Goal: Task Accomplishment & Management: Use online tool/utility

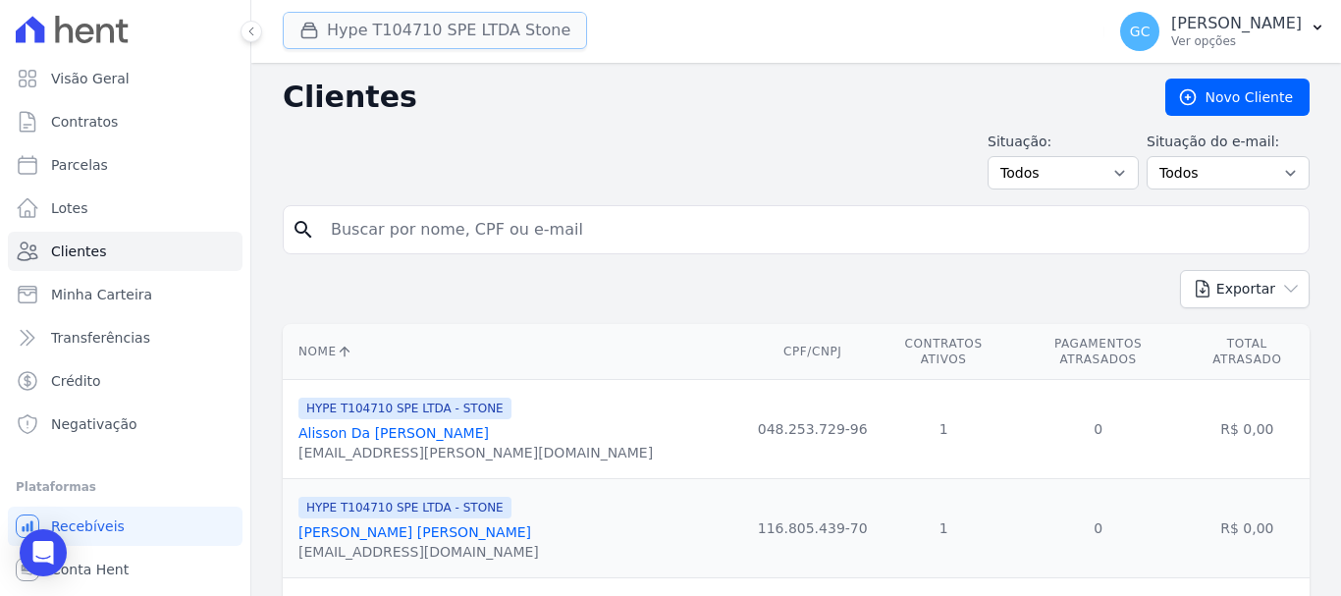
click at [371, 28] on button "Hype T104710 SPE LTDA Stone" at bounding box center [435, 30] width 304 height 37
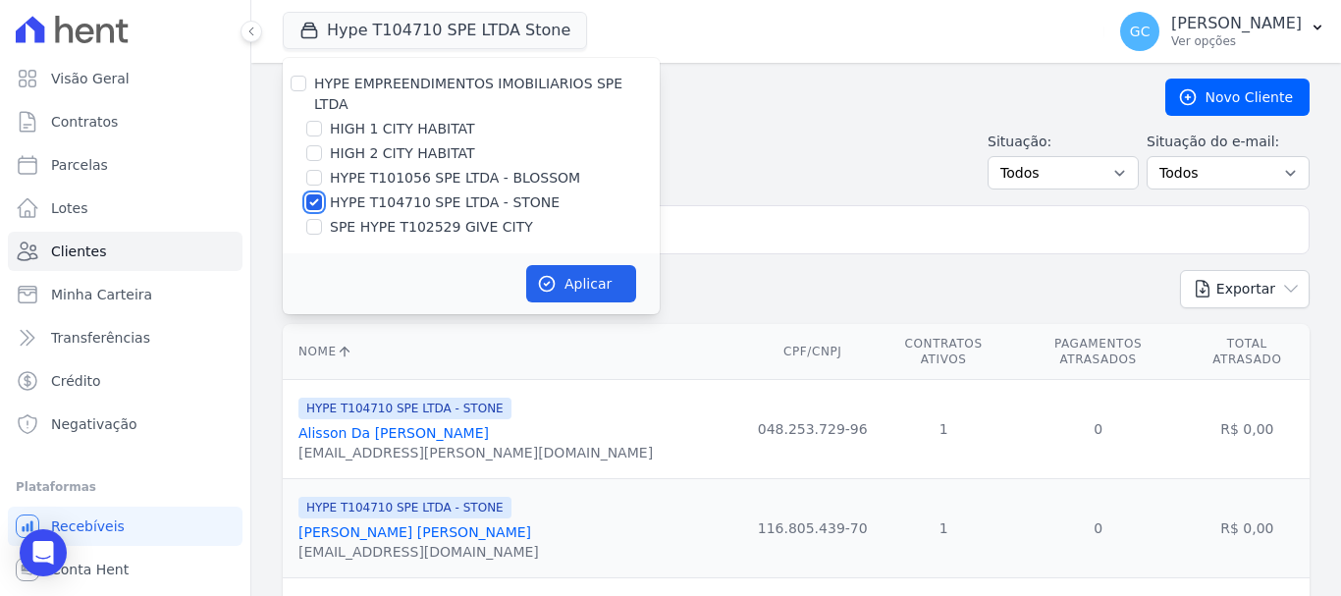
click at [316, 194] on input "HYPE T104710 SPE LTDA - STONE" at bounding box center [314, 202] width 16 height 16
checkbox input "false"
click at [308, 170] on input "HYPE T101056 SPE LTDA - BLOSSOM" at bounding box center [314, 178] width 16 height 16
checkbox input "true"
click at [593, 271] on button "Aplicar" at bounding box center [581, 283] width 110 height 37
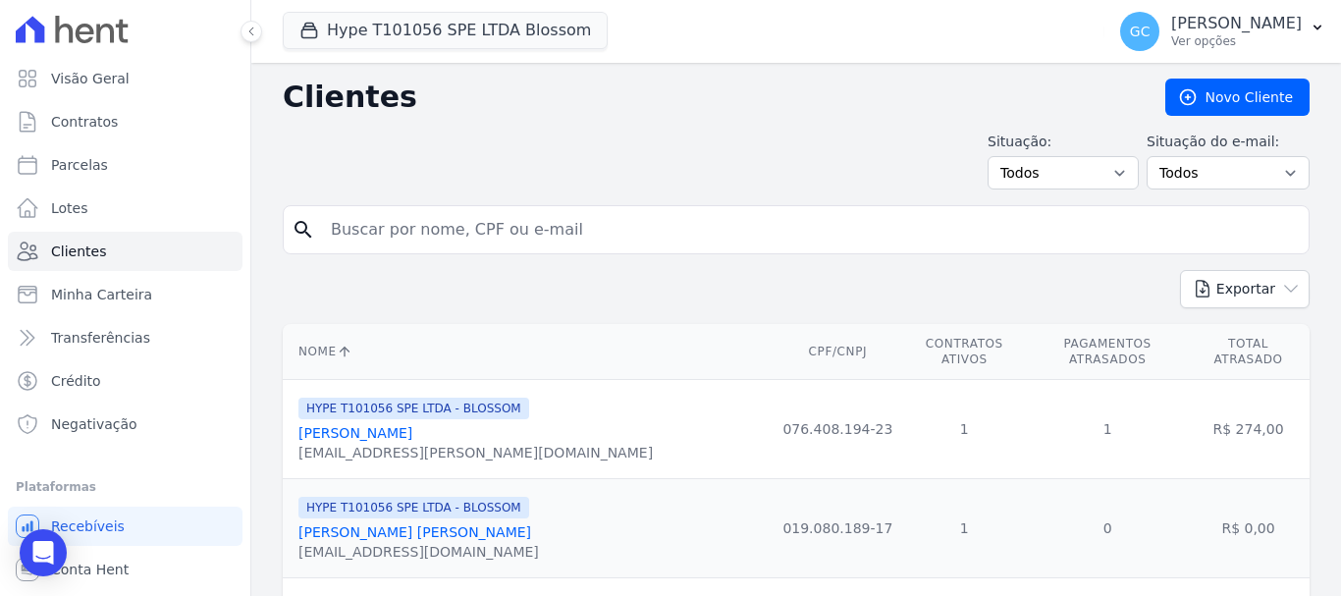
click at [452, 235] on input "search" at bounding box center [810, 229] width 982 height 39
click at [416, 239] on input "rogerio" at bounding box center [810, 229] width 982 height 39
type input "[PERSON_NAME]"
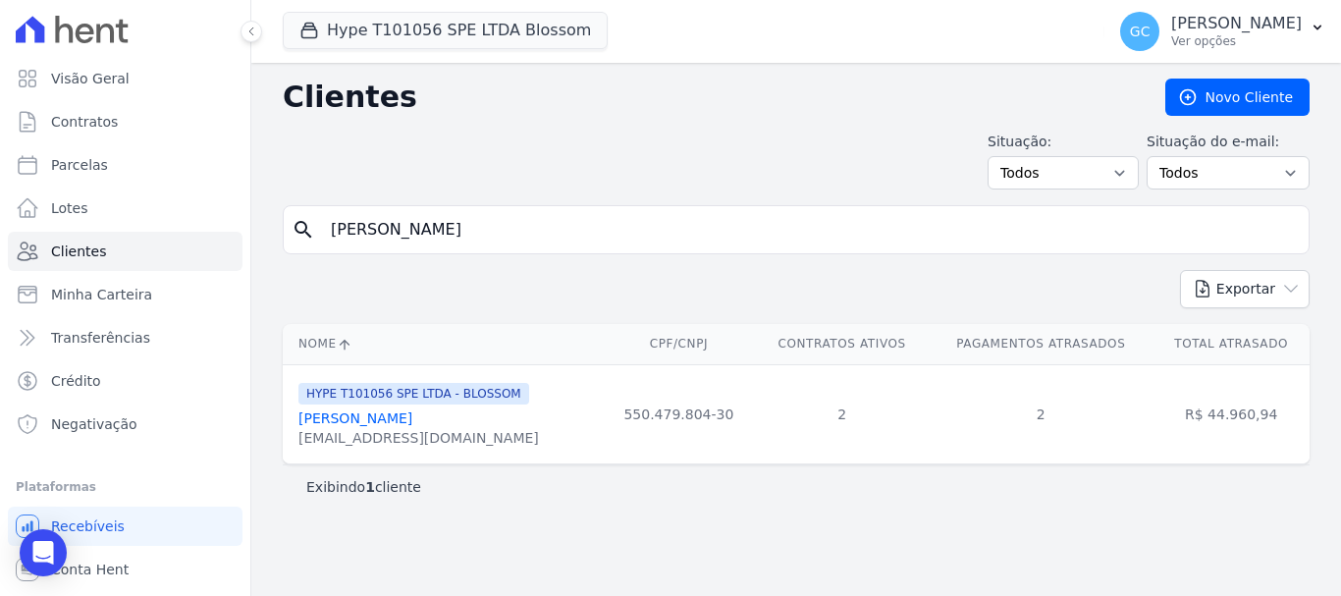
click at [412, 423] on link "[PERSON_NAME]" at bounding box center [355, 418] width 114 height 16
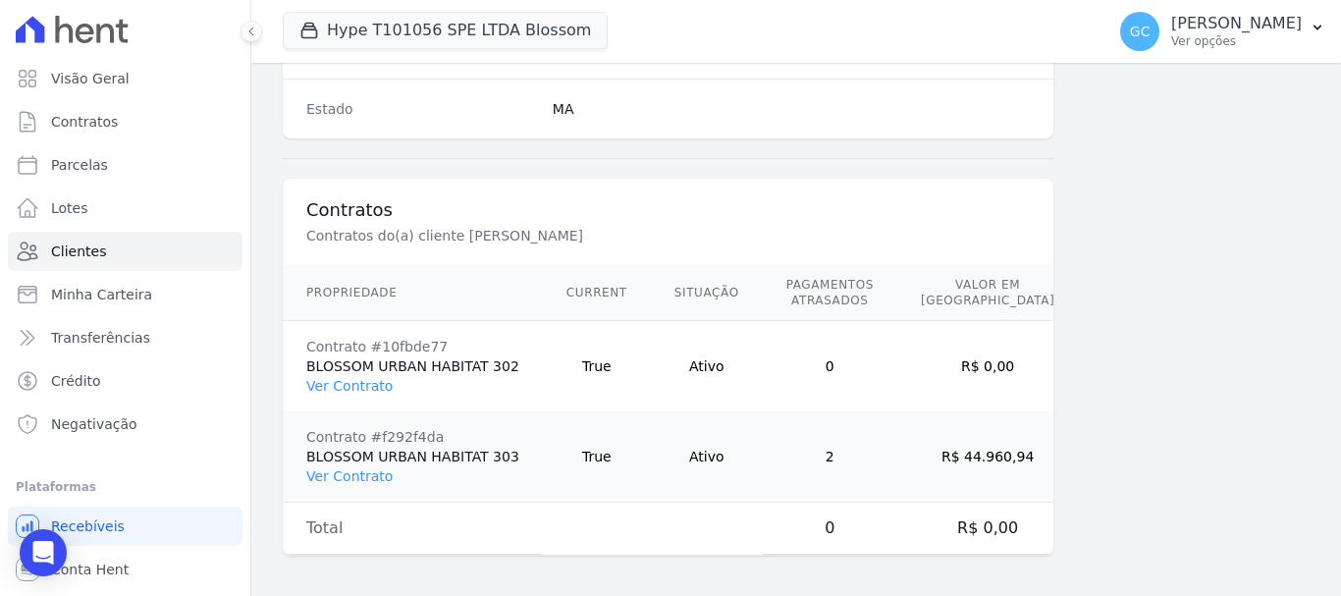
scroll to position [1347, 0]
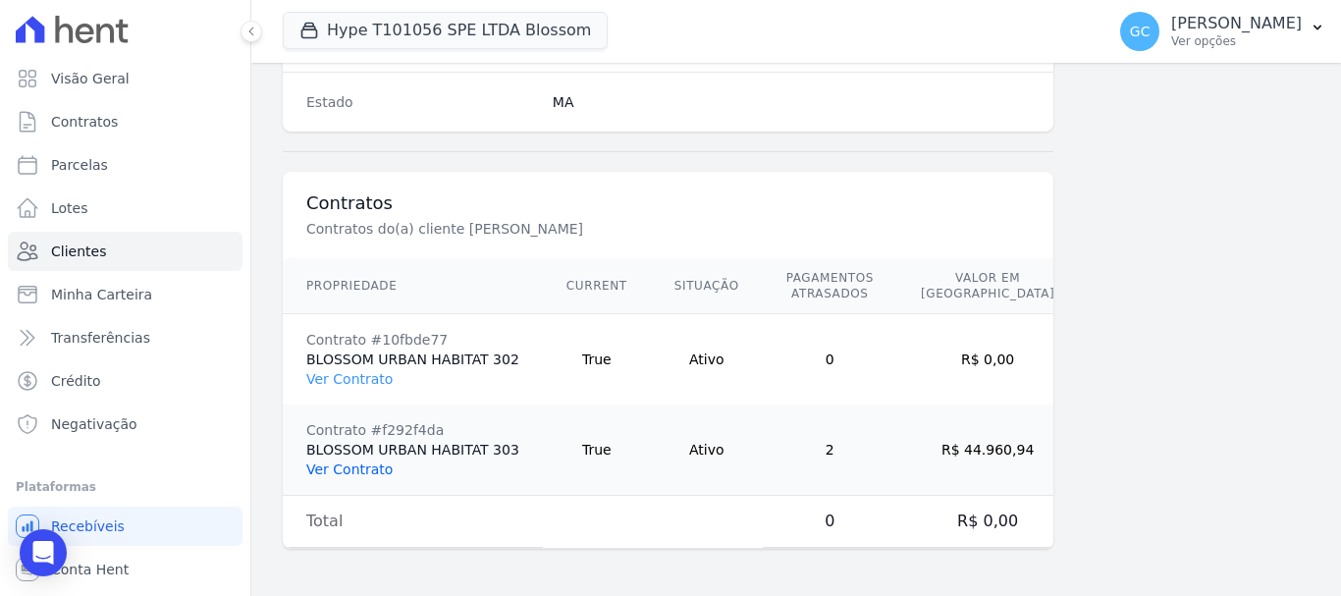
click at [356, 467] on link "Ver Contrato" at bounding box center [349, 469] width 86 height 16
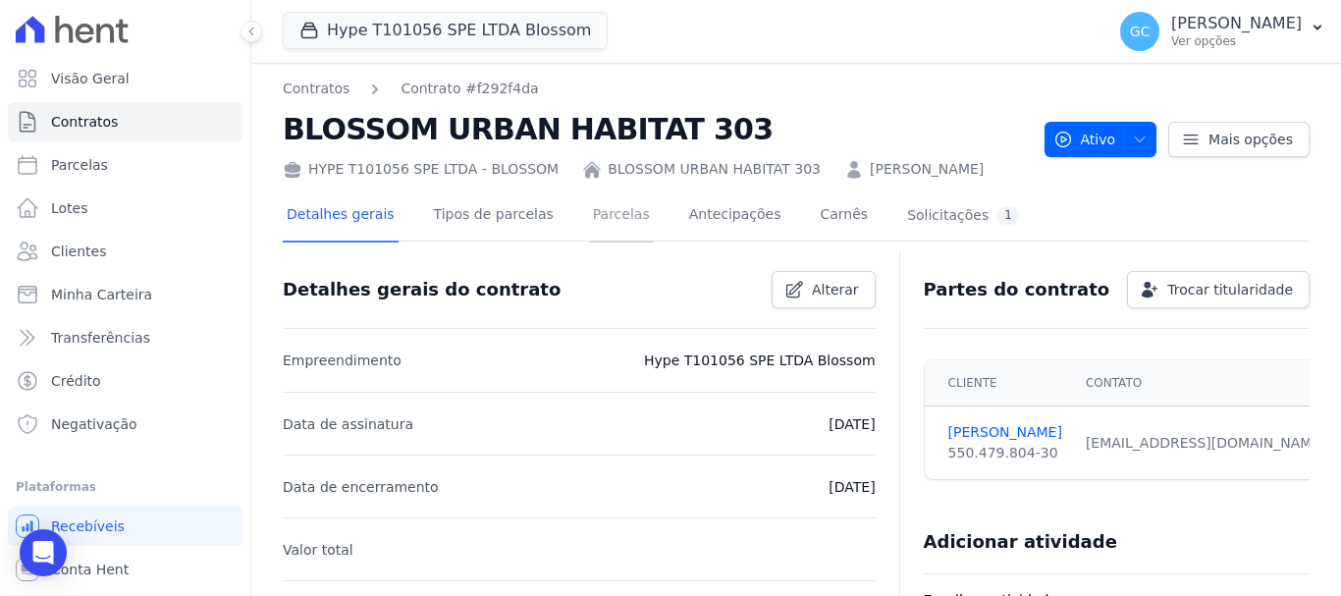
click at [589, 221] on link "Parcelas" at bounding box center [621, 216] width 65 height 52
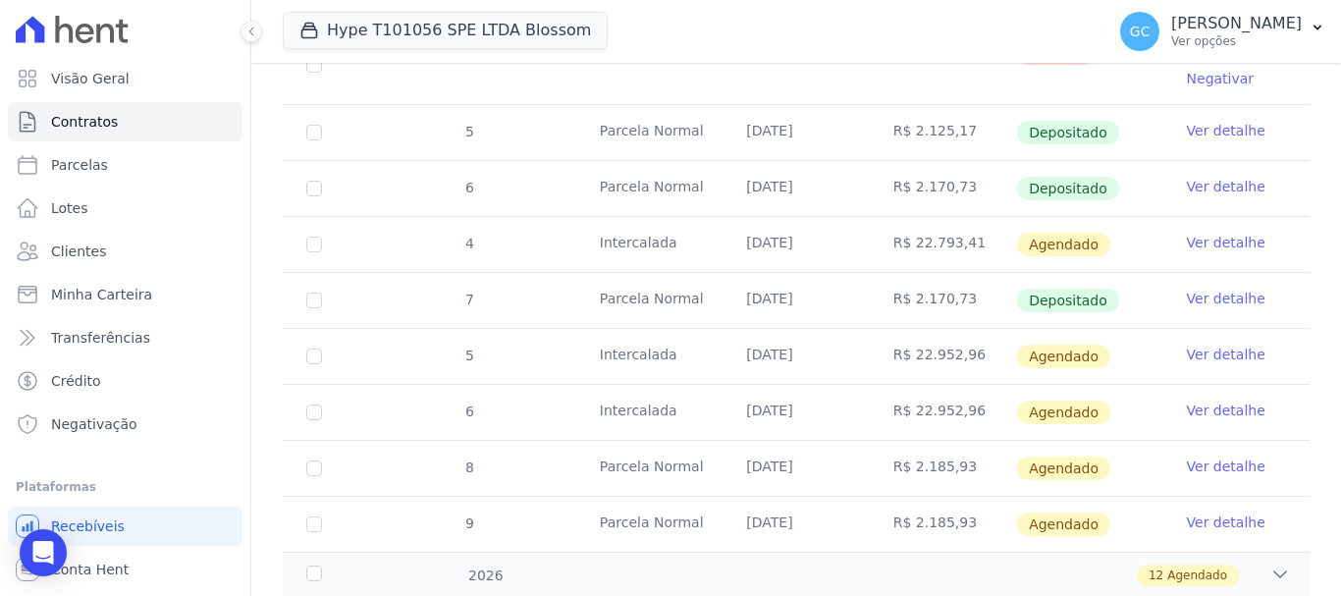
scroll to position [785, 0]
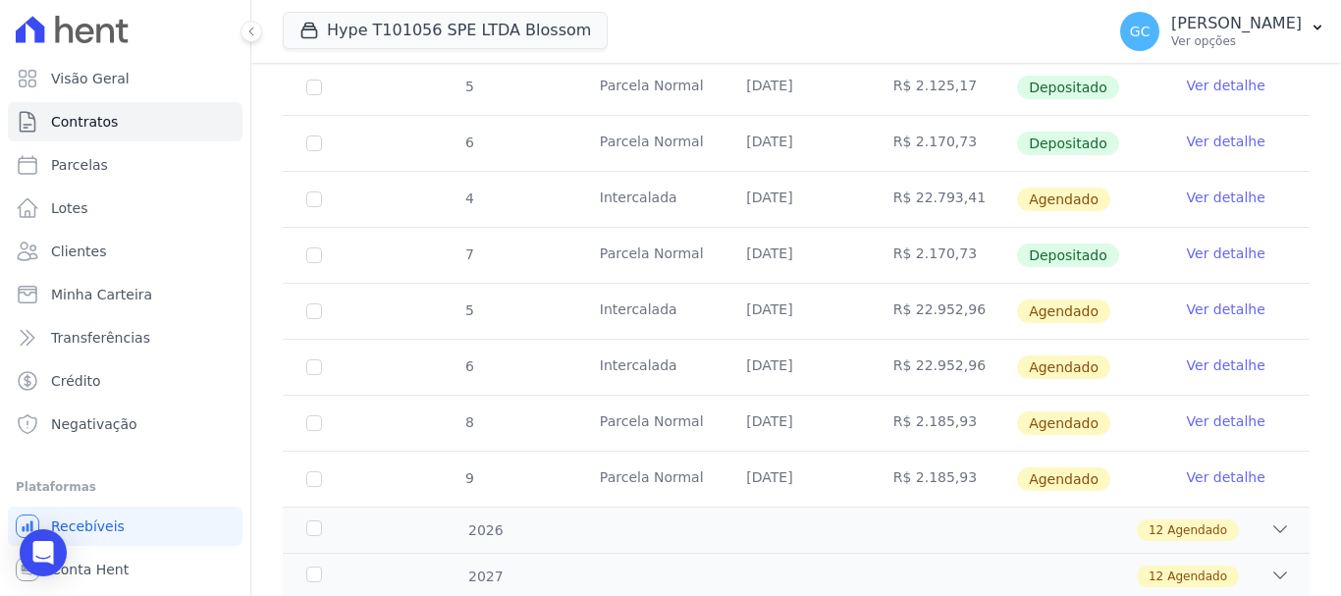
click at [1220, 411] on link "Ver detalhe" at bounding box center [1226, 421] width 79 height 20
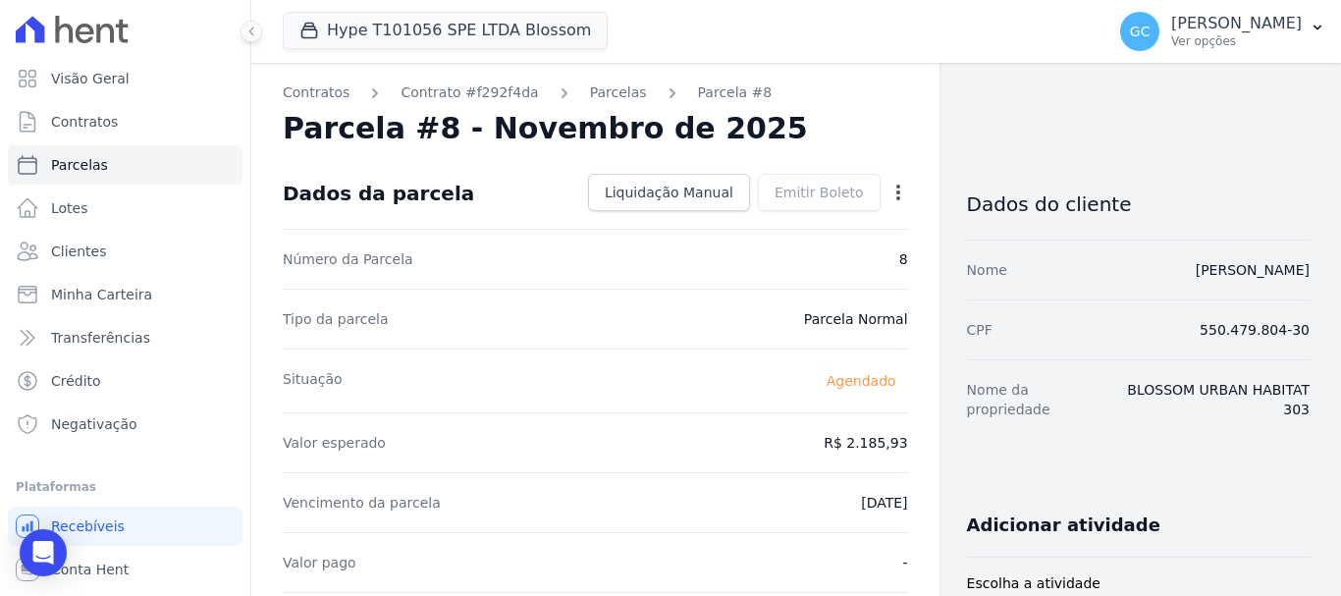
click at [889, 195] on icon "button" at bounding box center [898, 193] width 20 height 20
click at [793, 254] on link "Antecipar" at bounding box center [813, 254] width 173 height 35
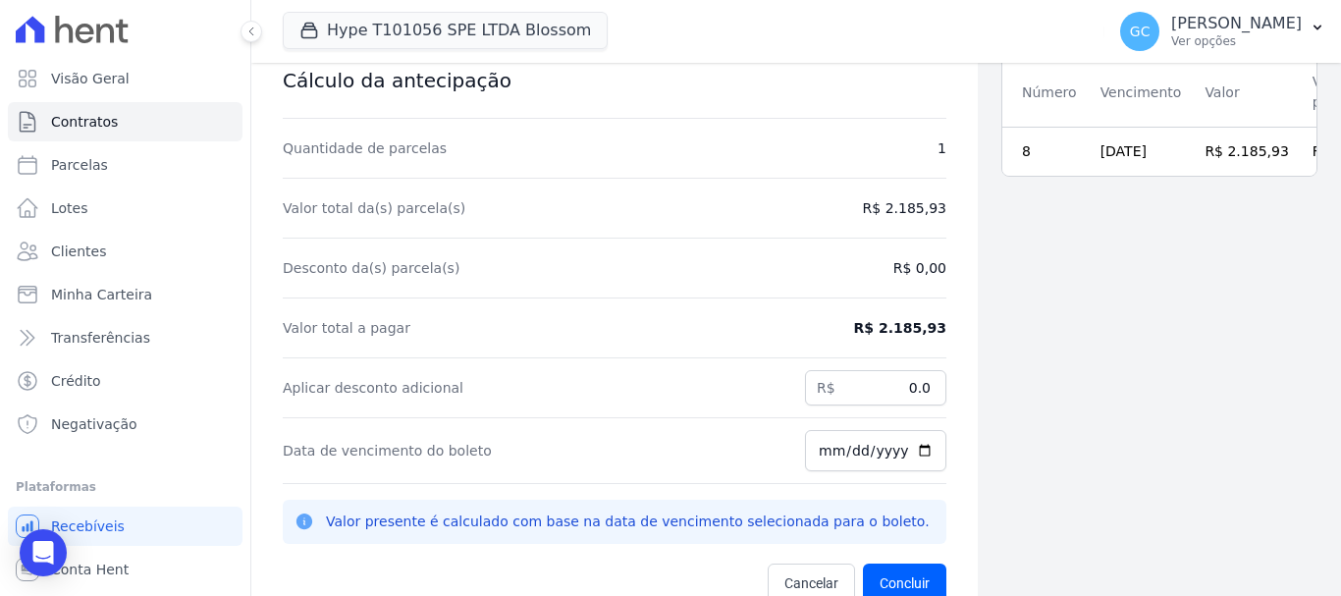
scroll to position [63, 0]
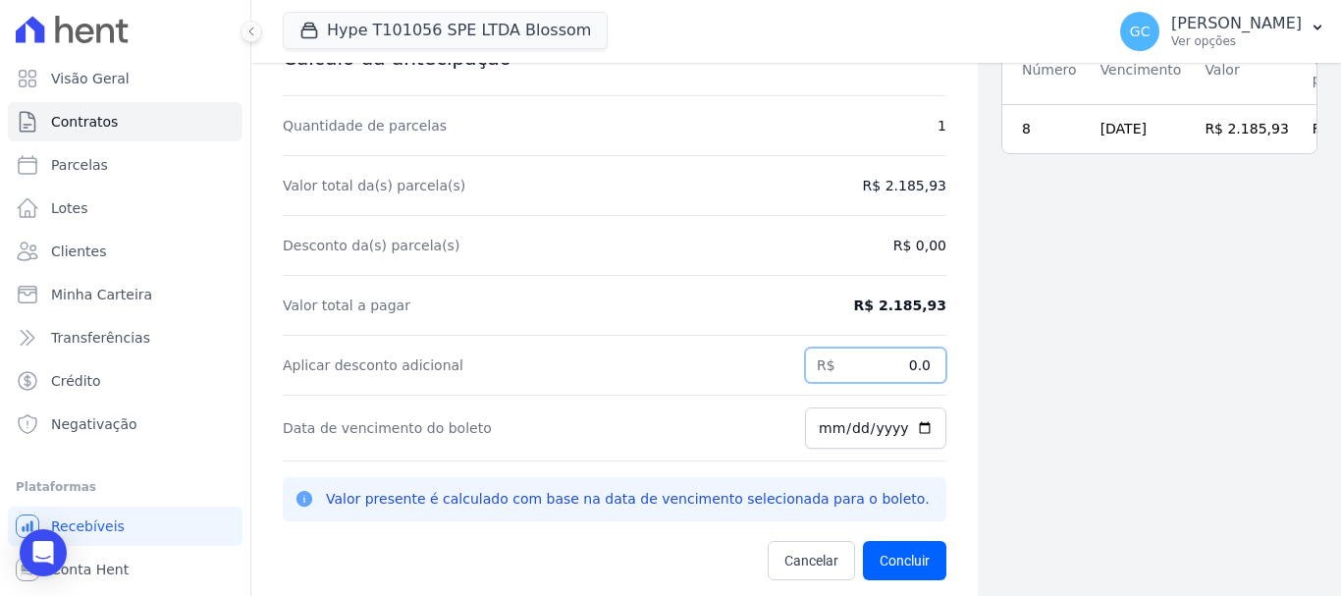
click at [822, 373] on input "0.0" at bounding box center [875, 364] width 141 height 35
drag, startPoint x: 868, startPoint y: 364, endPoint x: 944, endPoint y: 364, distance: 76.6
click at [944, 364] on div "Contratos Contrato #f292f4da Antecipação de parcelas Antecipação de parcelas Cá…" at bounding box center [614, 266] width 726 height 659
paste input "69.18"
type input "69.18"
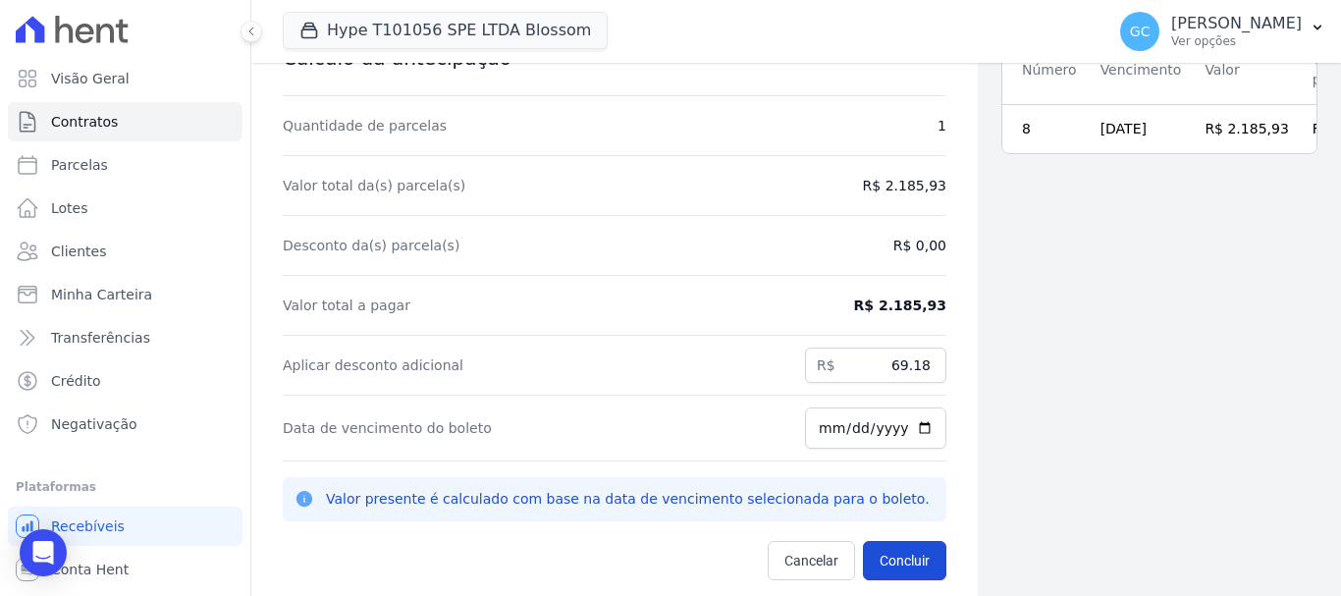
click at [887, 559] on button "Concluir" at bounding box center [904, 560] width 83 height 39
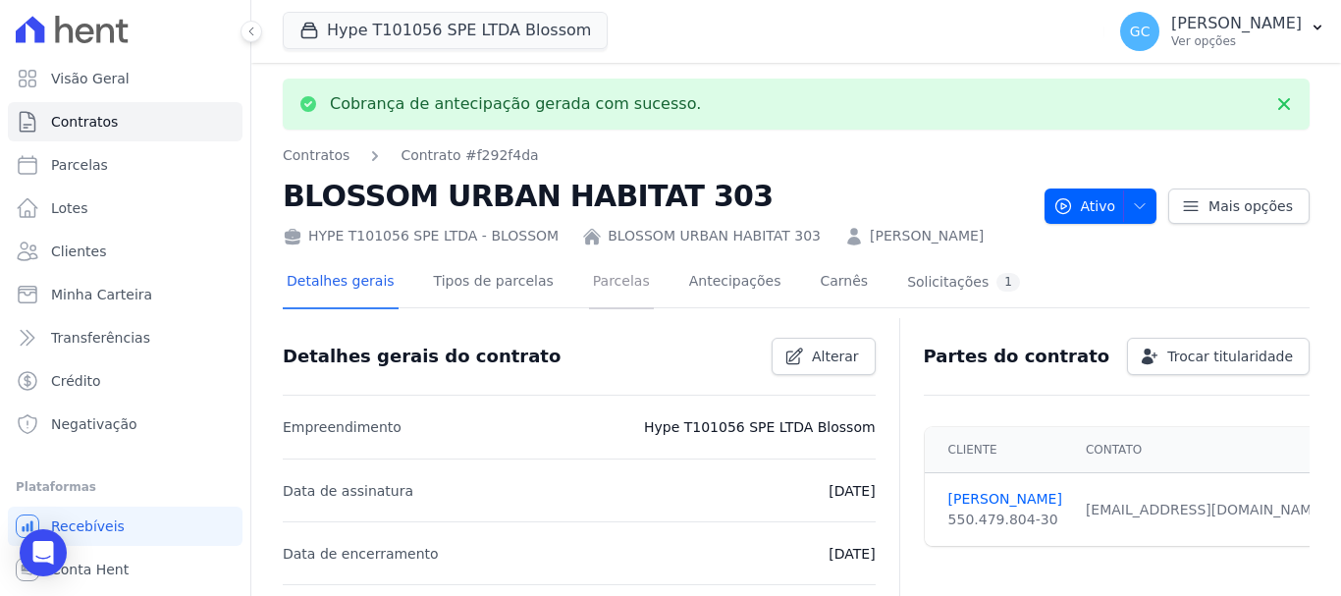
click at [589, 277] on link "Parcelas" at bounding box center [621, 283] width 65 height 52
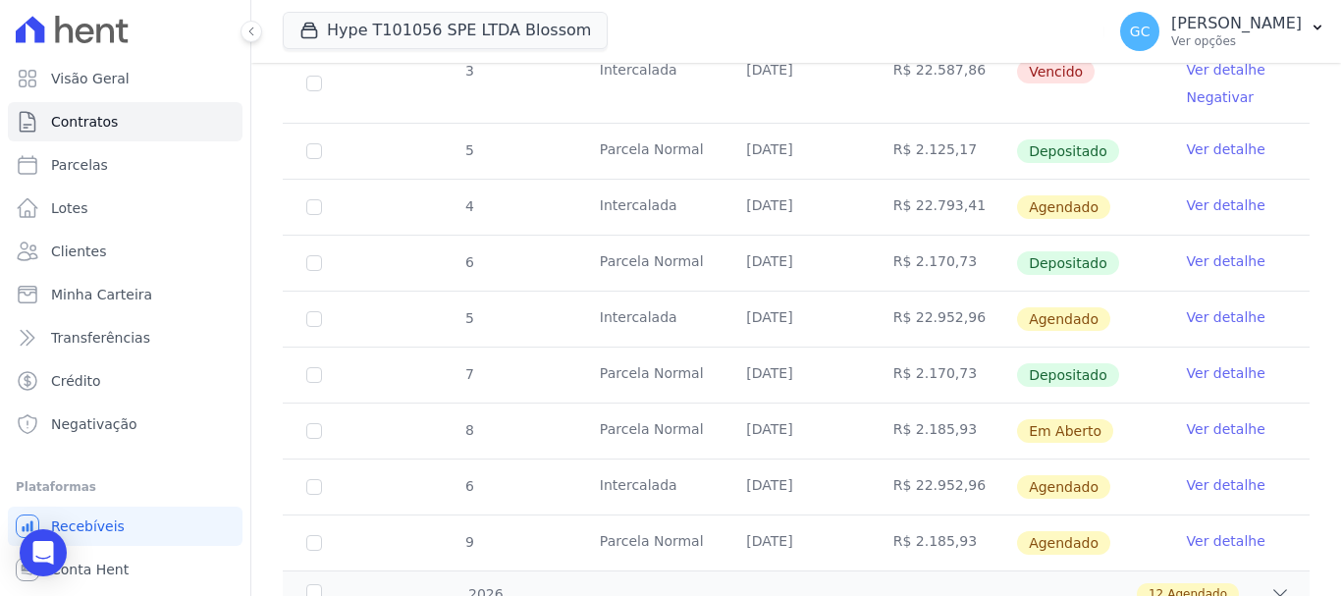
scroll to position [831, 0]
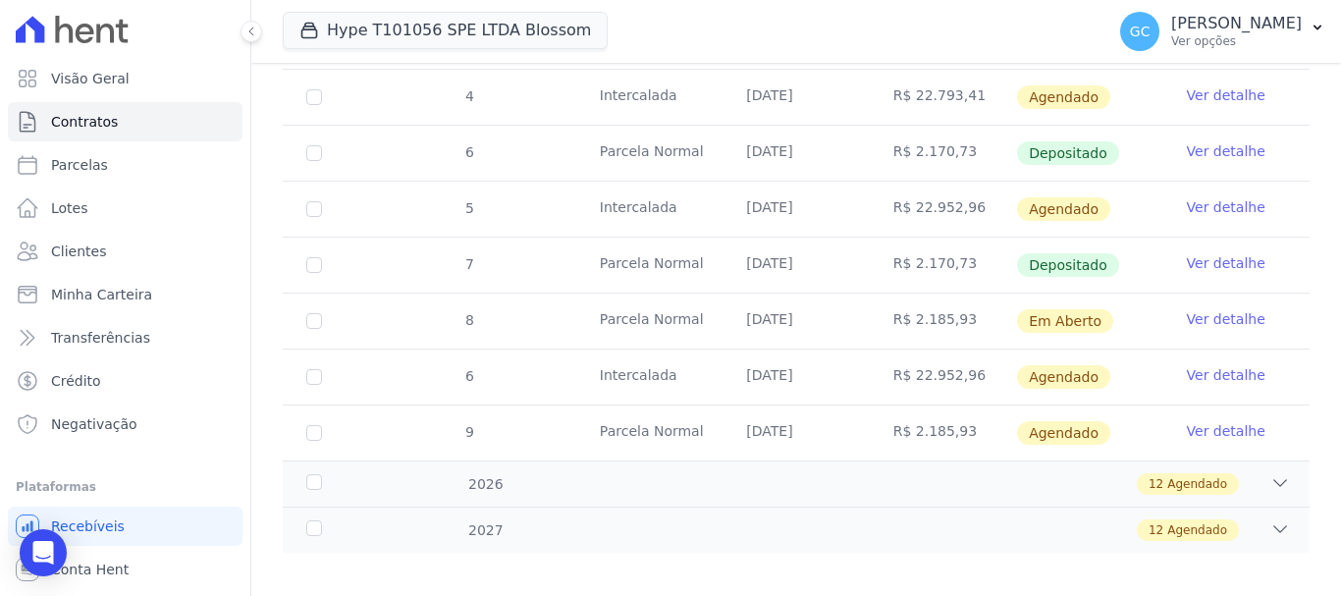
click at [1202, 309] on link "Ver detalhe" at bounding box center [1226, 319] width 79 height 20
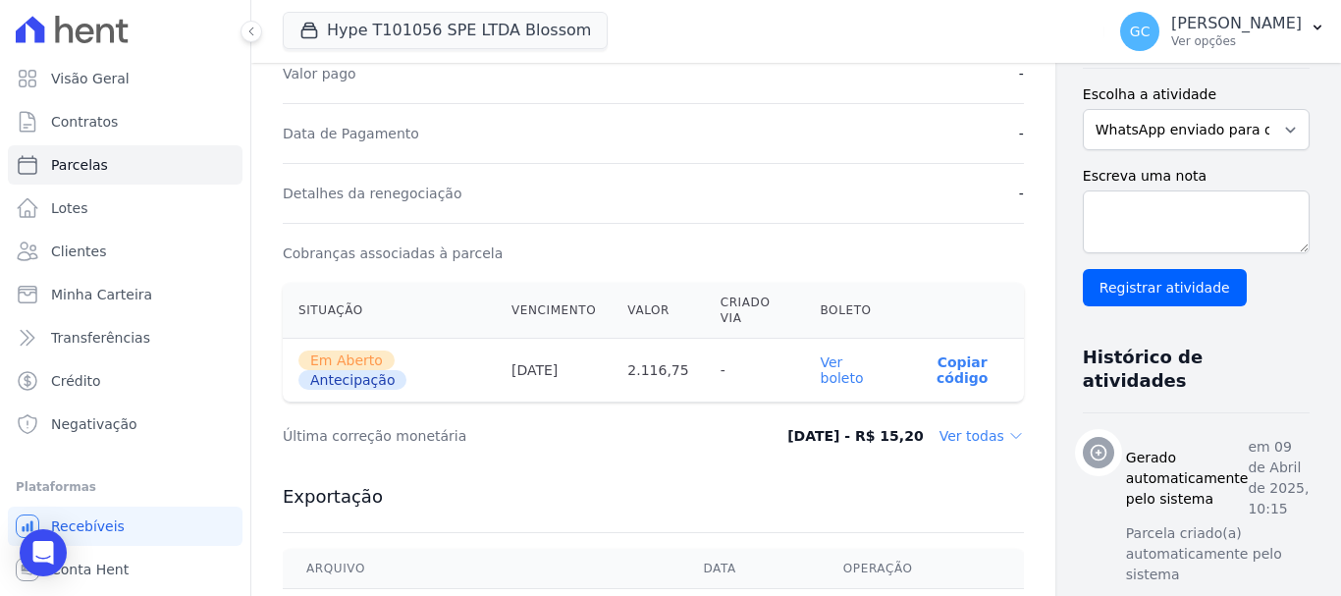
scroll to position [491, 0]
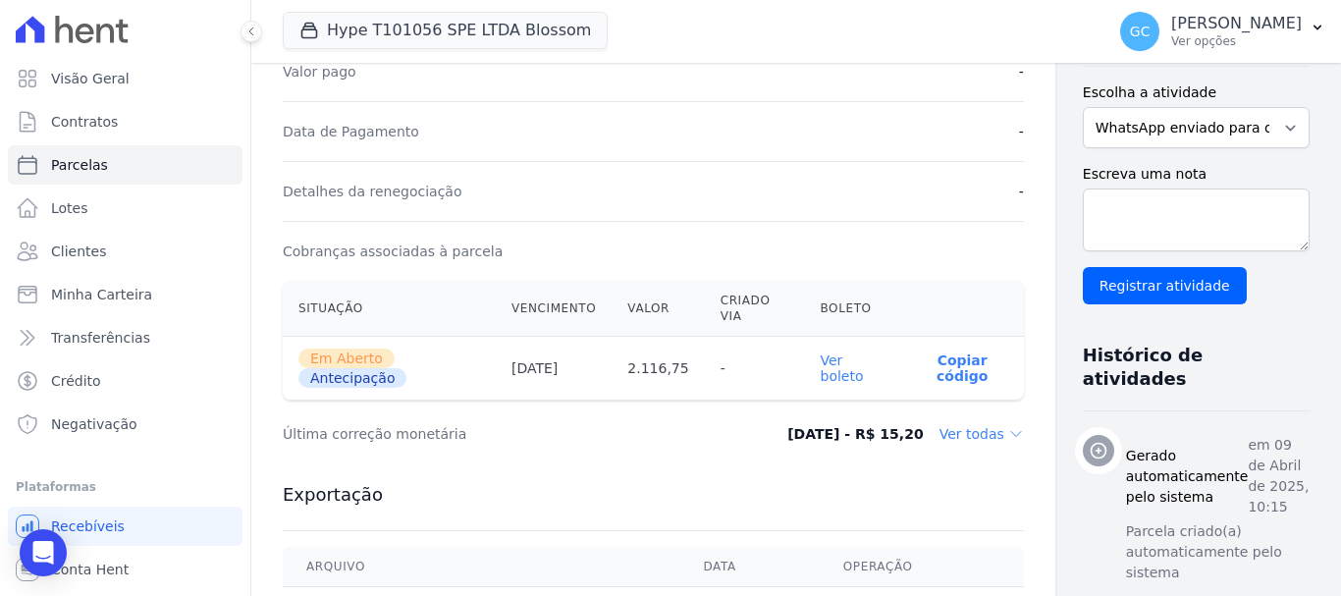
click at [821, 372] on link "Ver boleto" at bounding box center [842, 367] width 43 height 31
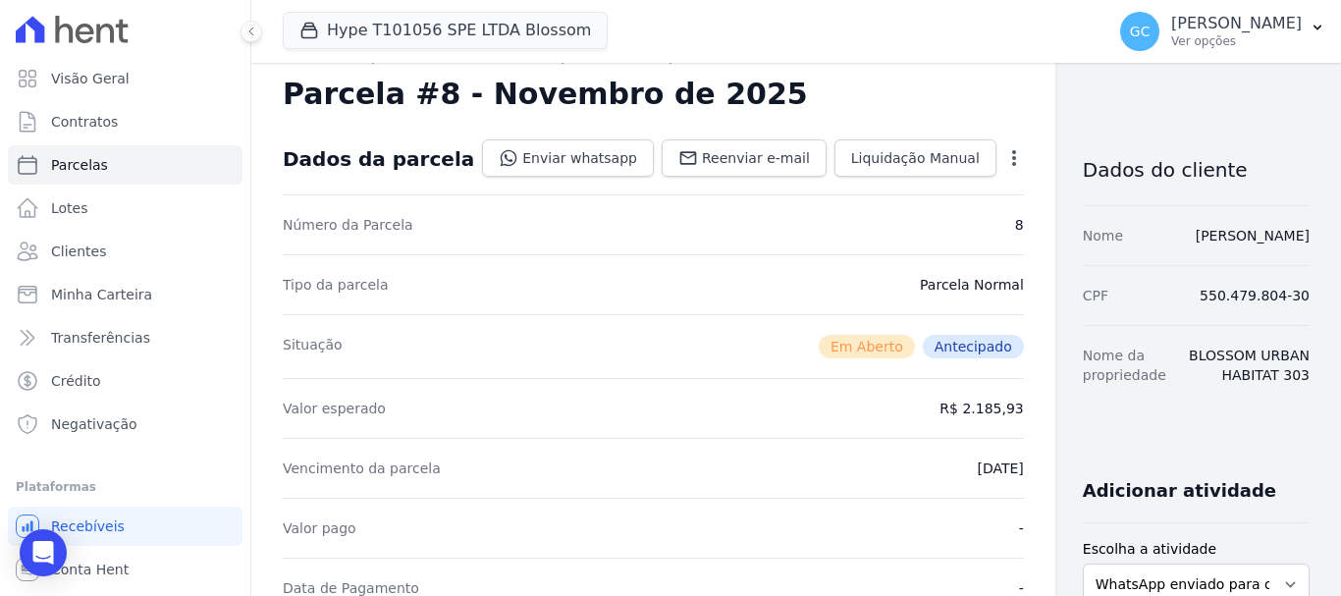
scroll to position [0, 0]
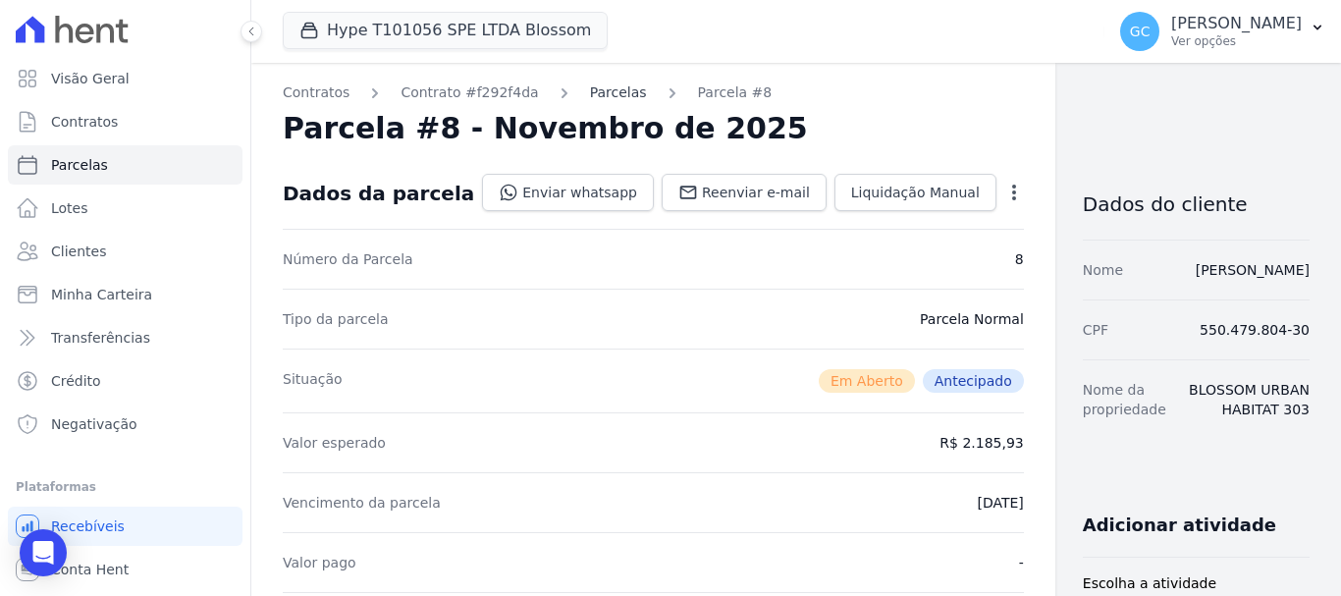
click at [596, 93] on link "Parcelas" at bounding box center [618, 92] width 57 height 21
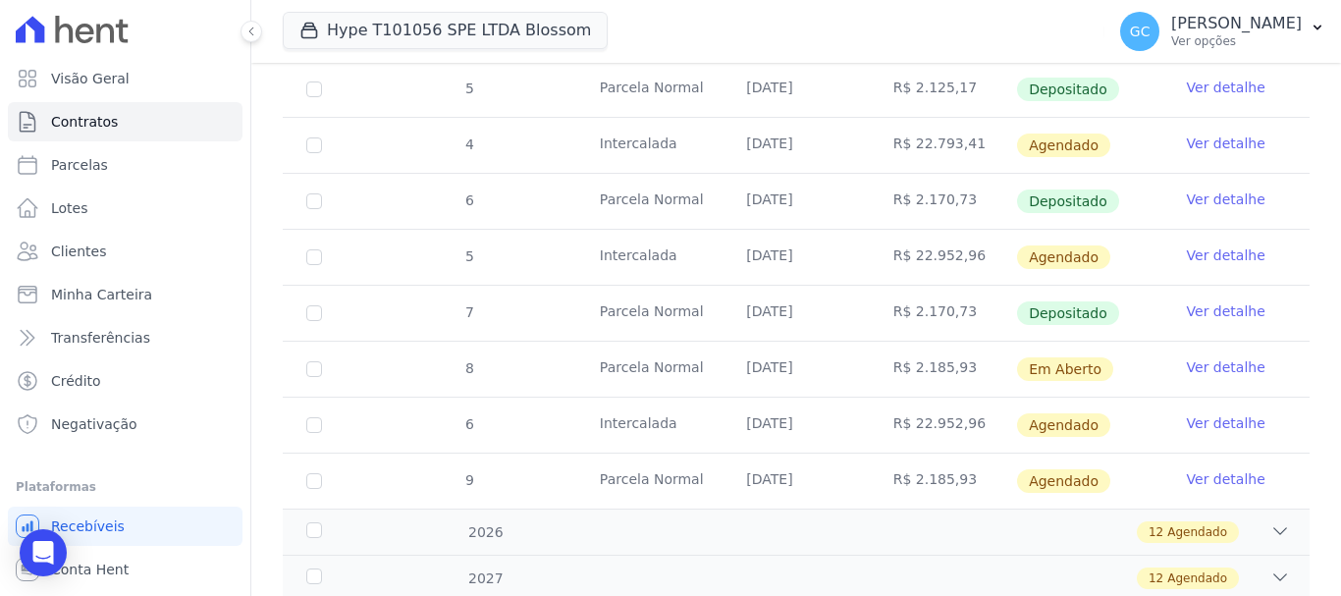
scroll to position [785, 0]
click at [1209, 467] on link "Ver detalhe" at bounding box center [1226, 477] width 79 height 20
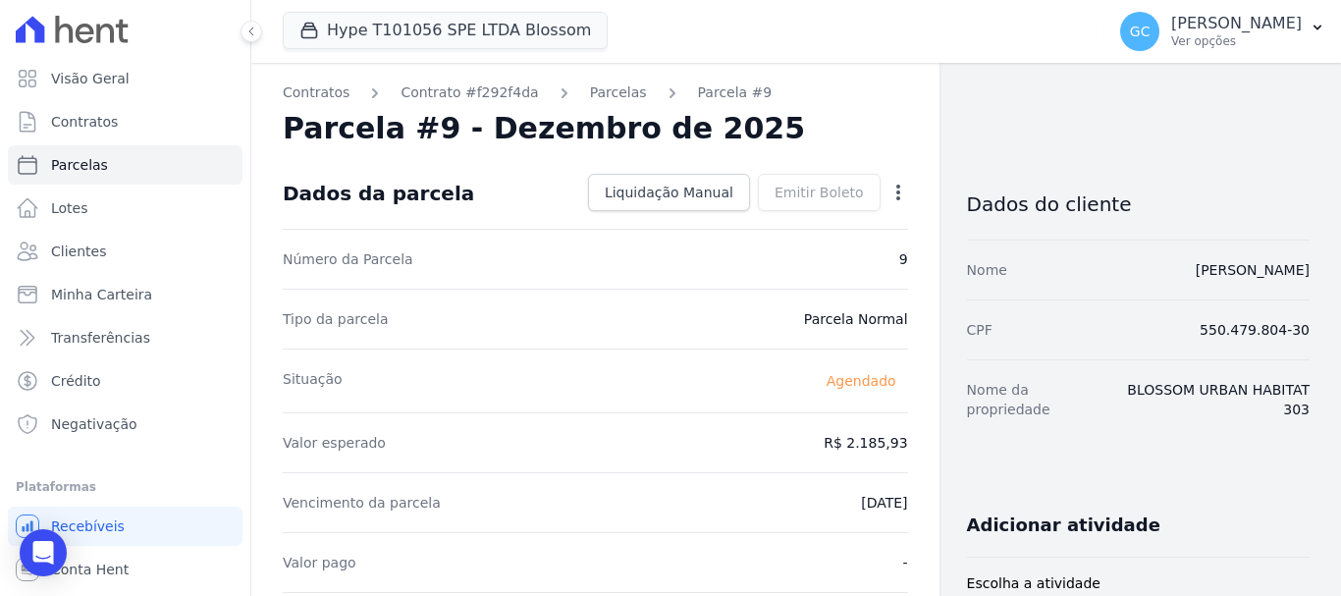
click at [888, 189] on icon "button" at bounding box center [898, 193] width 20 height 20
click at [788, 261] on link "Antecipar" at bounding box center [813, 254] width 173 height 35
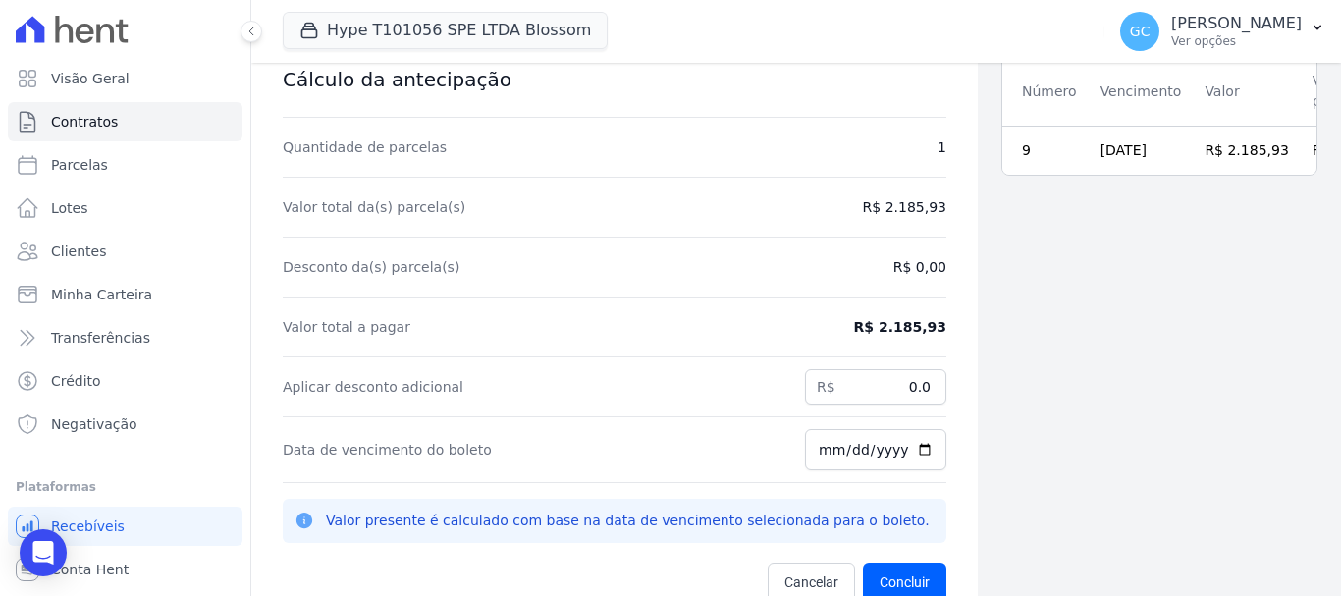
scroll to position [63, 0]
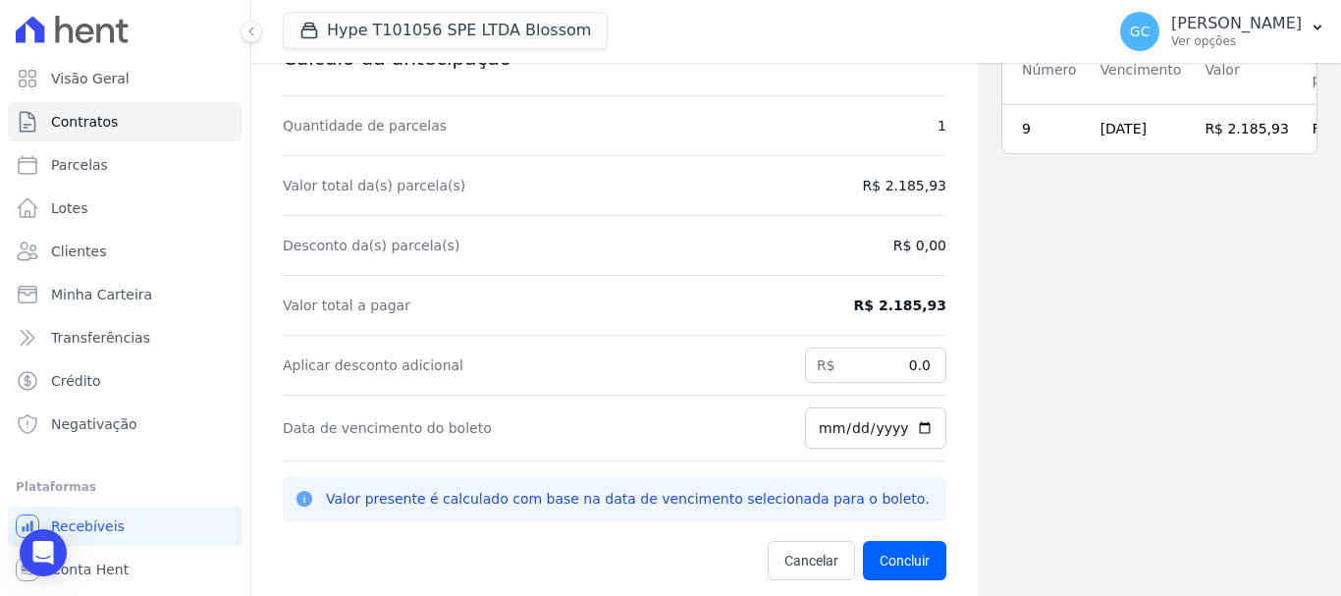
drag, startPoint x: 1149, startPoint y: 250, endPoint x: 1114, endPoint y: 270, distance: 40.4
click at [1147, 250] on div "Parcelas selecionadas Número Vencimento Valor Valor presente 9 [DATE] R$ 2.185,…" at bounding box center [1159, 266] width 363 height 659
drag, startPoint x: 882, startPoint y: 365, endPoint x: 920, endPoint y: 356, distance: 38.3
click at [920, 356] on input "0.0" at bounding box center [875, 364] width 141 height 35
paste input "82.87"
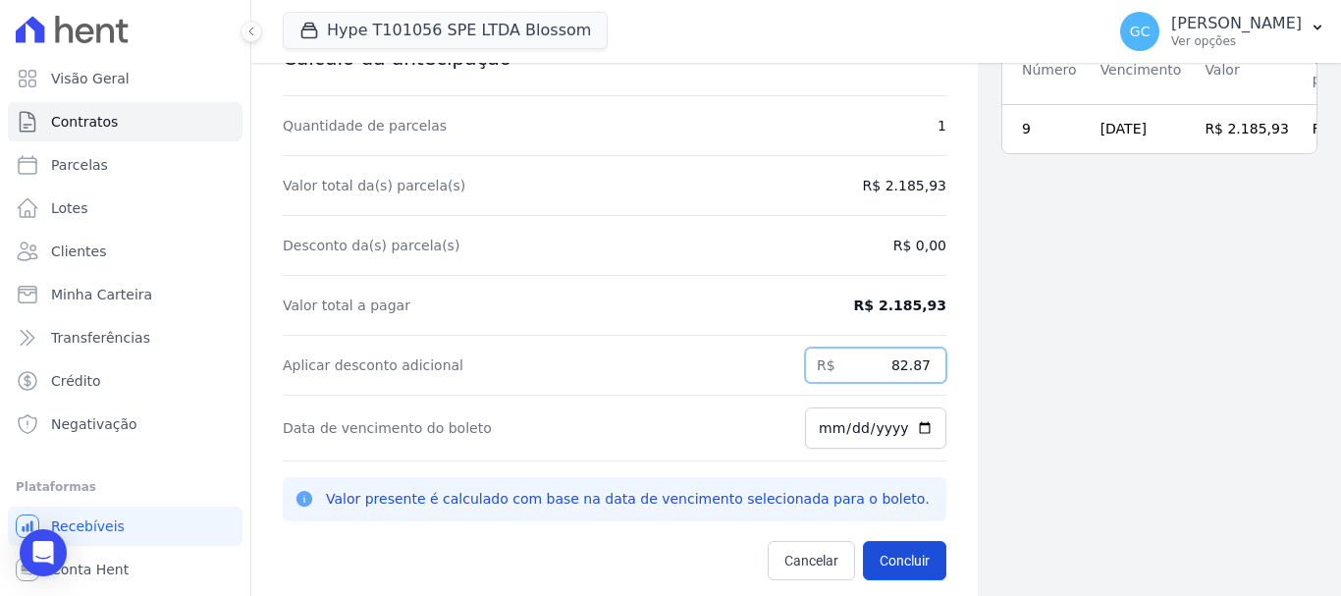
type input "82.87"
click at [878, 551] on button "Concluir" at bounding box center [904, 560] width 83 height 39
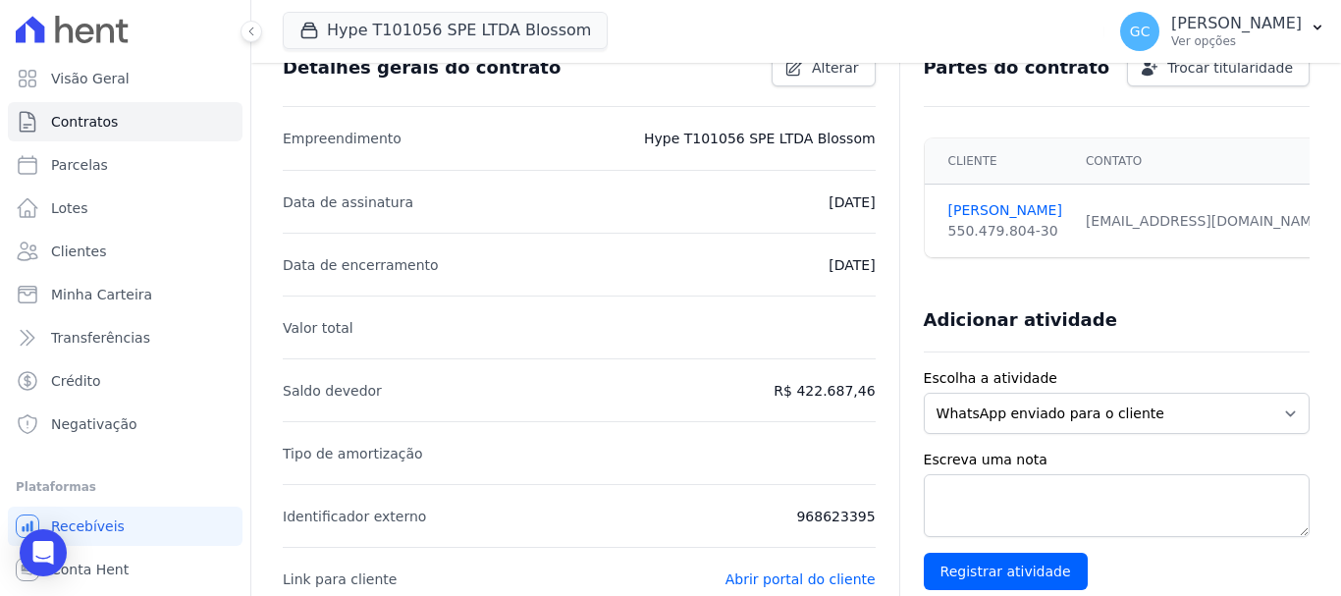
scroll to position [110, 0]
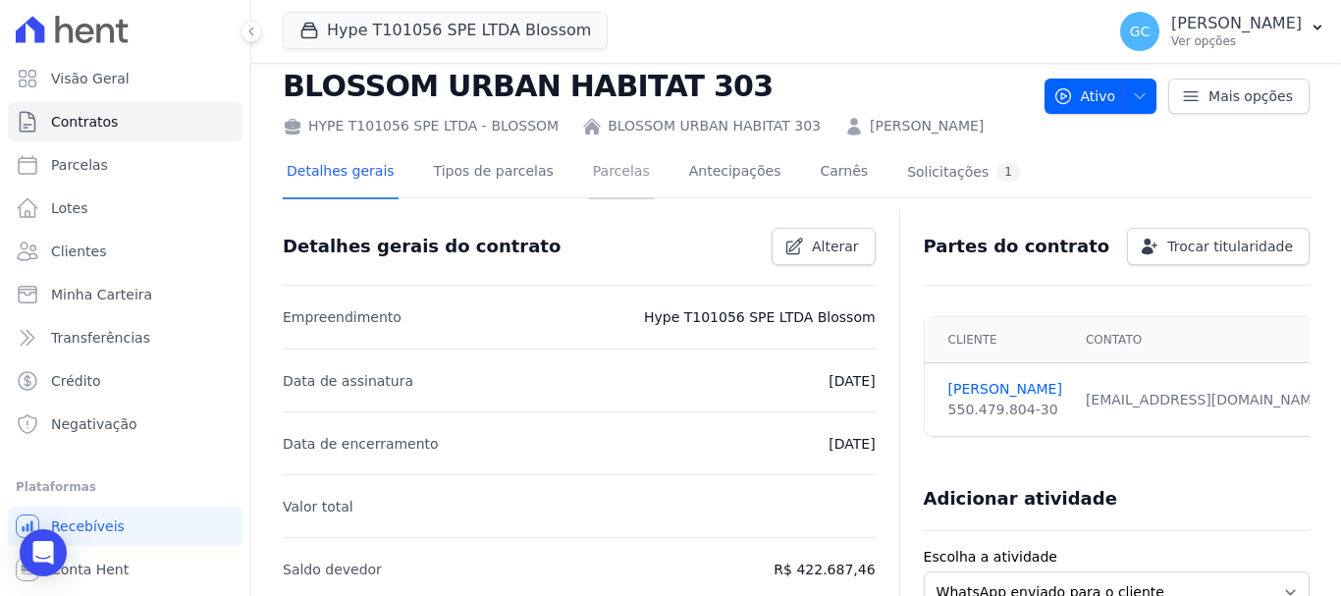
click at [592, 180] on link "Parcelas" at bounding box center [621, 173] width 65 height 52
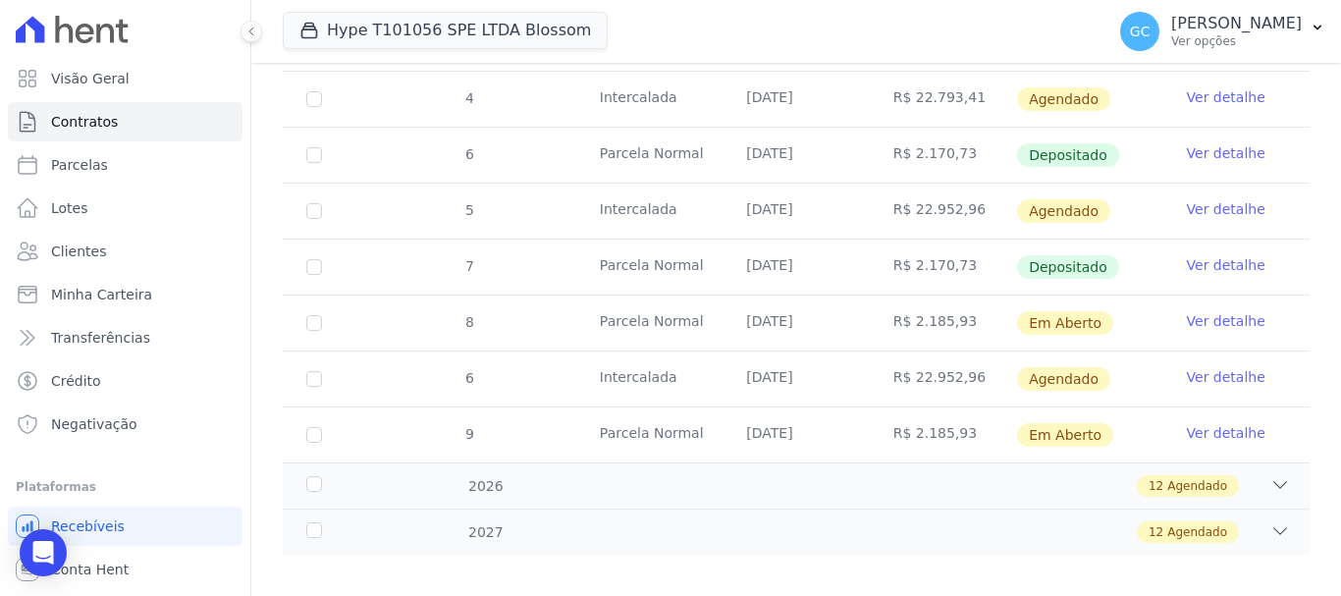
scroll to position [831, 0]
click at [1217, 421] on link "Ver detalhe" at bounding box center [1226, 431] width 79 height 20
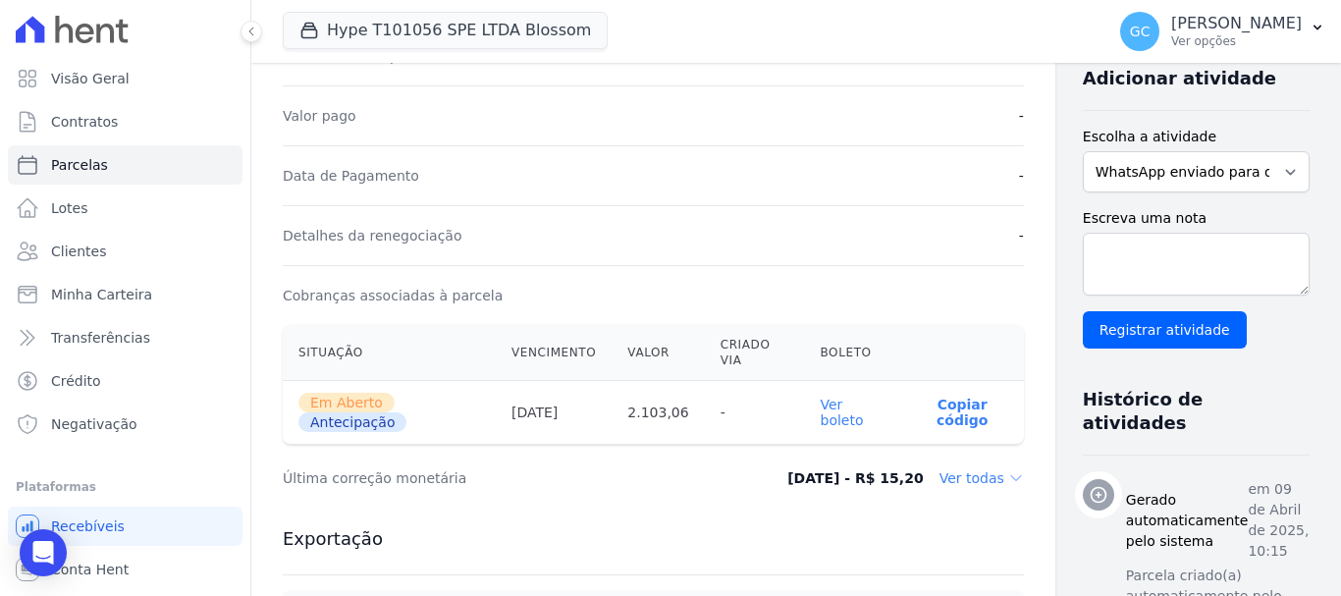
scroll to position [491, 0]
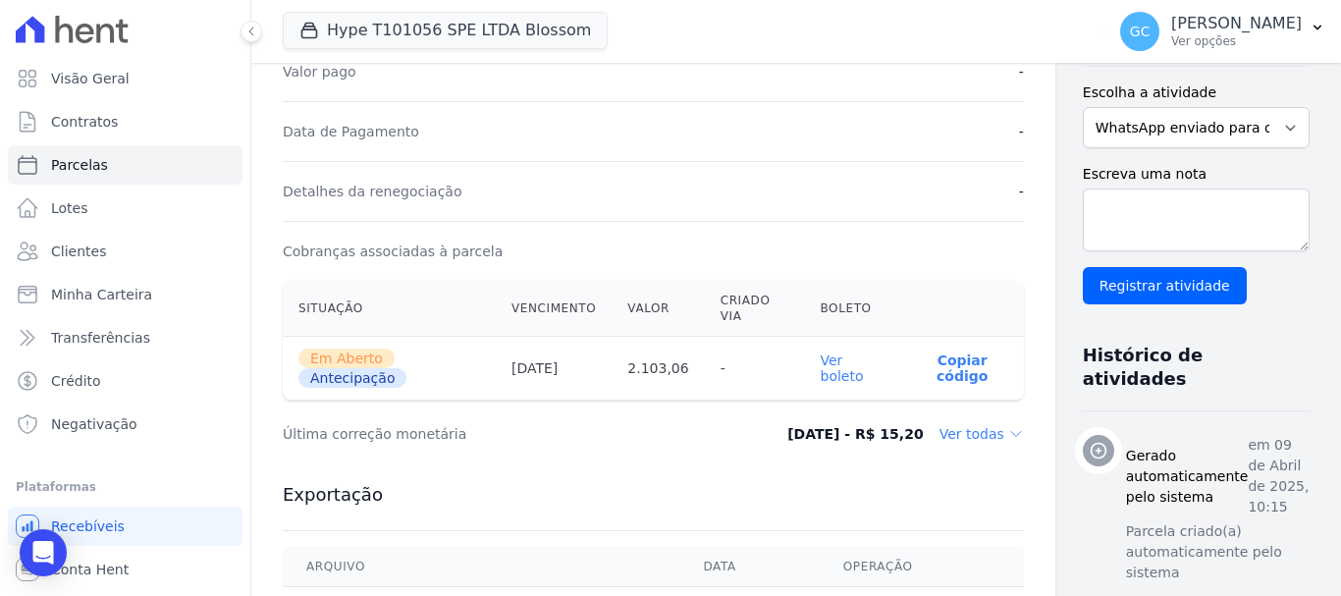
click at [821, 373] on link "Ver boleto" at bounding box center [842, 367] width 43 height 31
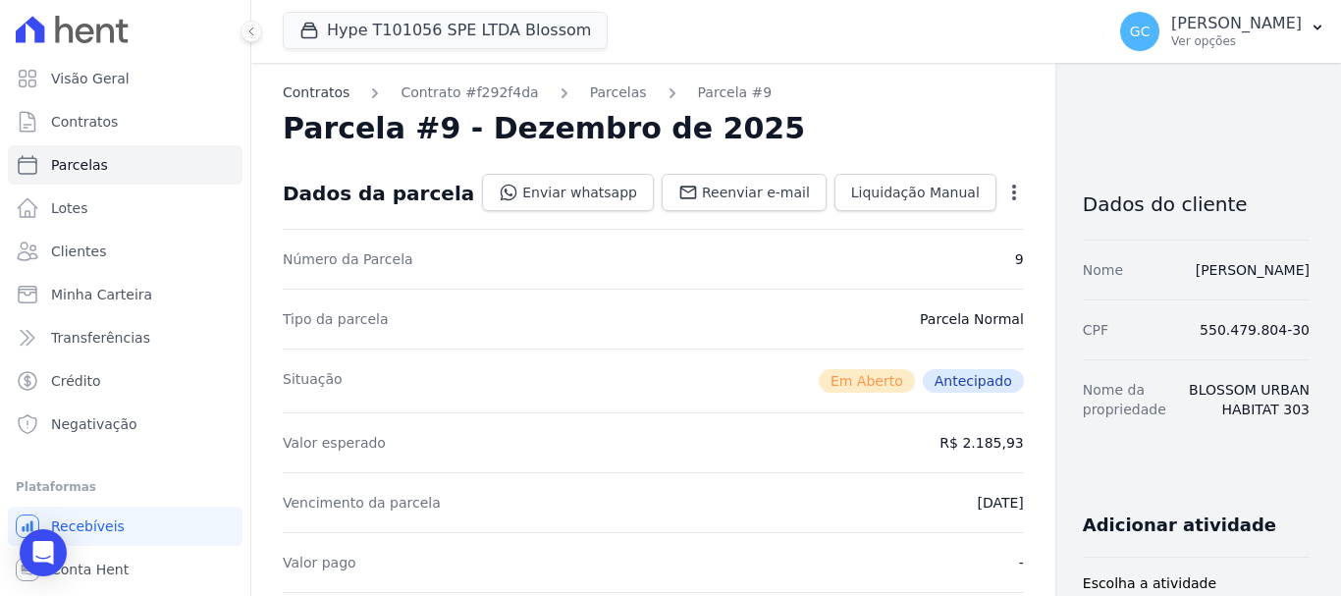
click at [321, 96] on link "Contratos" at bounding box center [316, 92] width 67 height 21
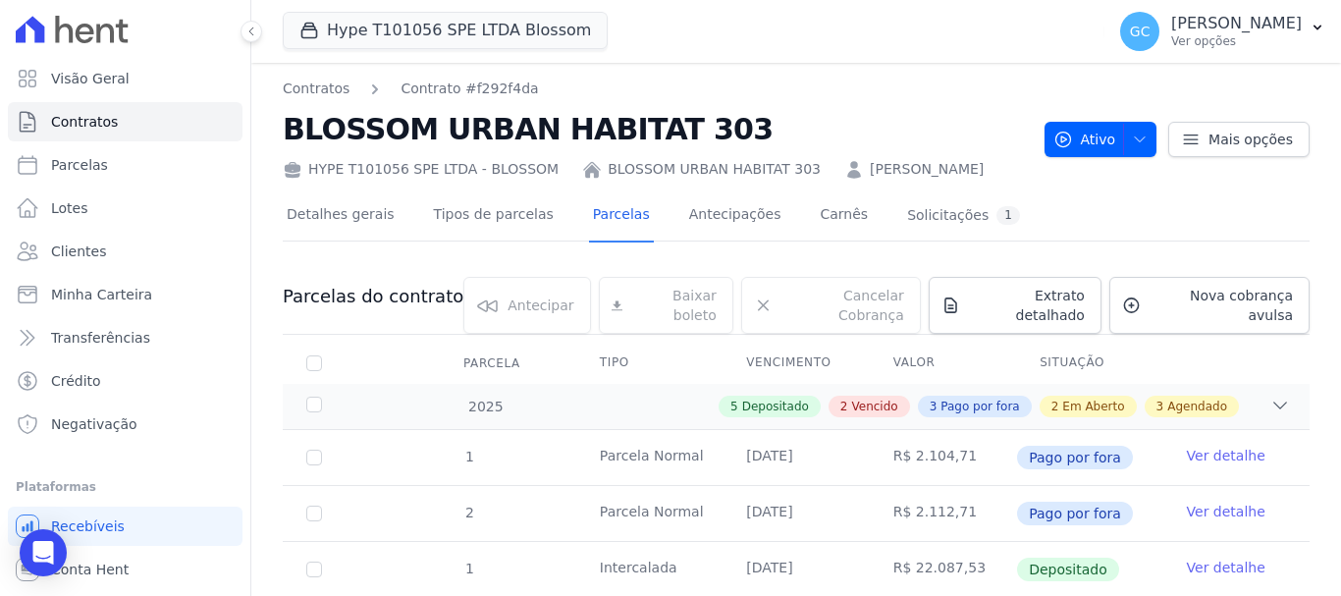
drag, startPoint x: 981, startPoint y: 171, endPoint x: 816, endPoint y: 169, distance: 164.9
click at [816, 169] on div "HYPE T101056 SPE LTDA - BLOSSOM BLOSSOM URBAN HABITAT 303 [PERSON_NAME]" at bounding box center [656, 165] width 746 height 28
copy link "[PERSON_NAME]"
click at [66, 257] on span "Clientes" at bounding box center [78, 251] width 55 height 20
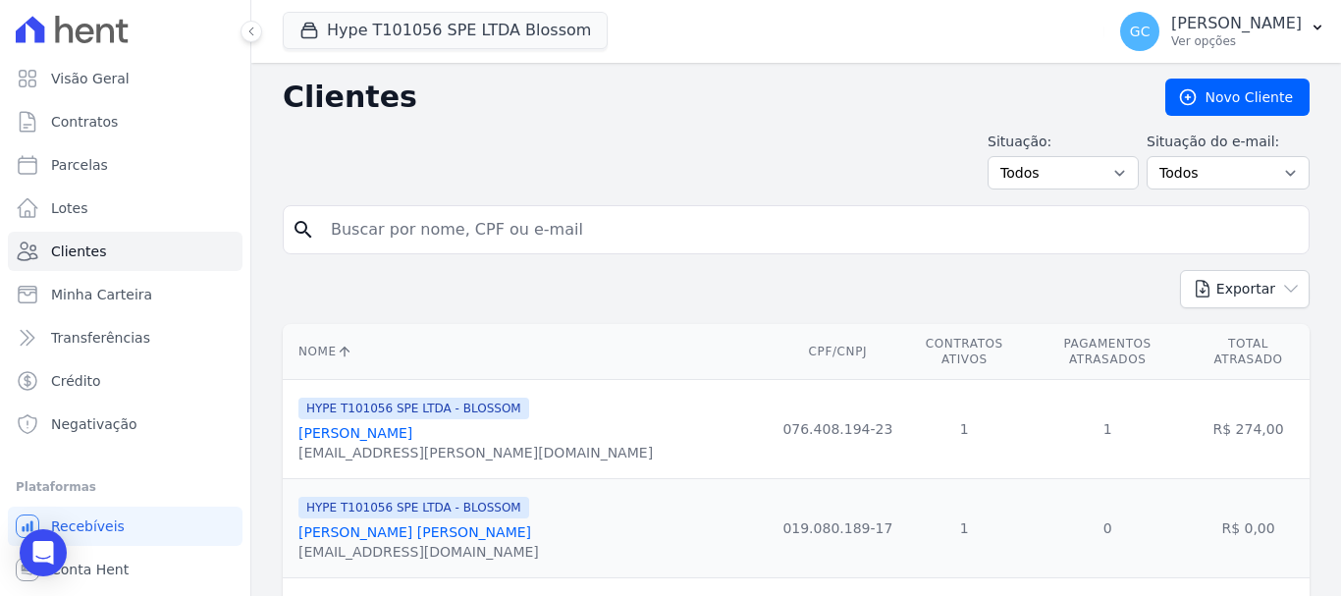
click at [431, 228] on input "search" at bounding box center [810, 229] width 982 height 39
paste input "[PERSON_NAME]"
type input "[PERSON_NAME]"
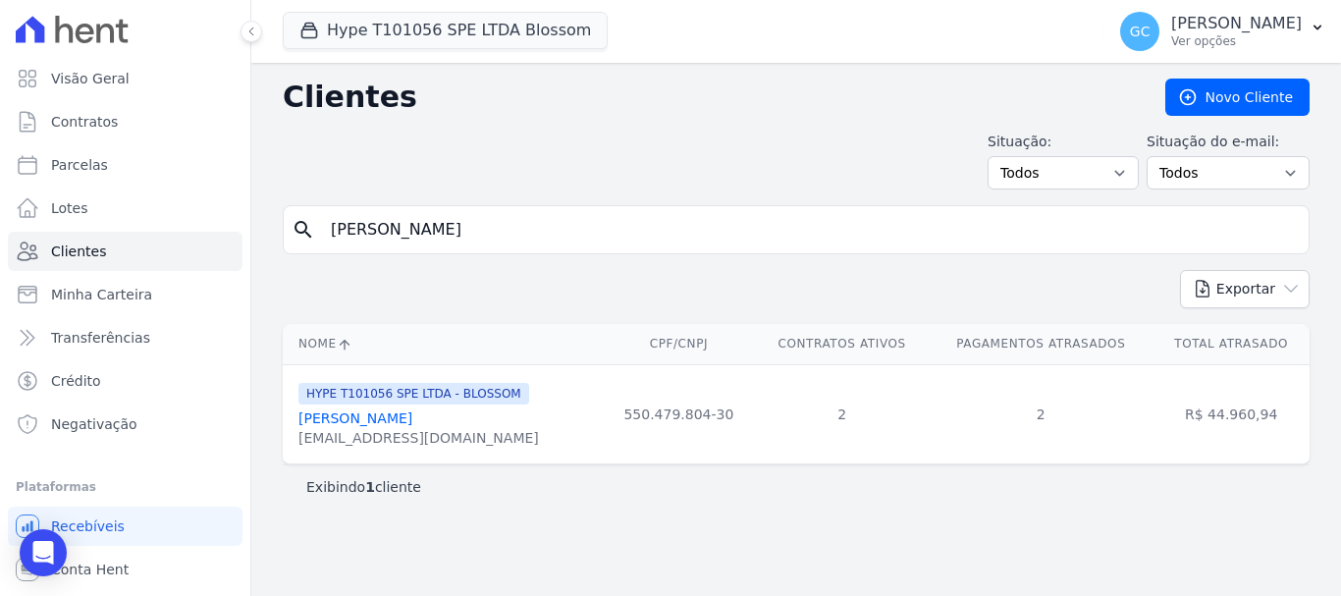
click at [412, 424] on link "[PERSON_NAME]" at bounding box center [355, 418] width 114 height 16
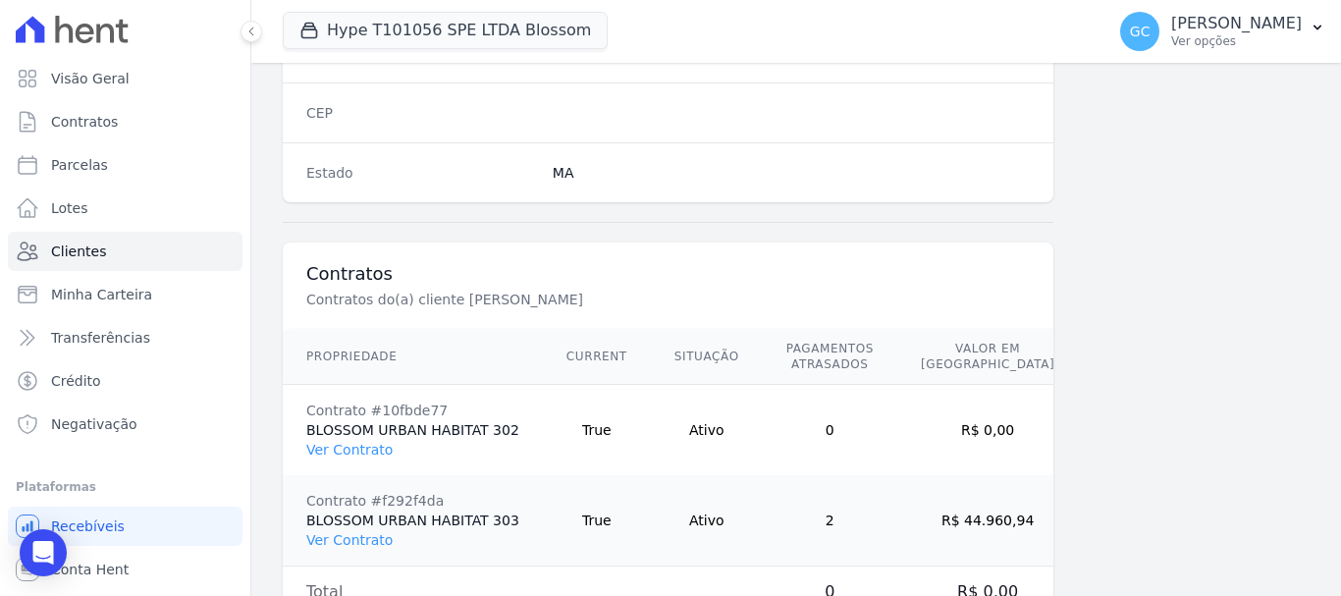
scroll to position [1347, 0]
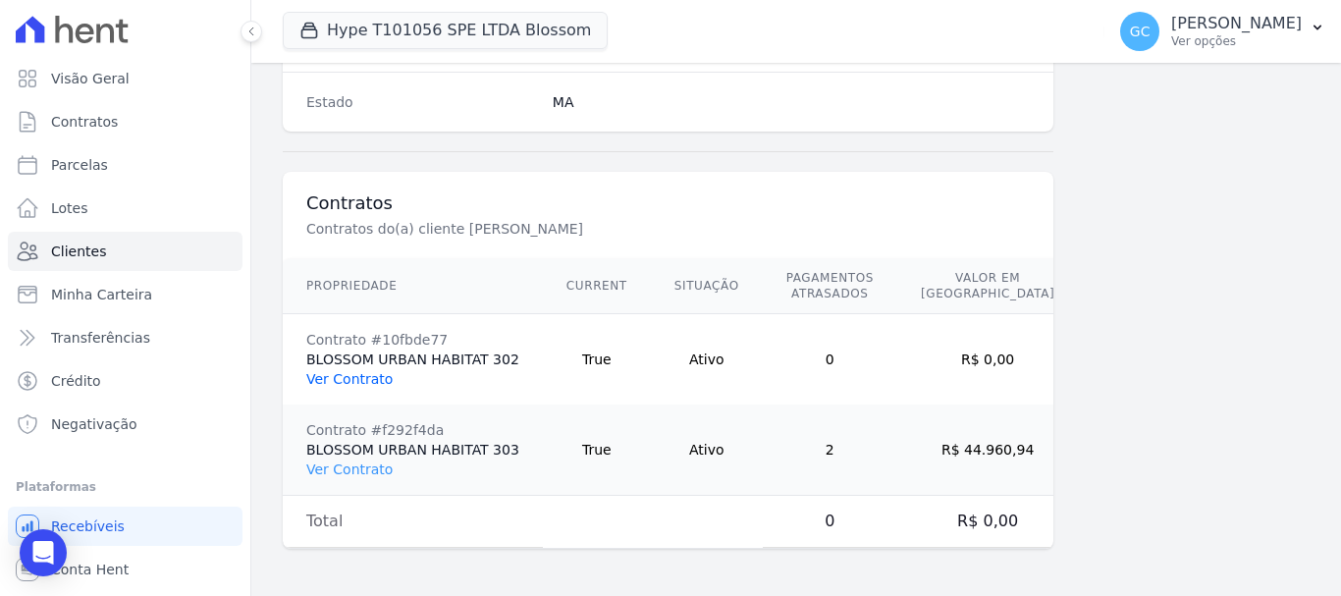
click at [366, 380] on link "Ver Contrato" at bounding box center [349, 379] width 86 height 16
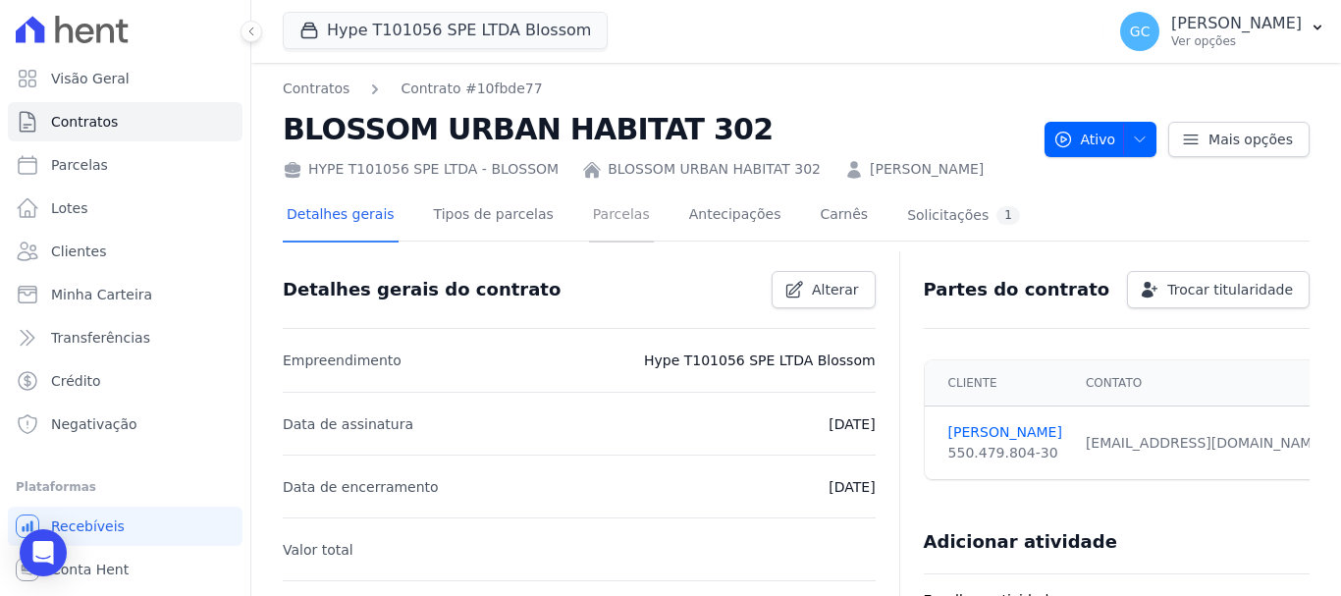
click at [603, 209] on link "Parcelas" at bounding box center [621, 216] width 65 height 52
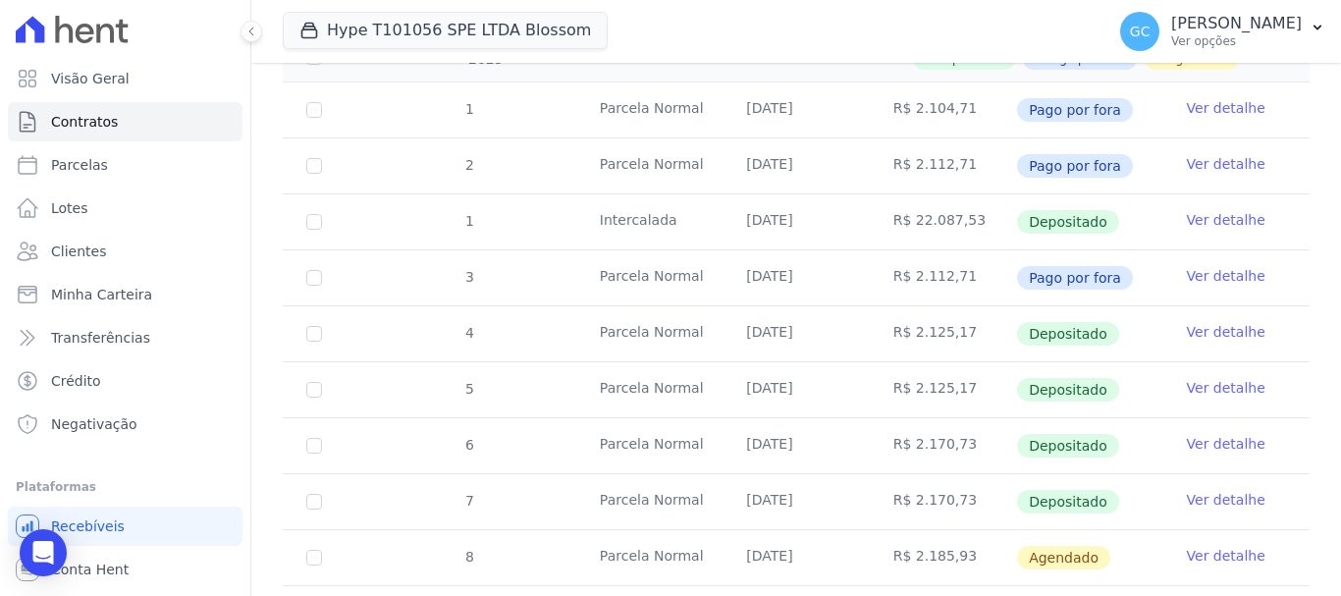
scroll to position [584, 0]
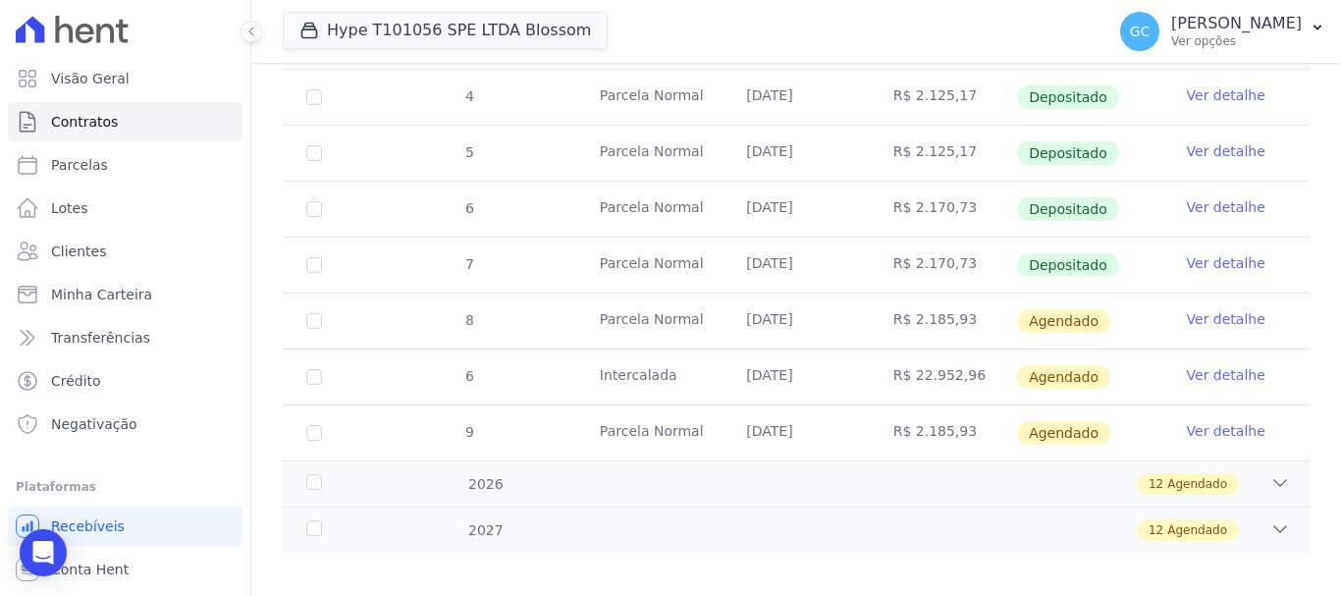
click at [1199, 309] on link "Ver detalhe" at bounding box center [1226, 319] width 79 height 20
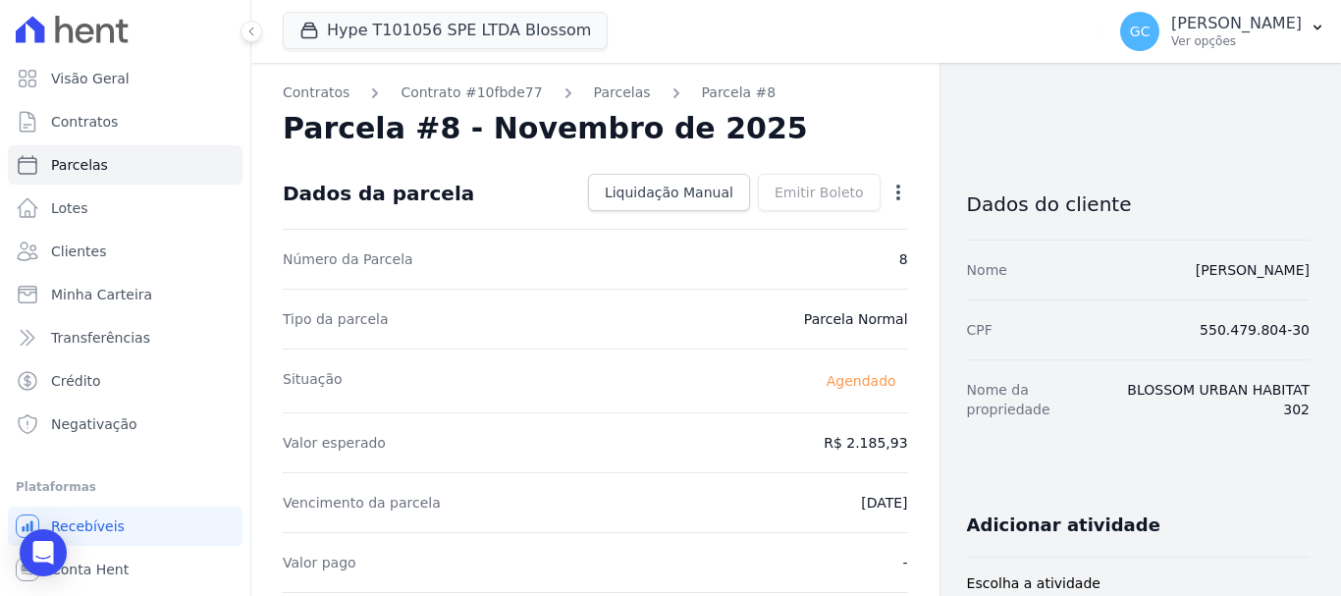
click at [888, 195] on icon "button" at bounding box center [898, 193] width 20 height 20
click at [788, 256] on link "Antecipar" at bounding box center [813, 254] width 173 height 35
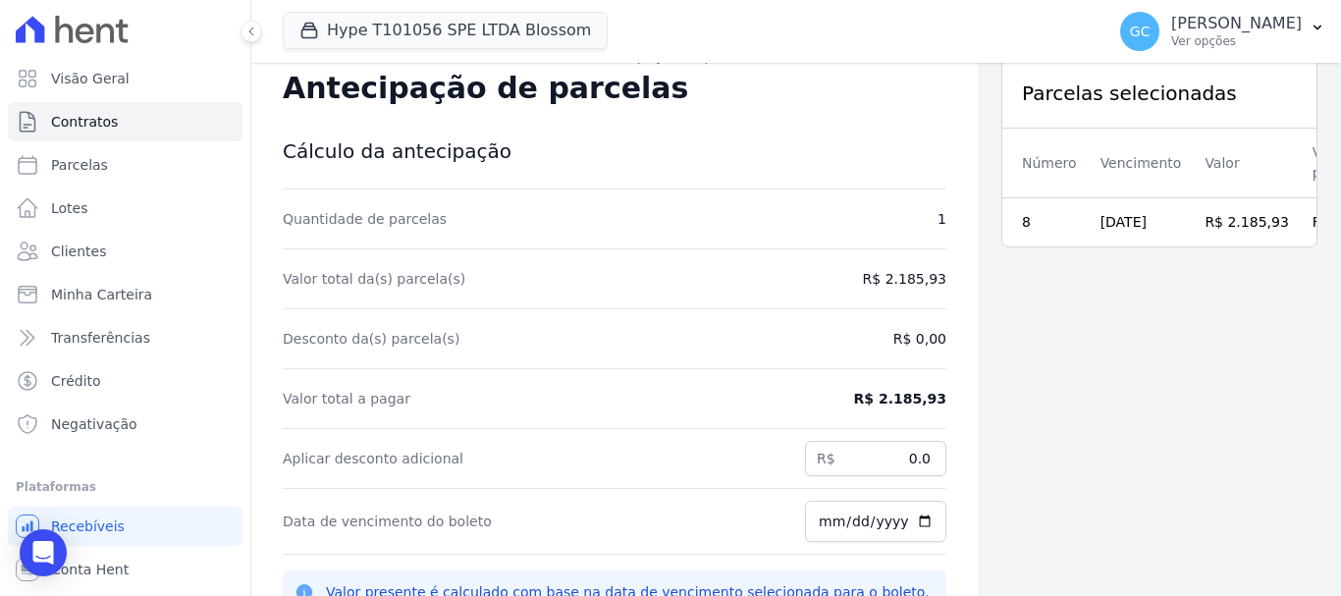
scroll to position [63, 0]
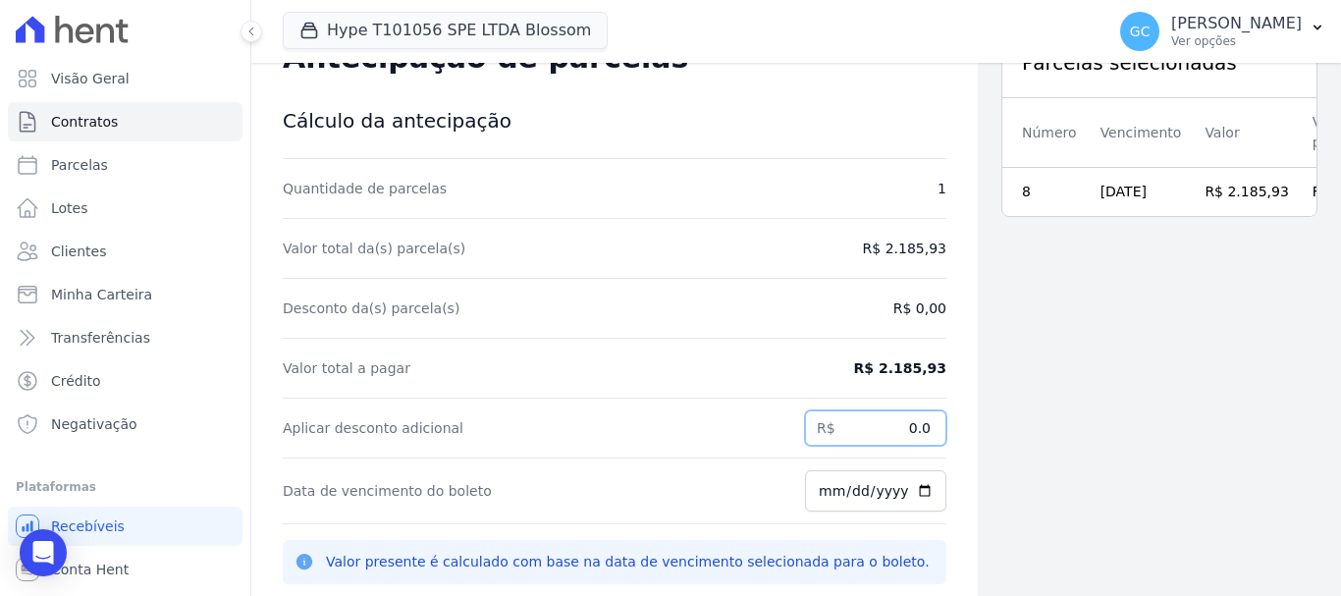
drag, startPoint x: 889, startPoint y: 443, endPoint x: 939, endPoint y: 437, distance: 50.4
click at [939, 437] on div "Contratos Contrato #10fbde77 Antecipação de parcelas Antecipação de parcelas Cá…" at bounding box center [614, 329] width 726 height 659
paste input "69.18"
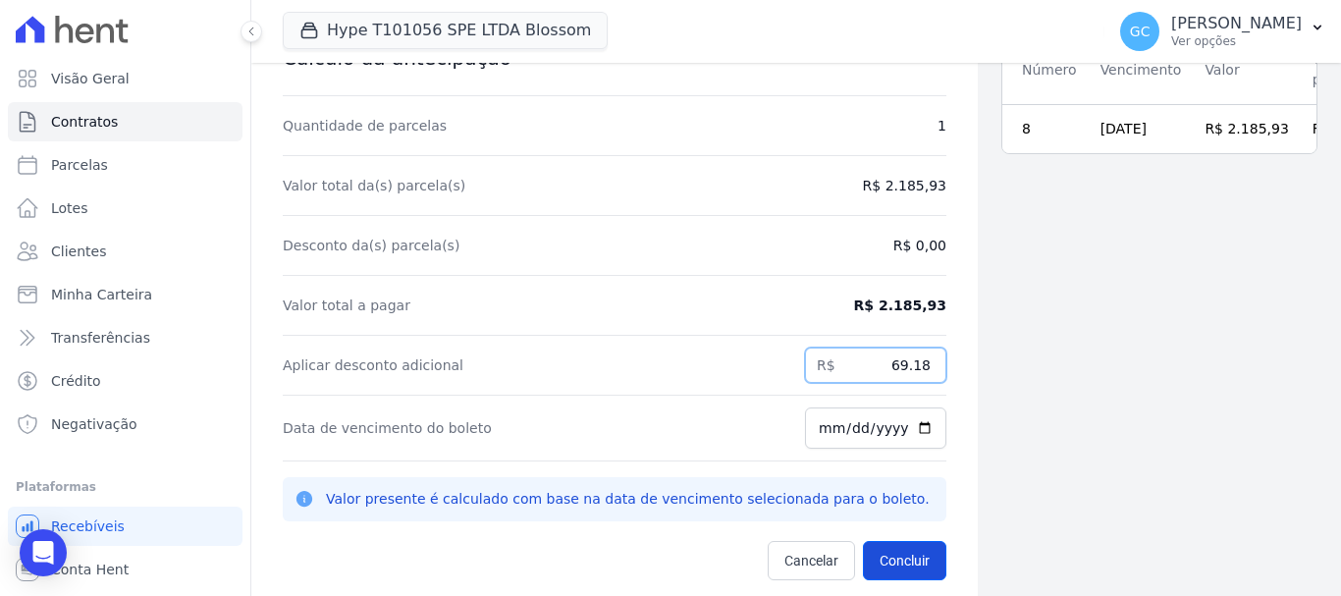
type input "69.18"
click at [877, 566] on button "Concluir" at bounding box center [904, 560] width 83 height 39
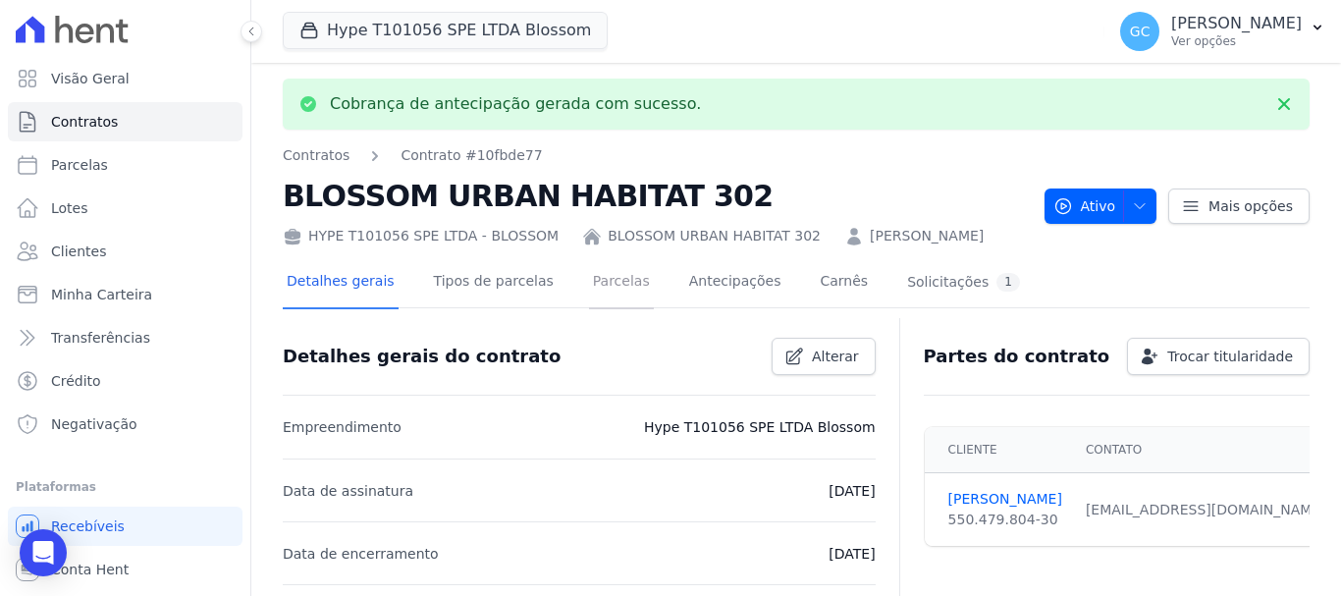
click at [597, 287] on link "Parcelas" at bounding box center [621, 283] width 65 height 52
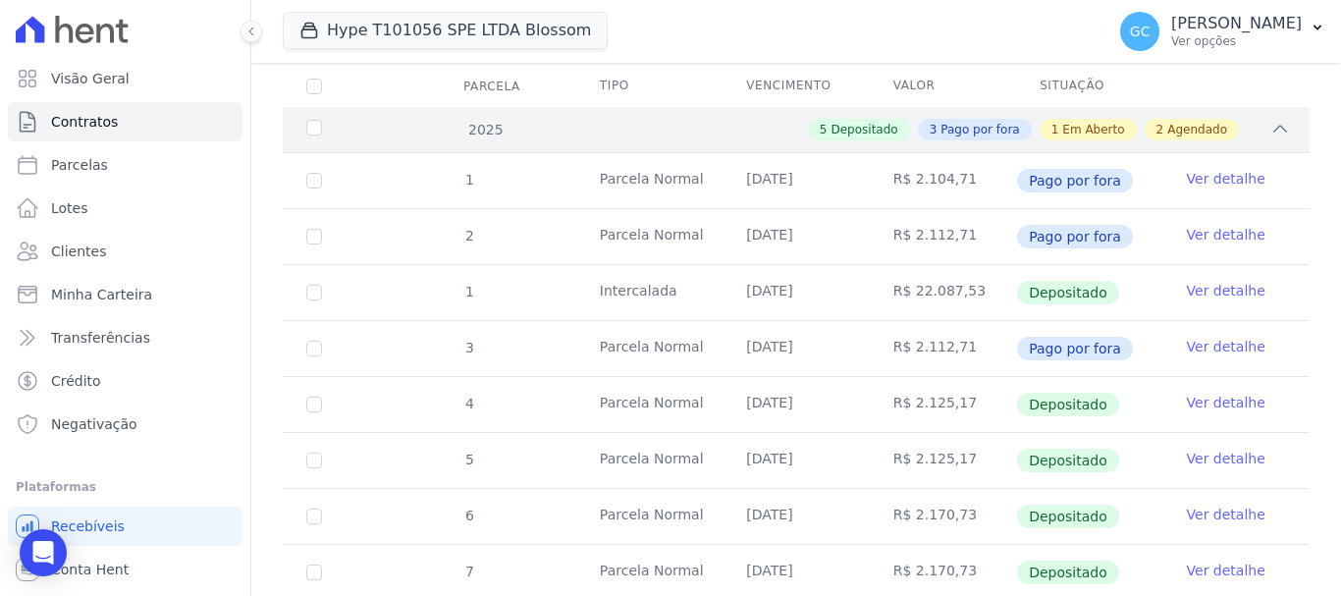
scroll to position [584, 0]
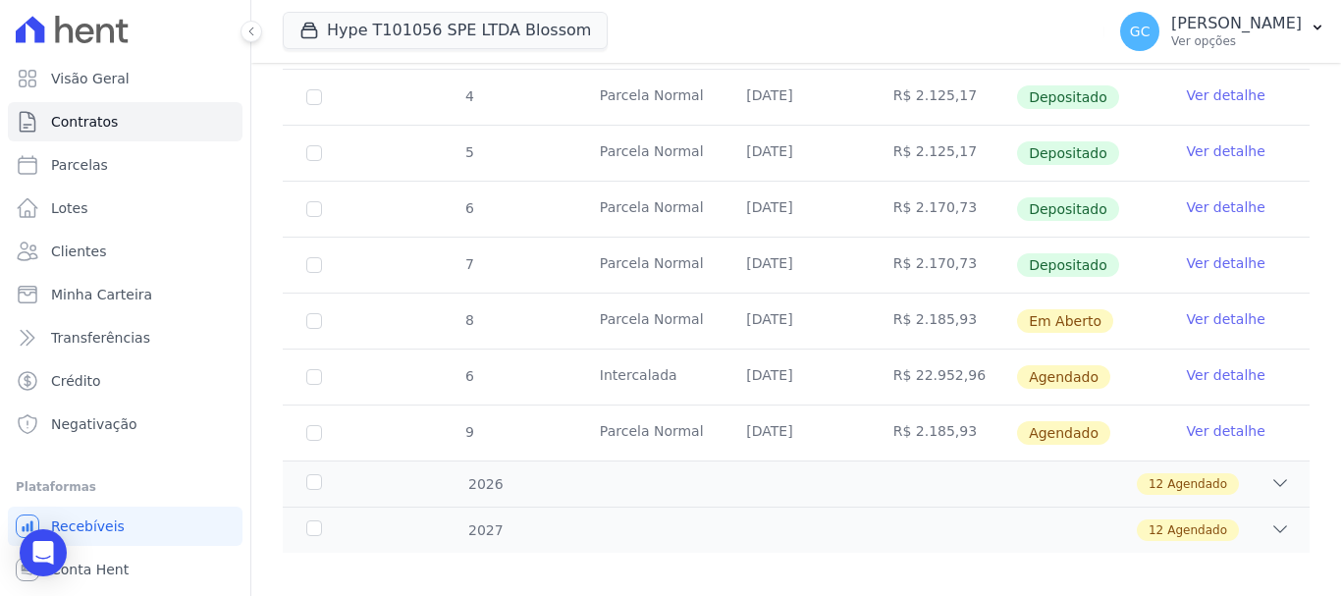
click at [1196, 309] on link "Ver detalhe" at bounding box center [1226, 319] width 79 height 20
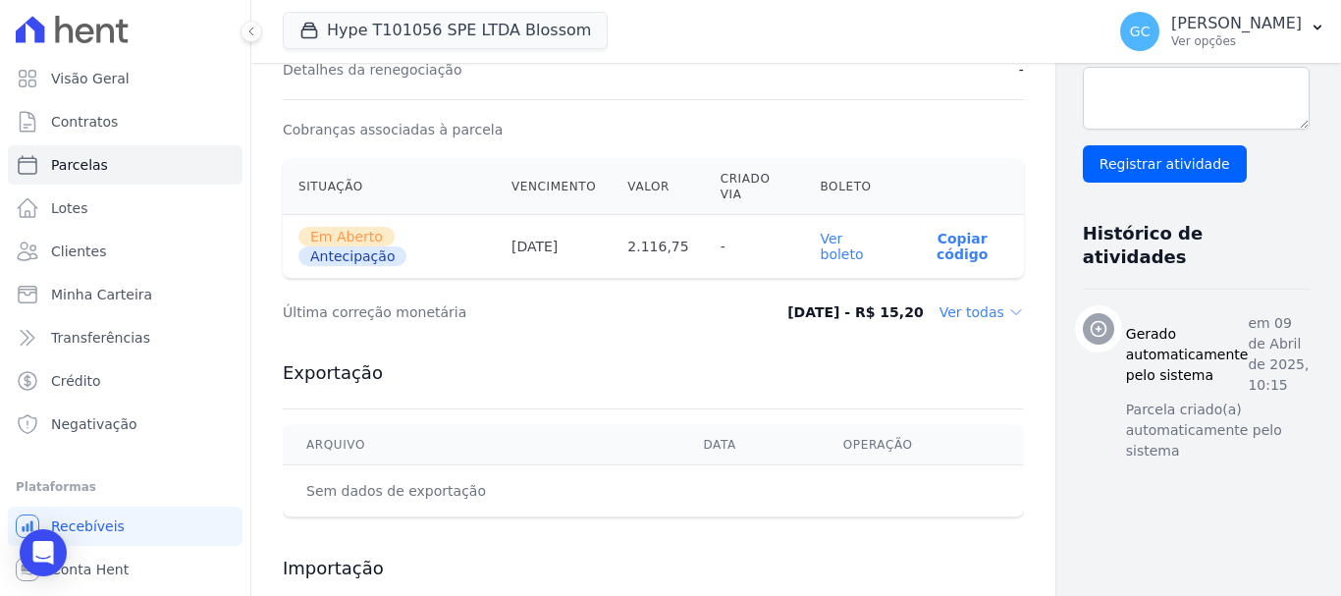
scroll to position [588, 0]
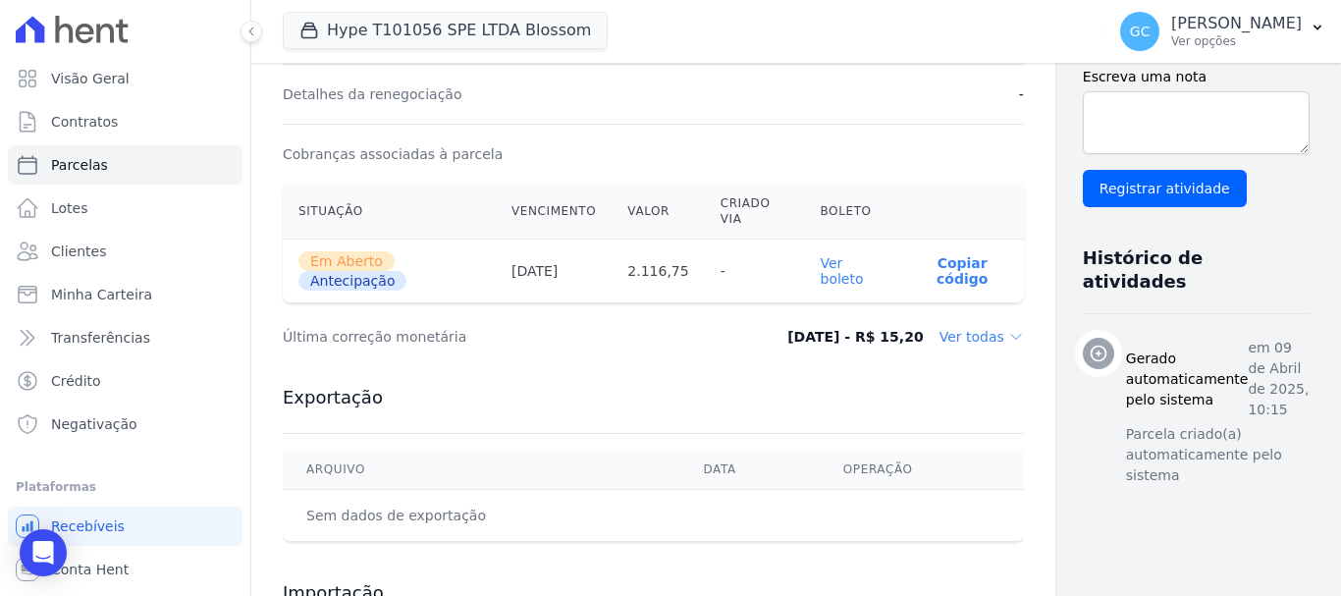
click at [821, 270] on link "Ver boleto" at bounding box center [842, 270] width 43 height 31
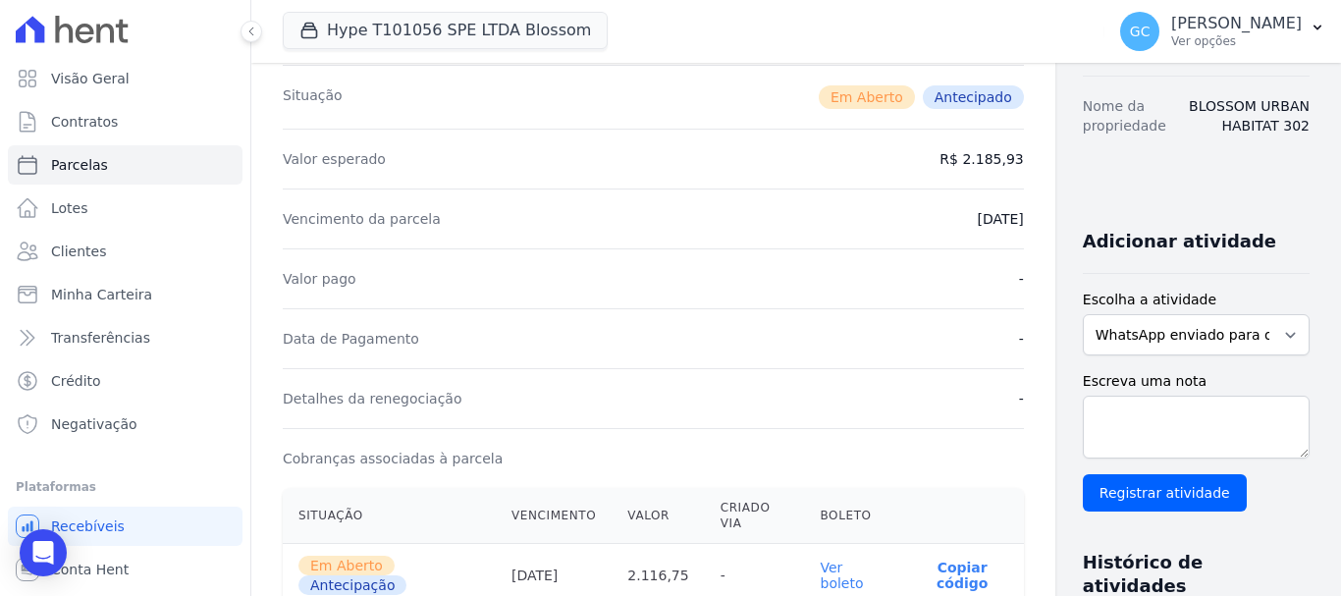
scroll to position [0, 0]
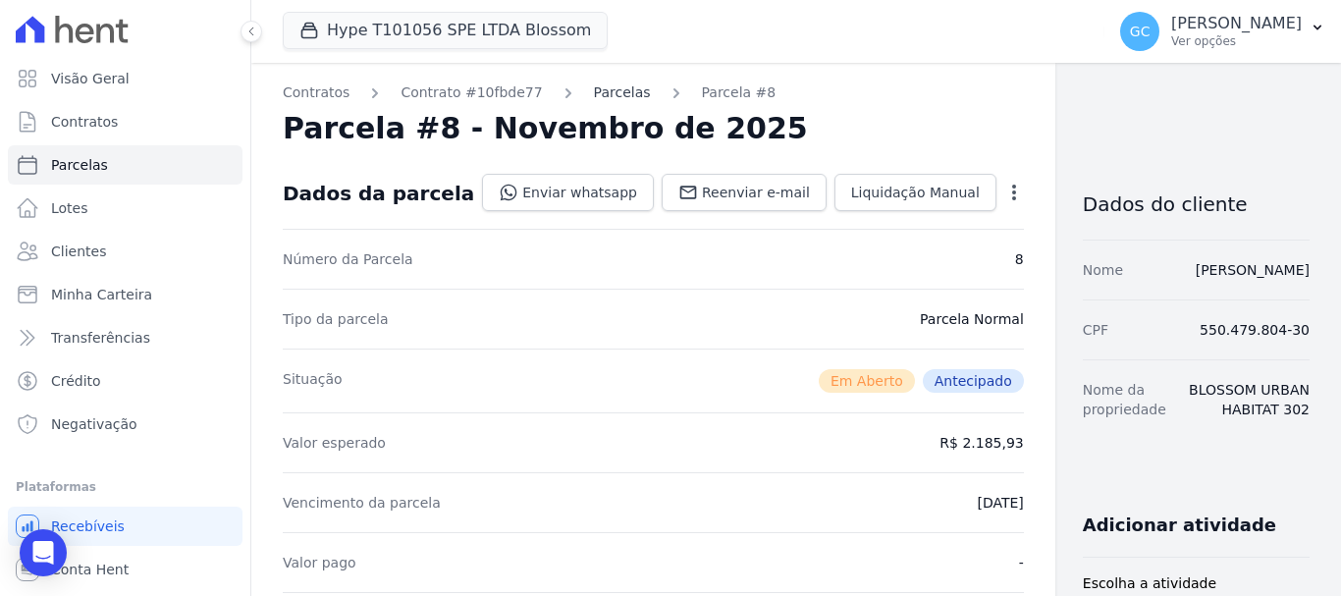
click at [601, 94] on link "Parcelas" at bounding box center [622, 92] width 57 height 21
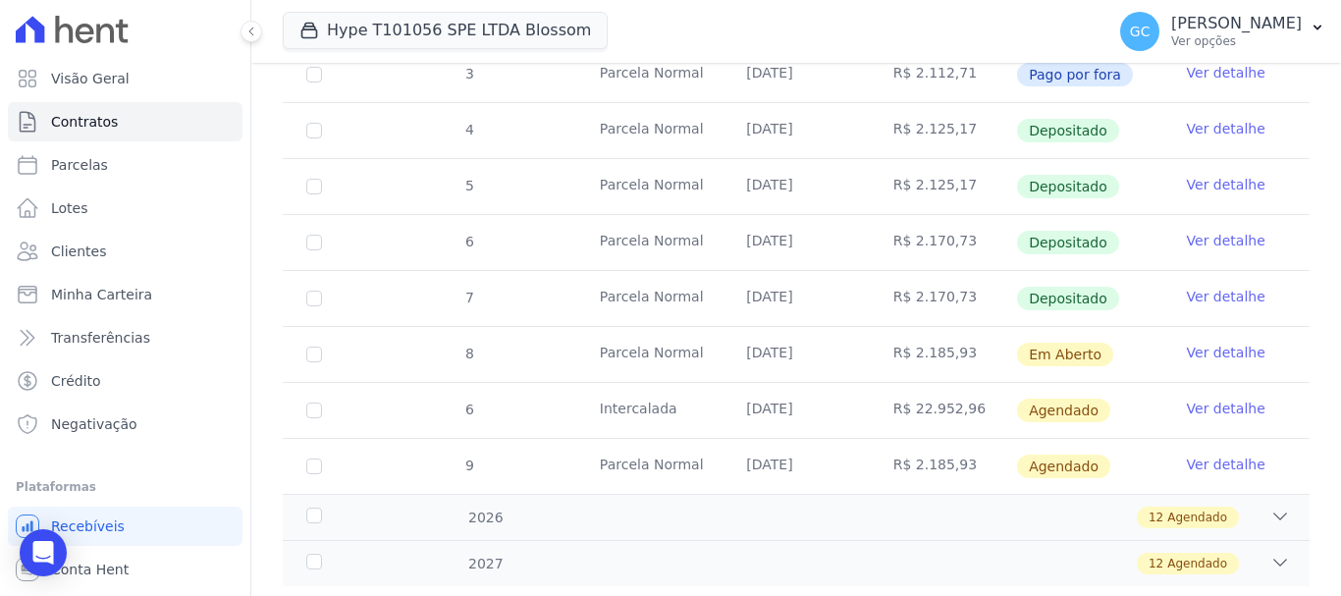
scroll to position [584, 0]
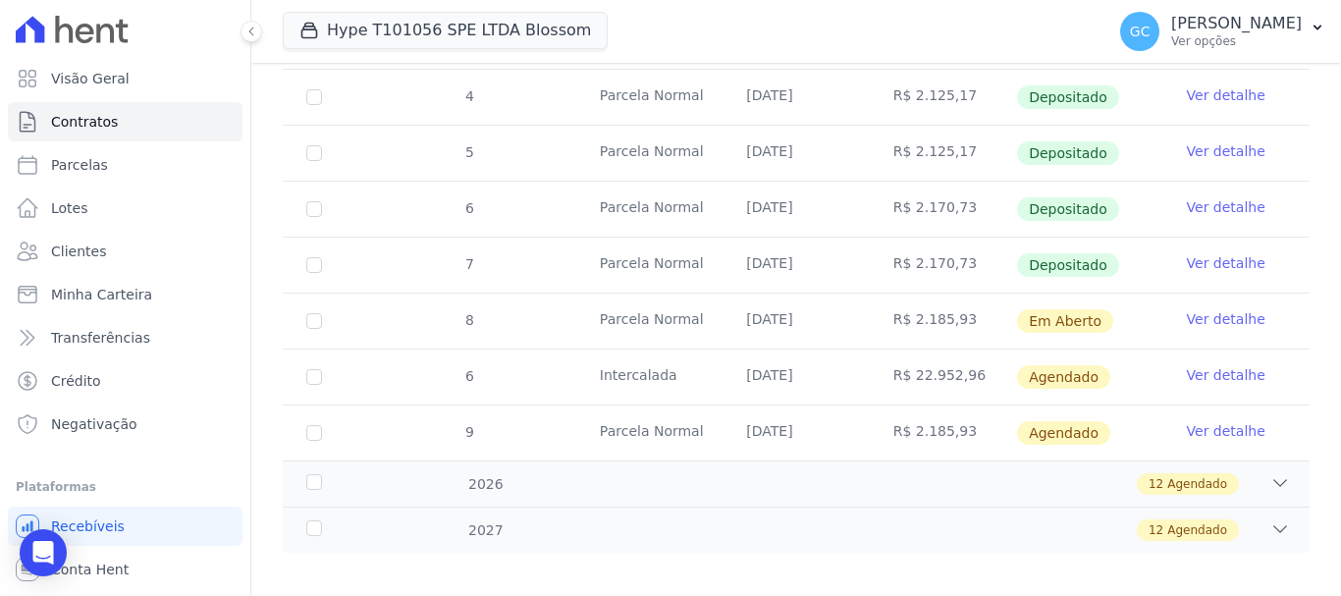
drag, startPoint x: 961, startPoint y: 415, endPoint x: 905, endPoint y: 419, distance: 56.1
click at [905, 419] on td "R$ 2.185,93" at bounding box center [943, 432] width 146 height 55
copy td "2.185,93"
click at [1203, 421] on link "Ver detalhe" at bounding box center [1226, 431] width 79 height 20
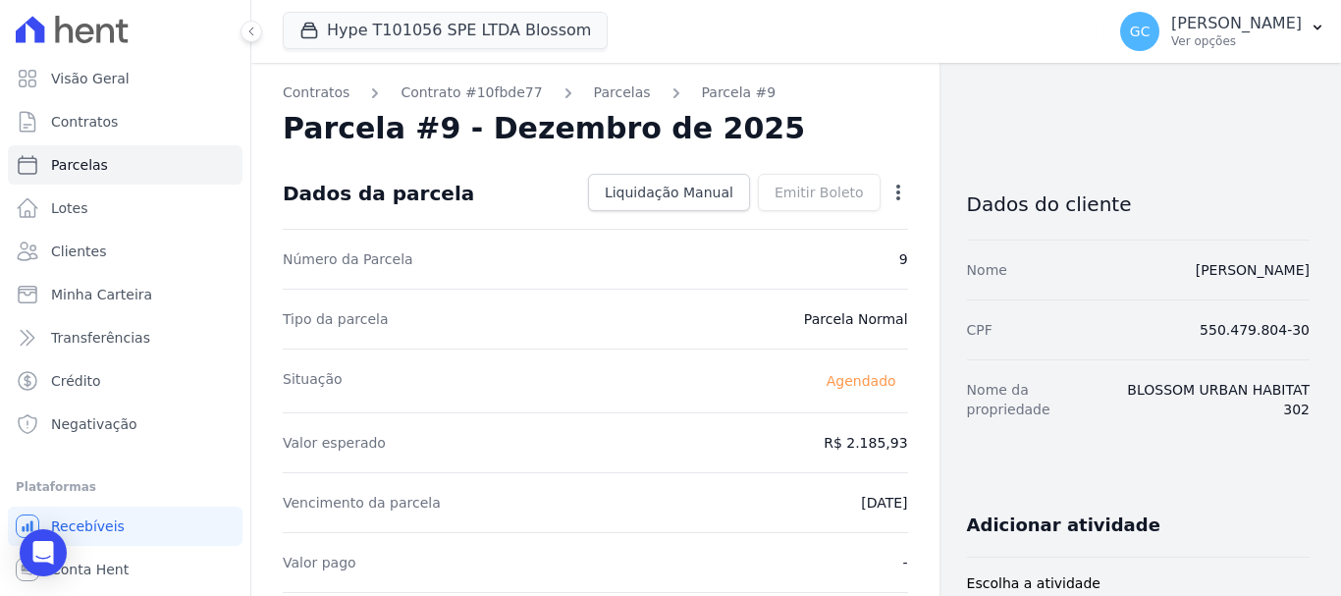
click at [888, 183] on icon "button" at bounding box center [898, 193] width 20 height 20
click at [798, 263] on link "Antecipar" at bounding box center [813, 254] width 173 height 35
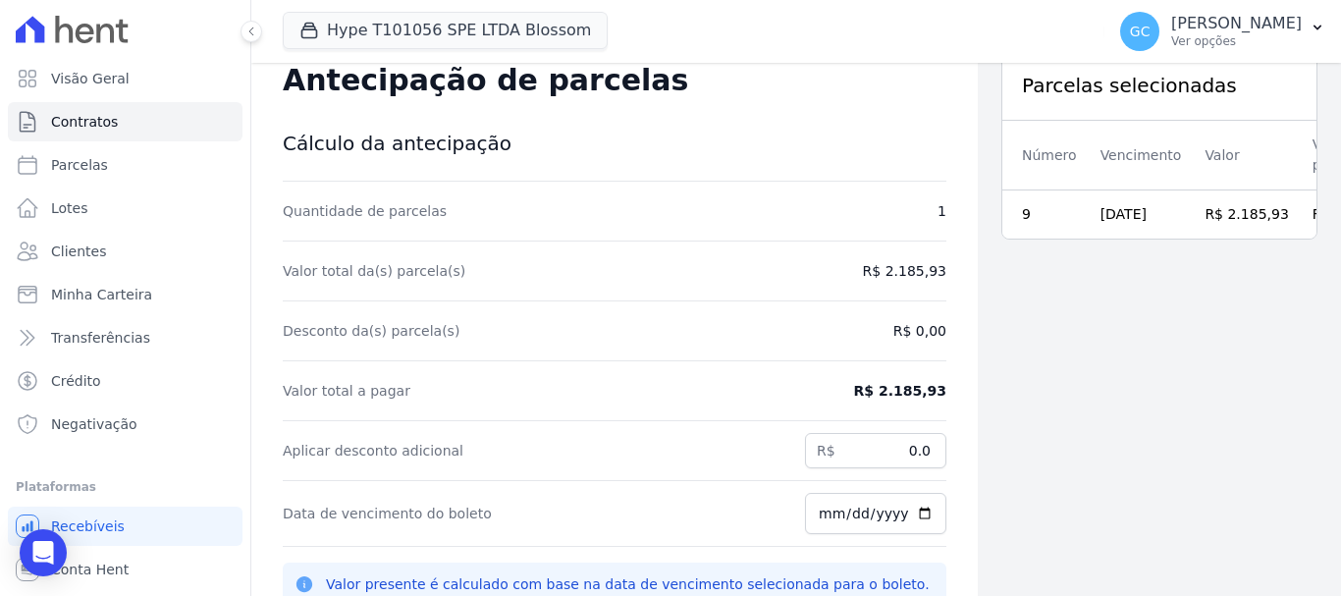
scroll to position [63, 0]
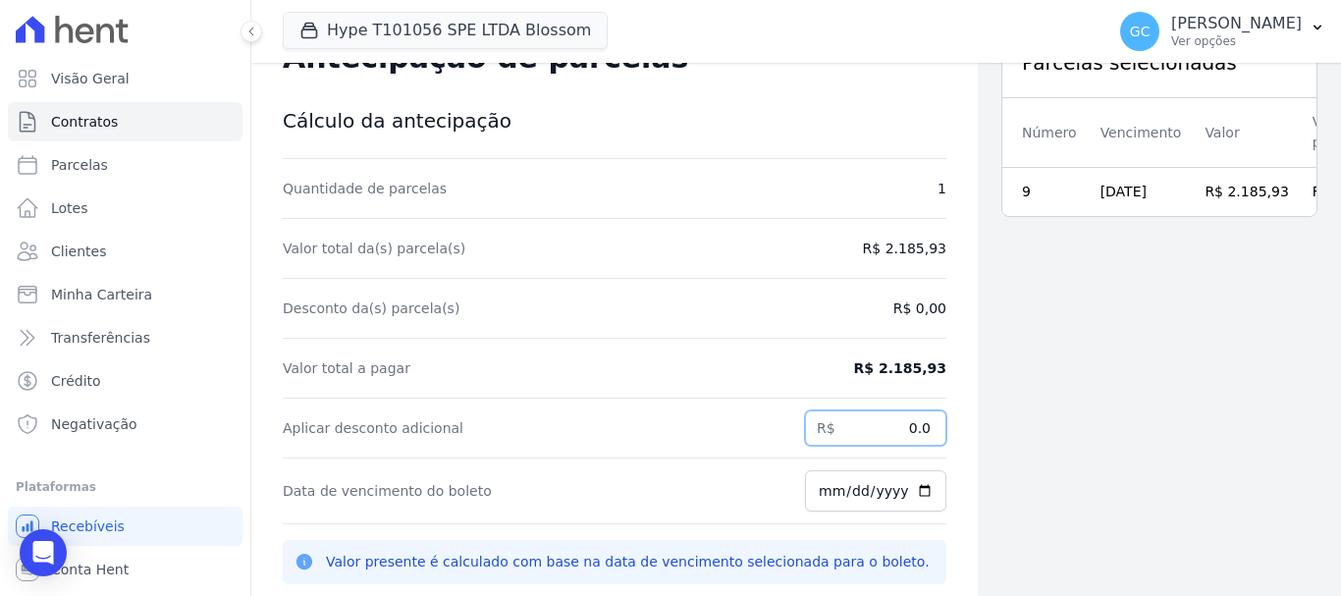
drag, startPoint x: 884, startPoint y: 422, endPoint x: 984, endPoint y: 431, distance: 99.5
click at [984, 431] on div "Contratos Contrato #10fbde77 Antecipação de parcelas Antecipação de parcelas Cá…" at bounding box center [796, 361] width 1090 height 596
paste input "82.87"
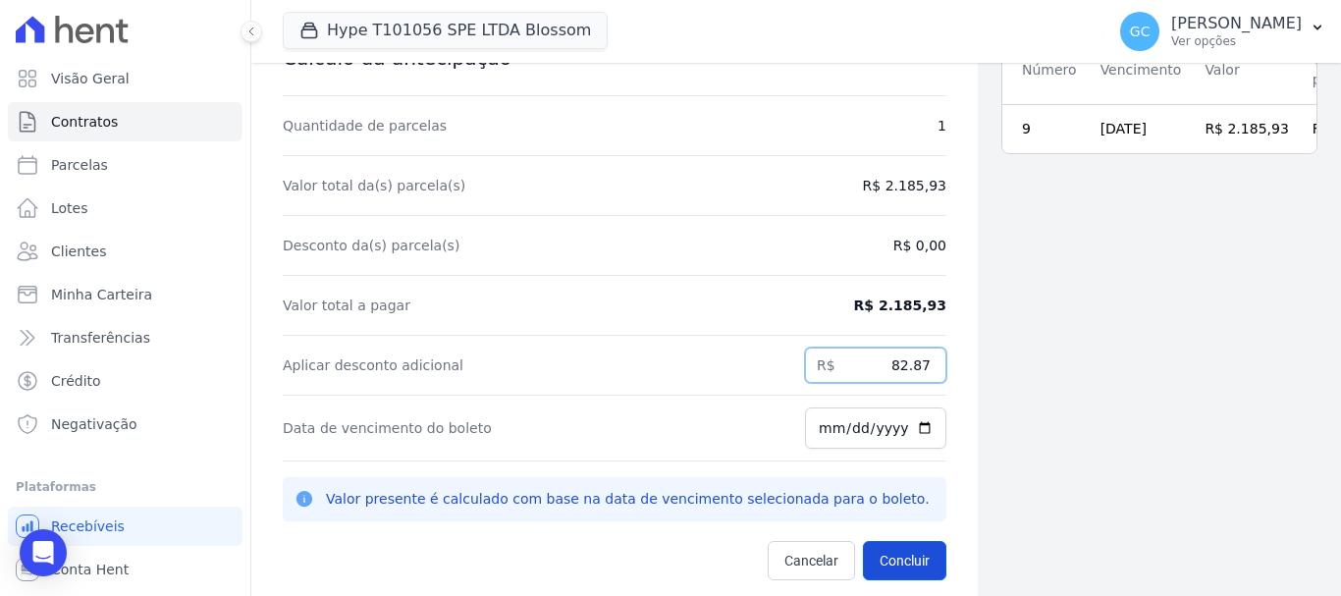
type input "82.87"
click at [888, 563] on button "Concluir" at bounding box center [904, 560] width 83 height 39
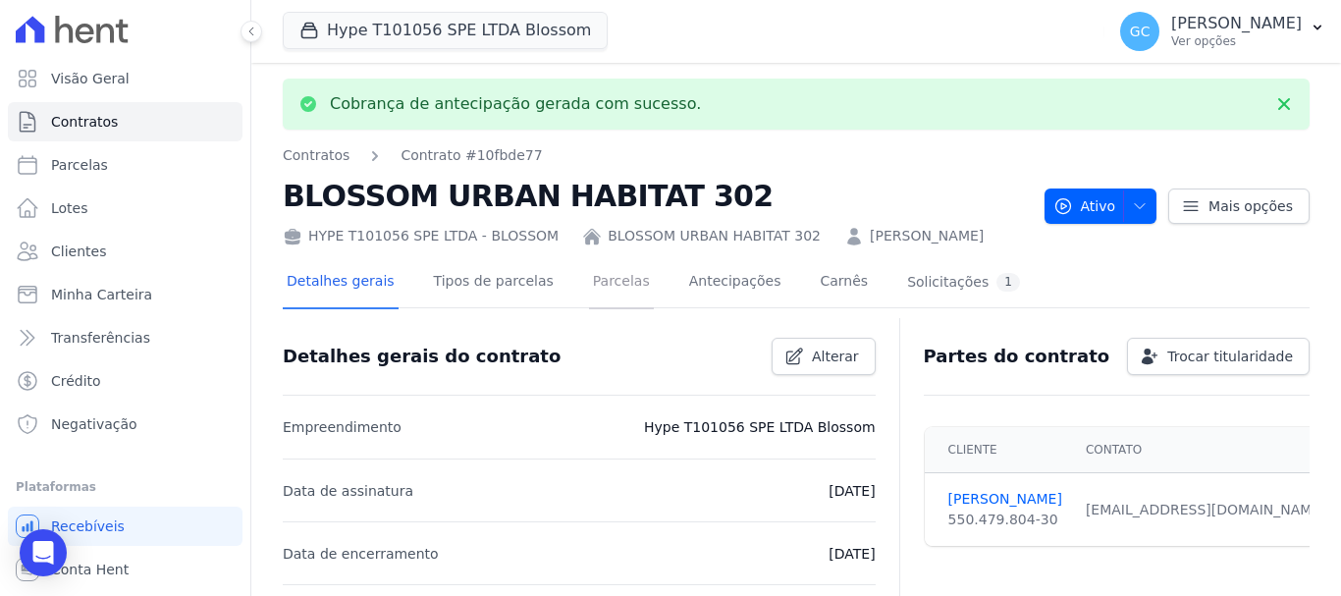
click at [597, 286] on link "Parcelas" at bounding box center [621, 283] width 65 height 52
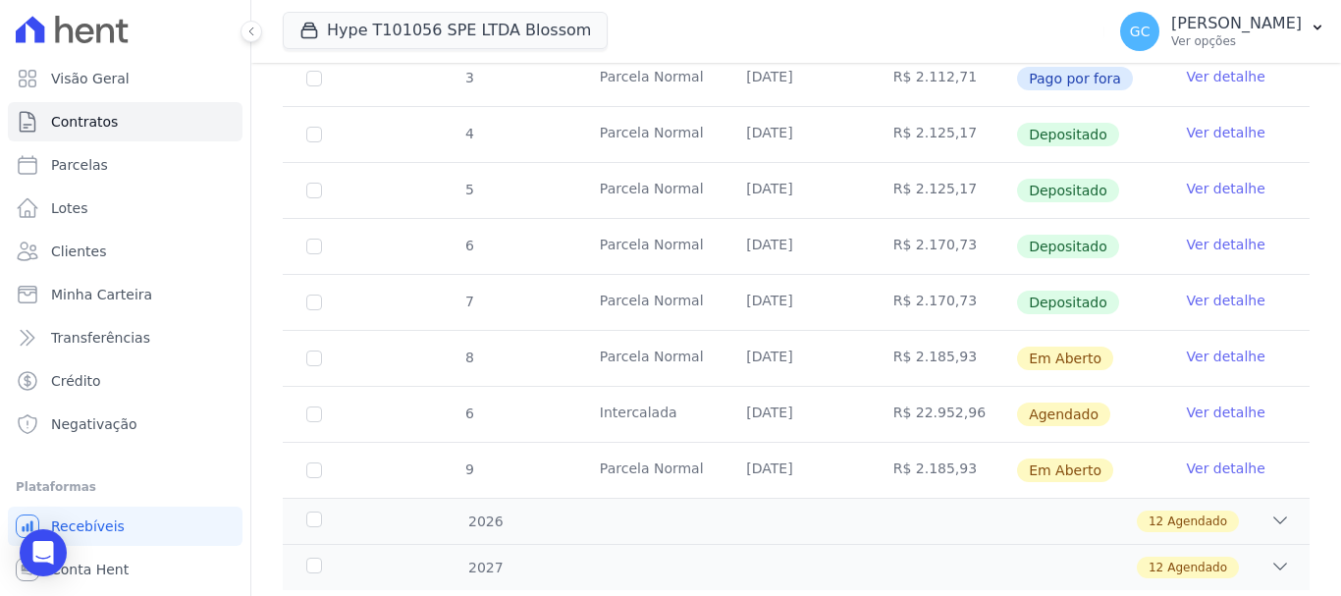
scroll to position [584, 0]
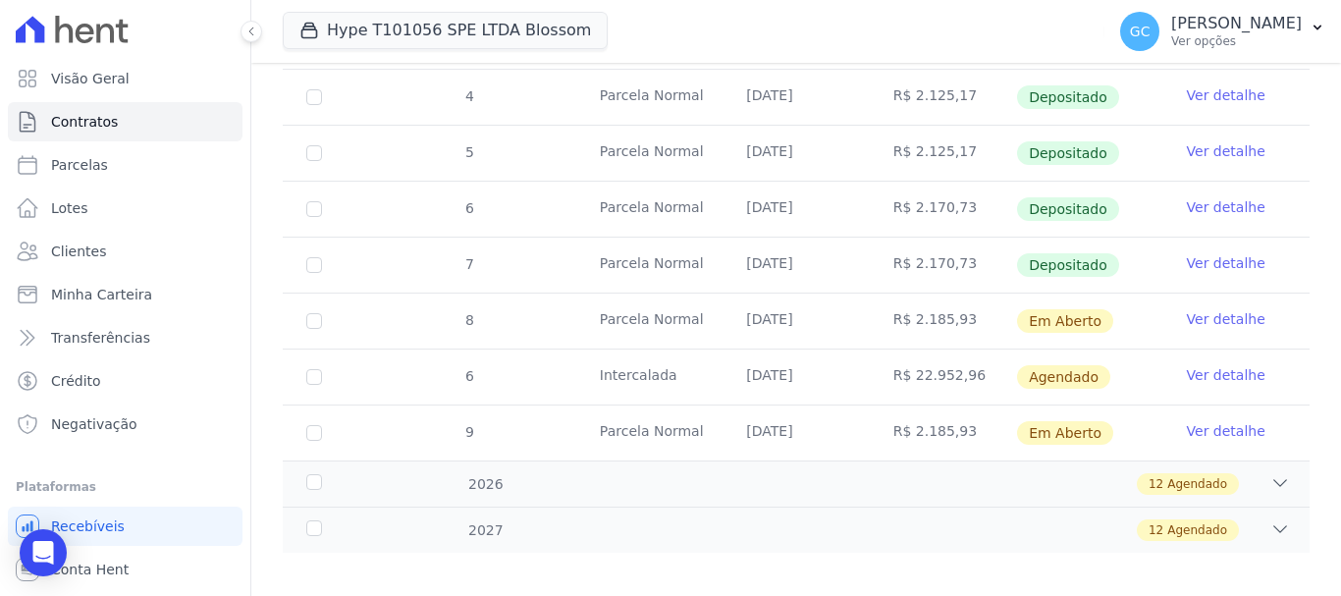
click at [1211, 421] on link "Ver detalhe" at bounding box center [1226, 431] width 79 height 20
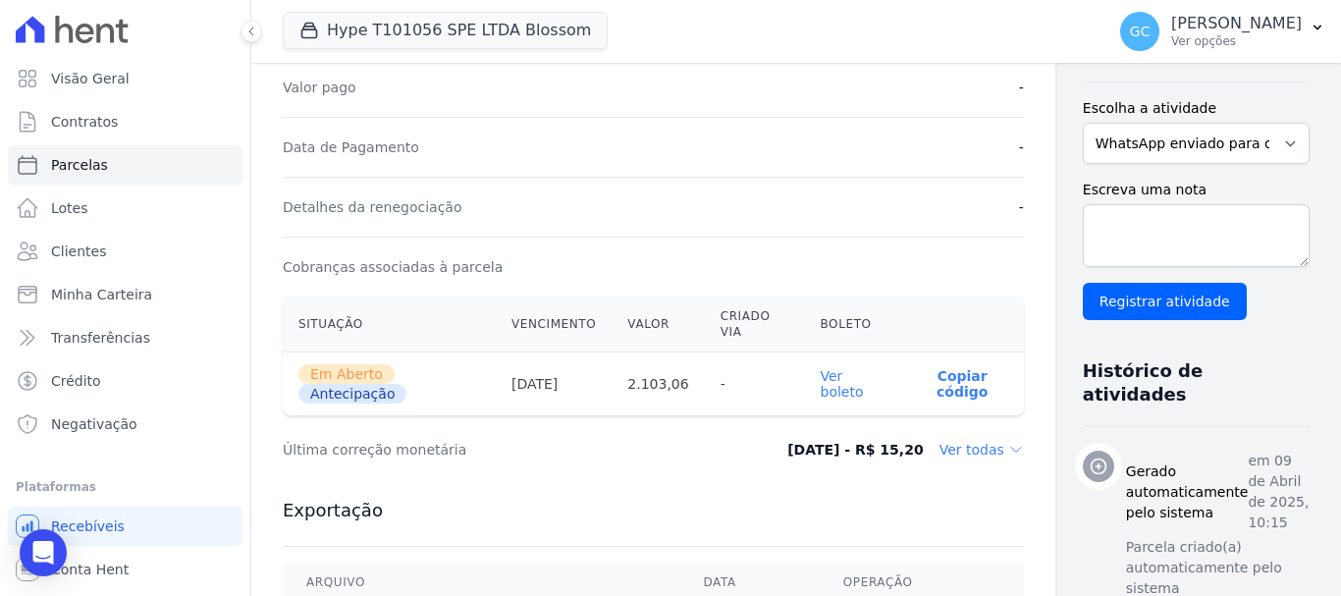
scroll to position [491, 0]
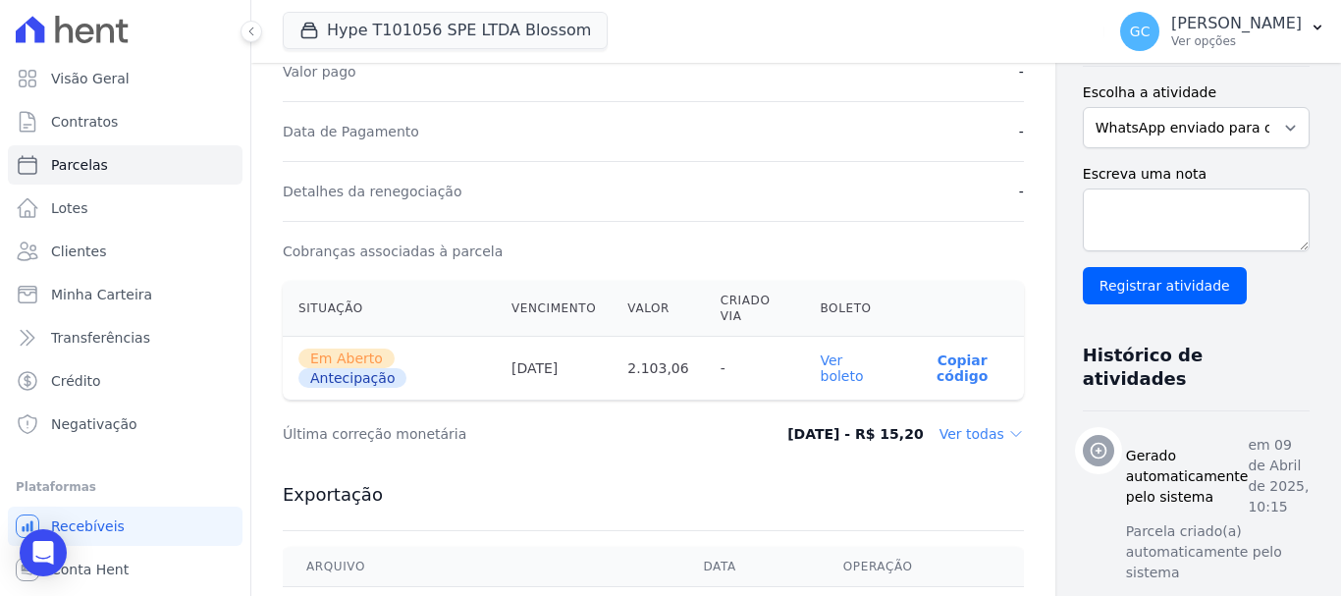
click at [821, 374] on link "Ver boleto" at bounding box center [842, 367] width 43 height 31
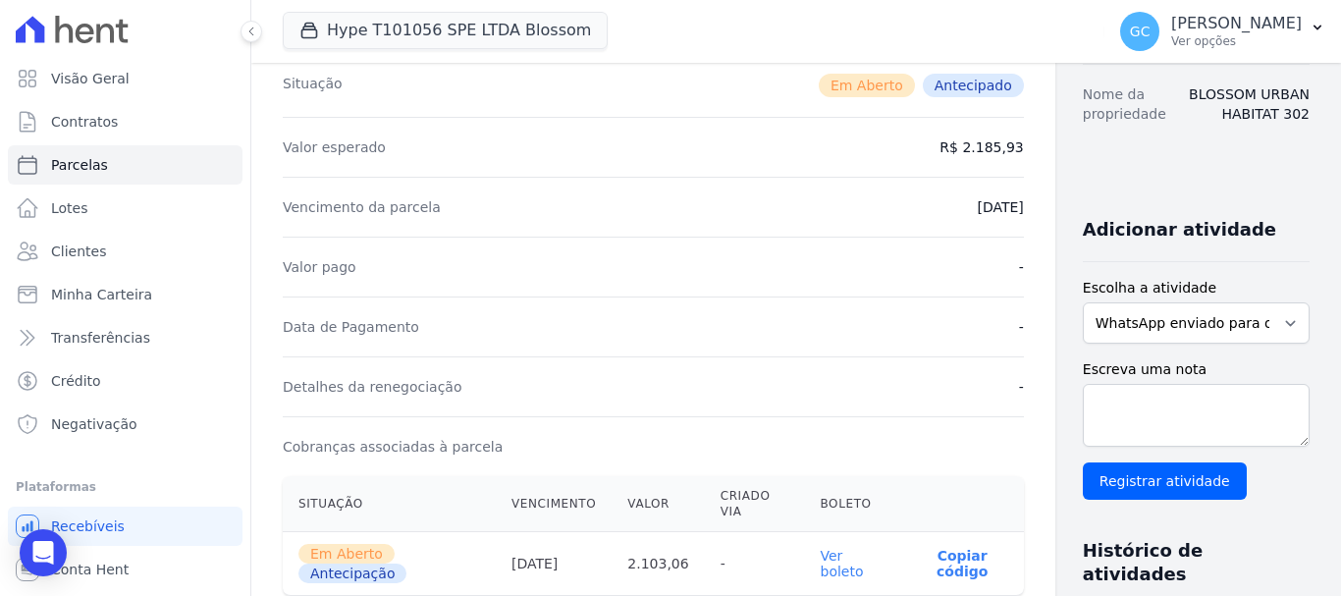
scroll to position [0, 0]
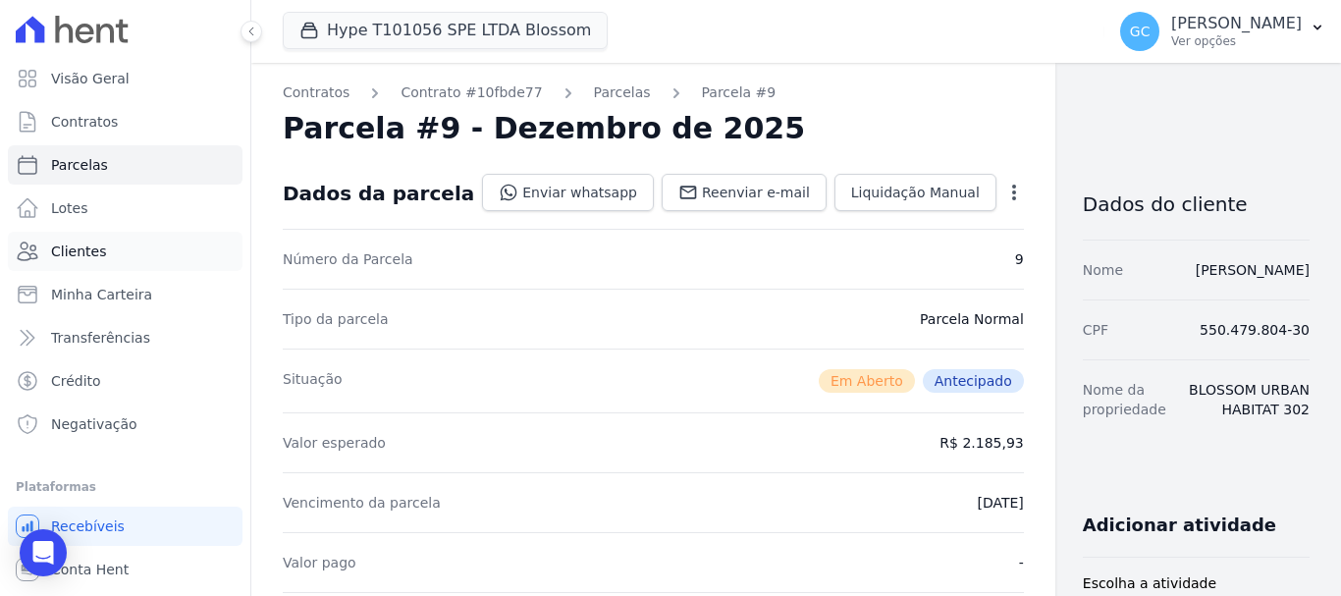
click at [110, 259] on link "Clientes" at bounding box center [125, 251] width 235 height 39
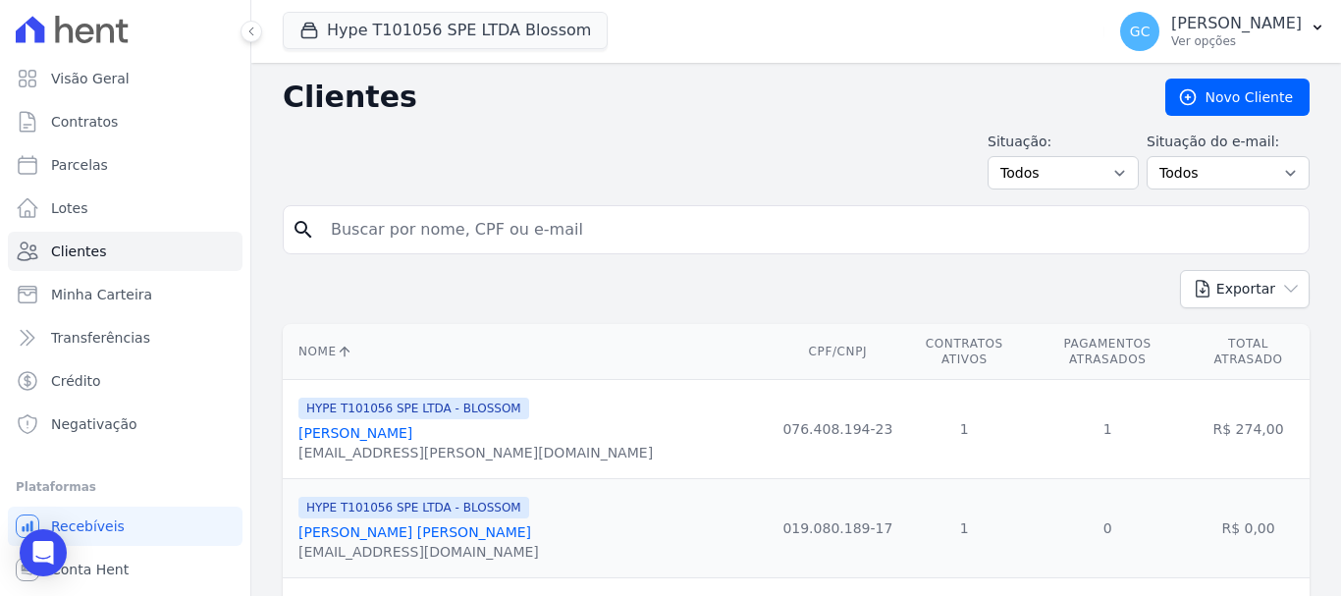
click at [408, 228] on input "search" at bounding box center [810, 229] width 982 height 39
paste input "[PERSON_NAME] [PERSON_NAME] [PERSON_NAME]"
type input "[PERSON_NAME] [PERSON_NAME] [PERSON_NAME]"
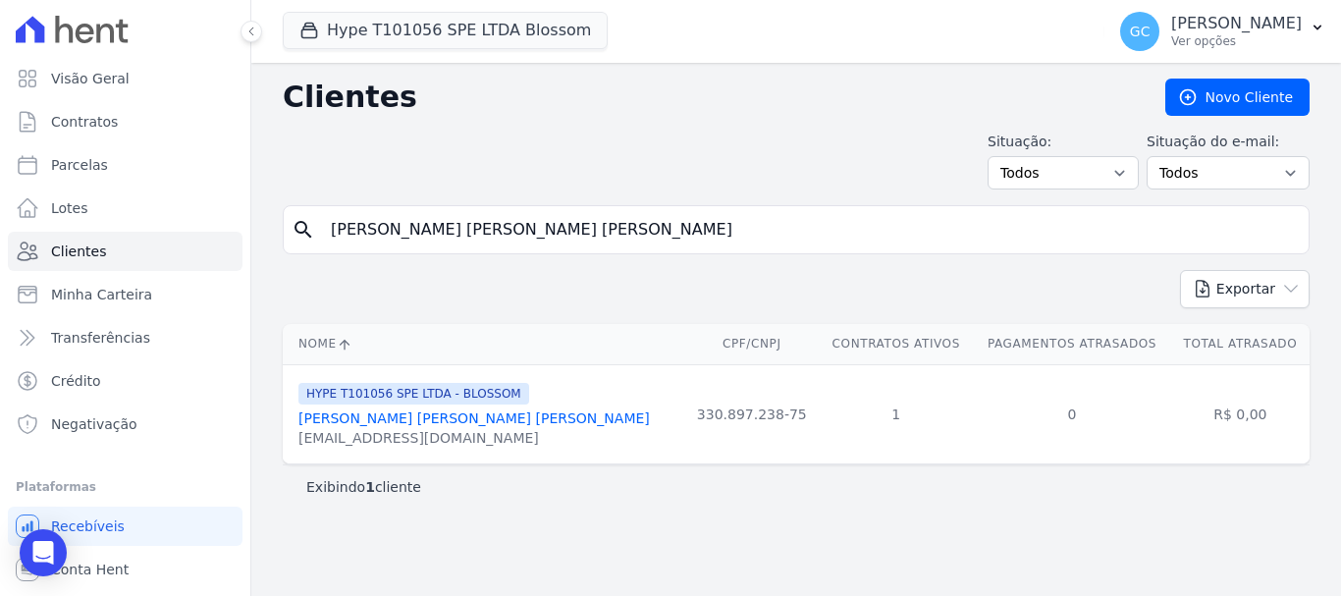
click at [453, 422] on link "[PERSON_NAME] [PERSON_NAME] [PERSON_NAME]" at bounding box center [473, 418] width 351 height 16
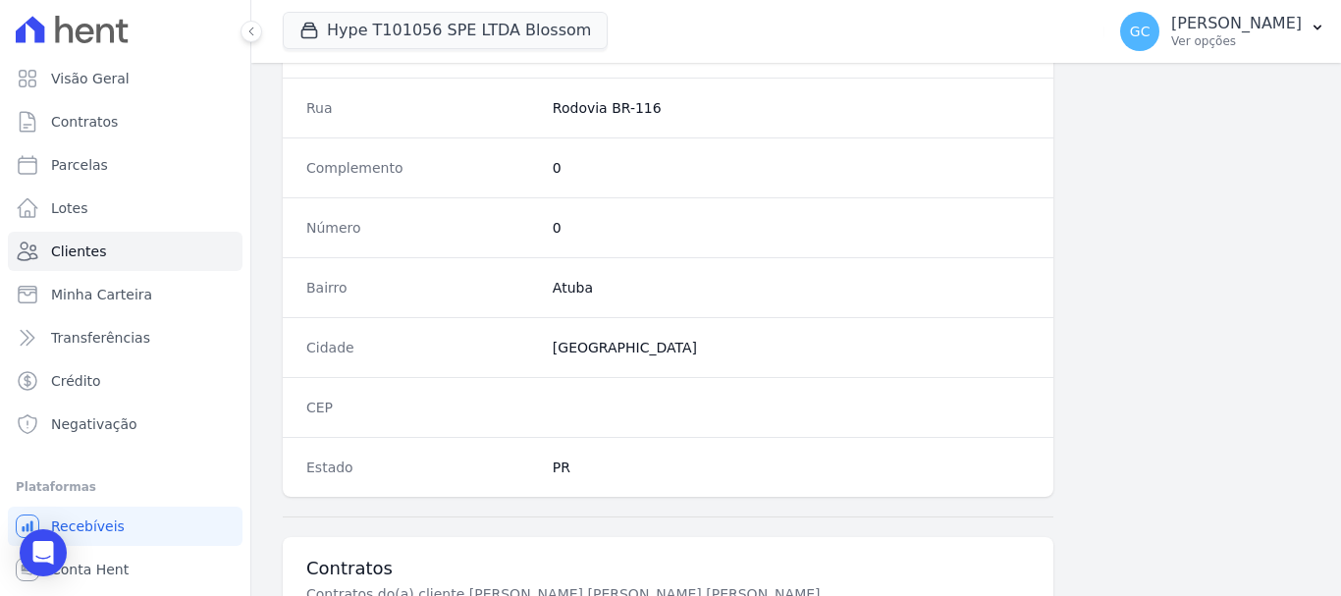
scroll to position [1256, 0]
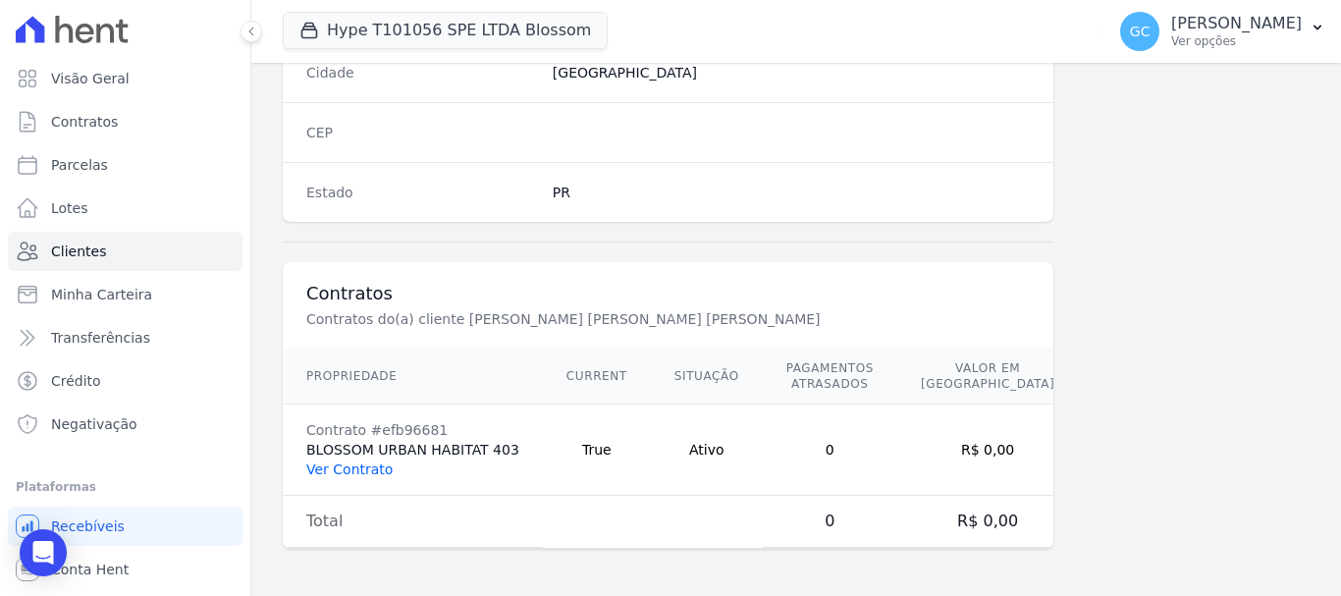
click at [332, 465] on link "Ver Contrato" at bounding box center [349, 469] width 86 height 16
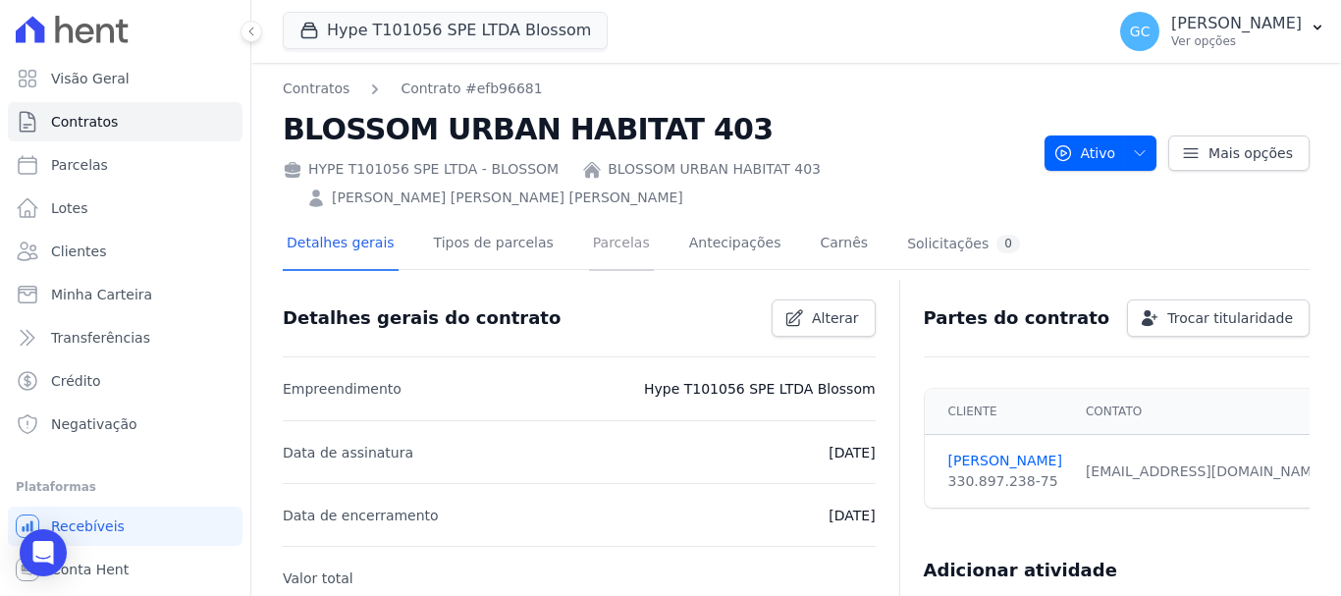
click at [591, 219] on link "Parcelas" at bounding box center [621, 245] width 65 height 52
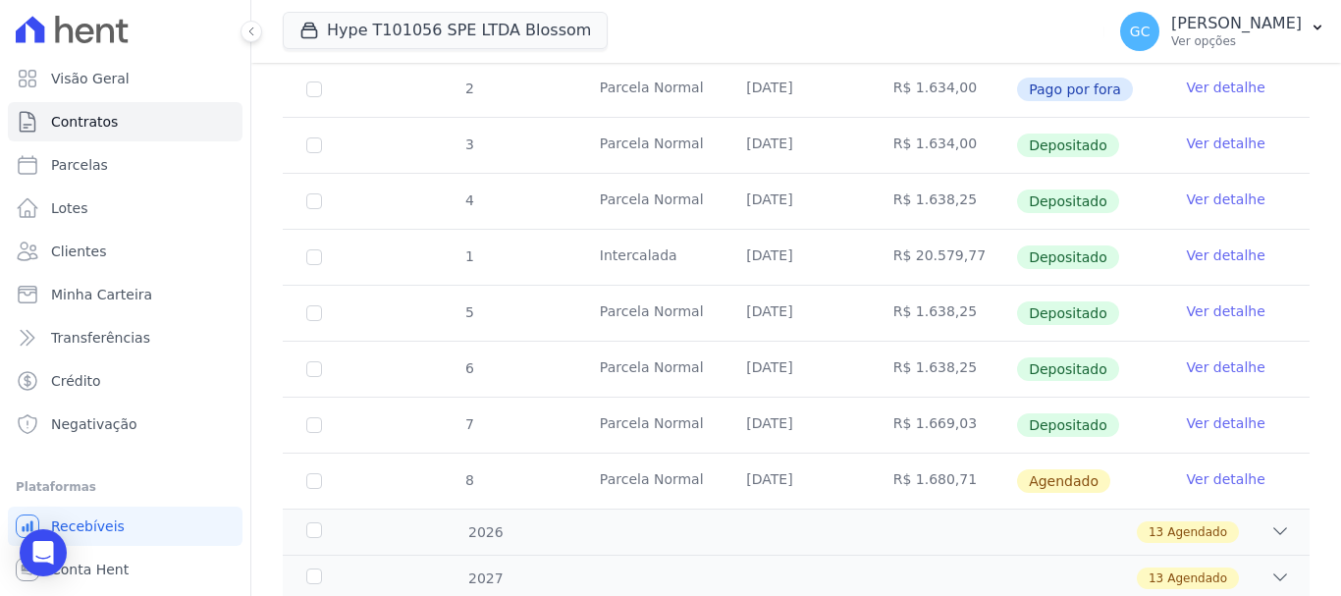
scroll to position [518, 0]
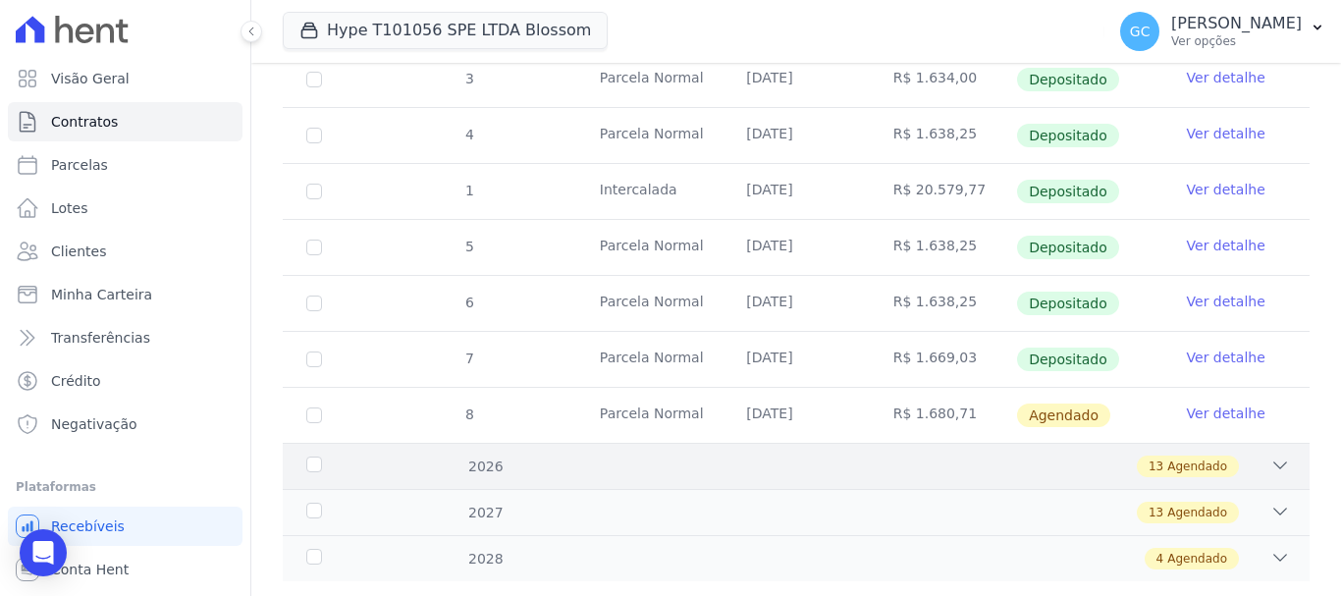
click at [1270, 455] on icon at bounding box center [1280, 465] width 20 height 20
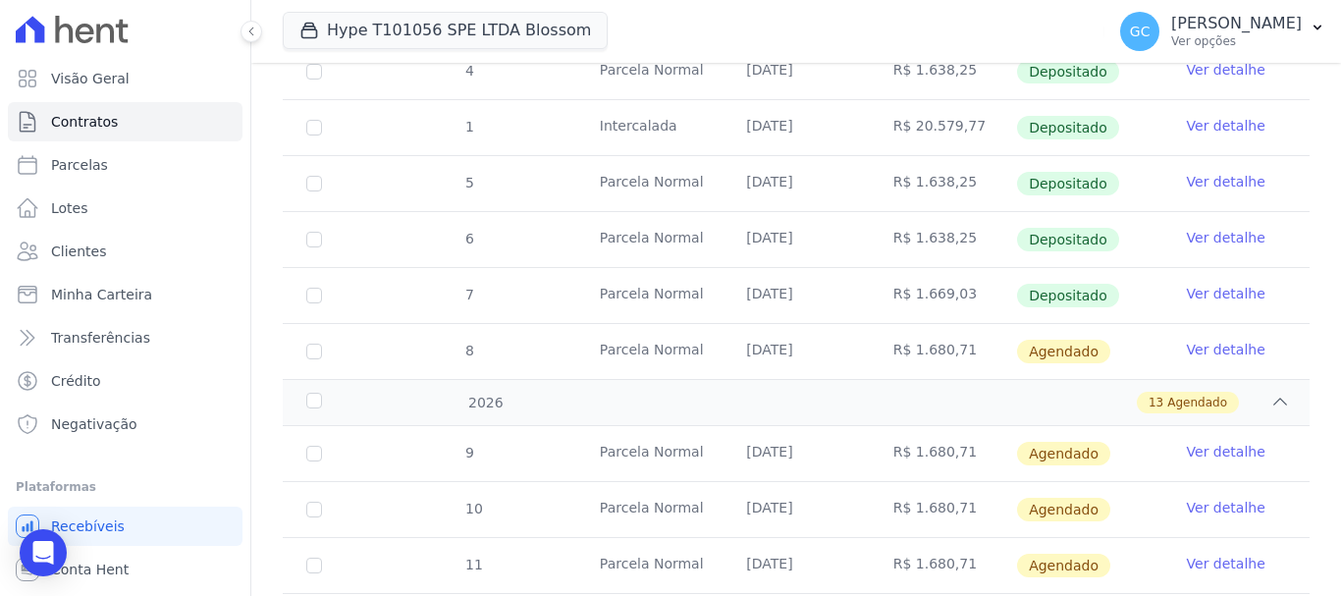
scroll to position [616, 0]
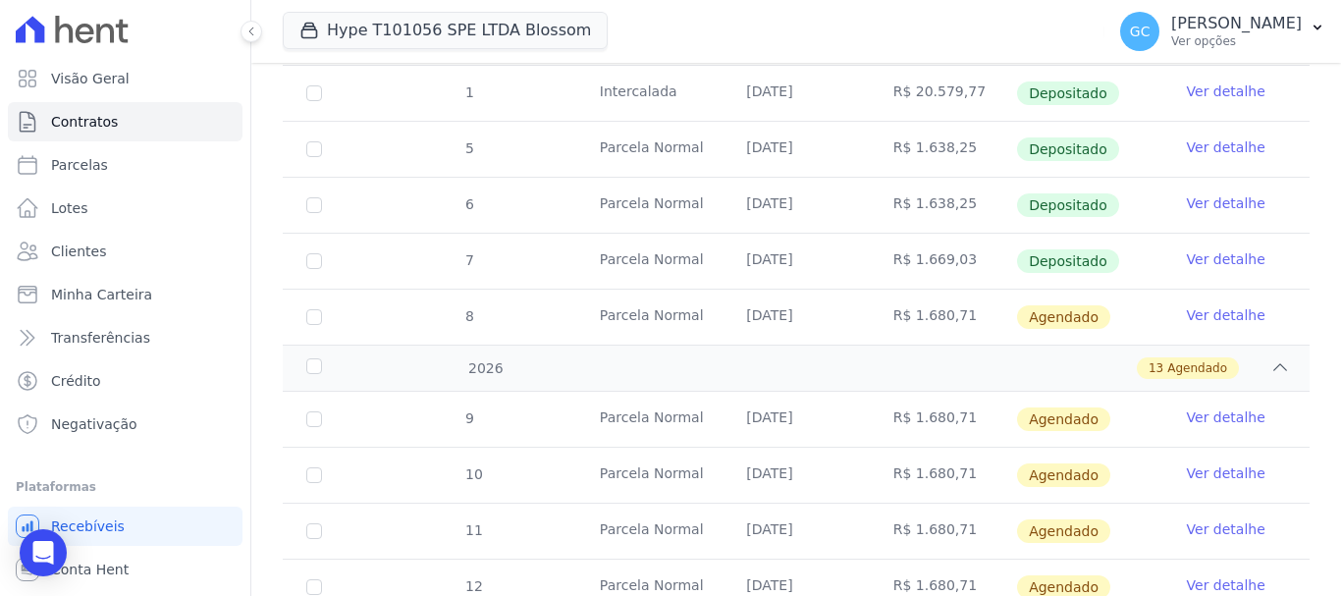
click at [1192, 305] on link "Ver detalhe" at bounding box center [1226, 315] width 79 height 20
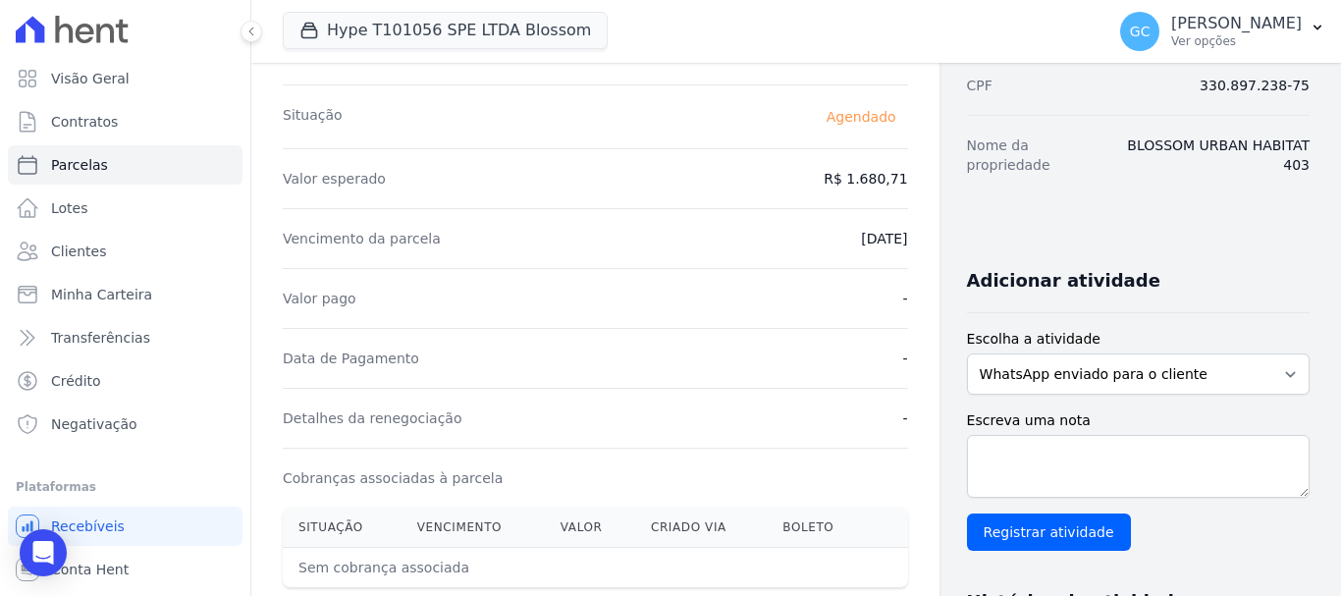
scroll to position [294, 0]
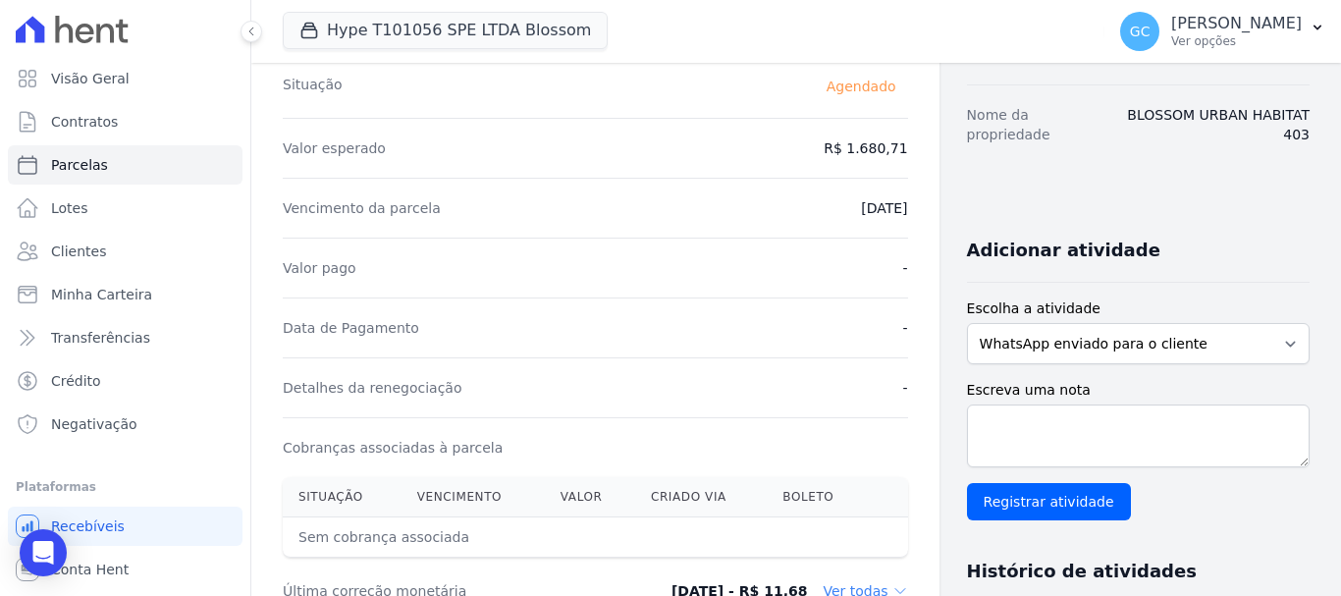
click at [924, 432] on div "Contratos Contrato #efb96681 [GEOGRAPHIC_DATA] Parcela #8 [GEOGRAPHIC_DATA] #8 …" at bounding box center [595, 399] width 688 height 1262
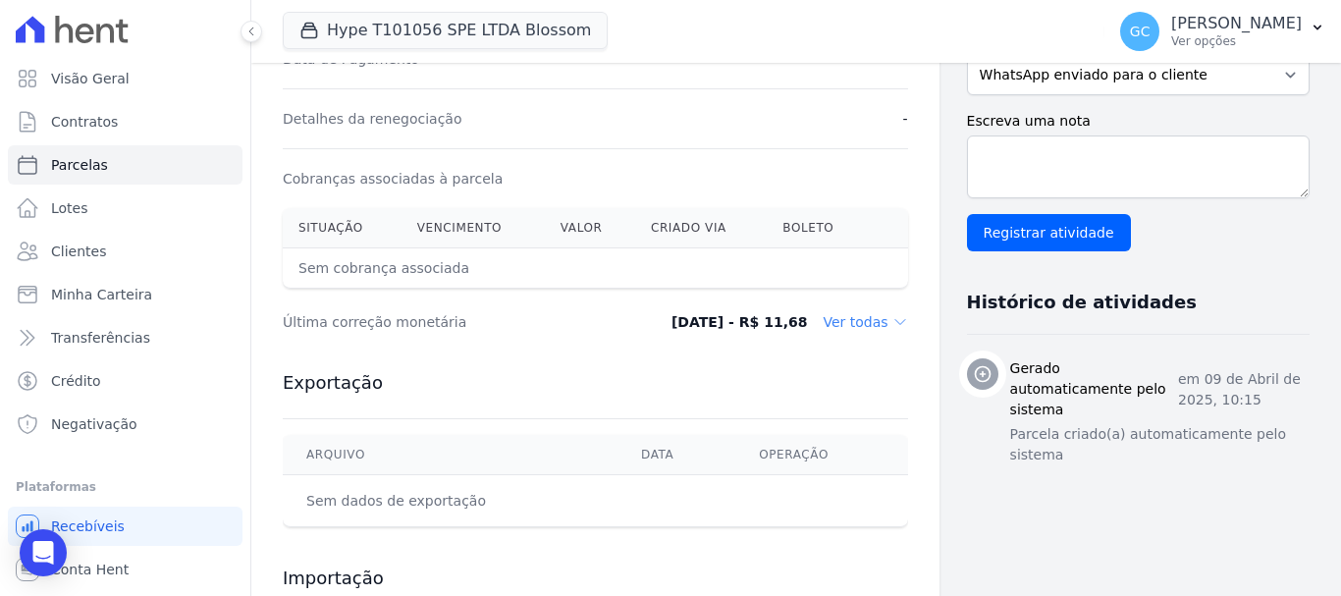
scroll to position [98, 0]
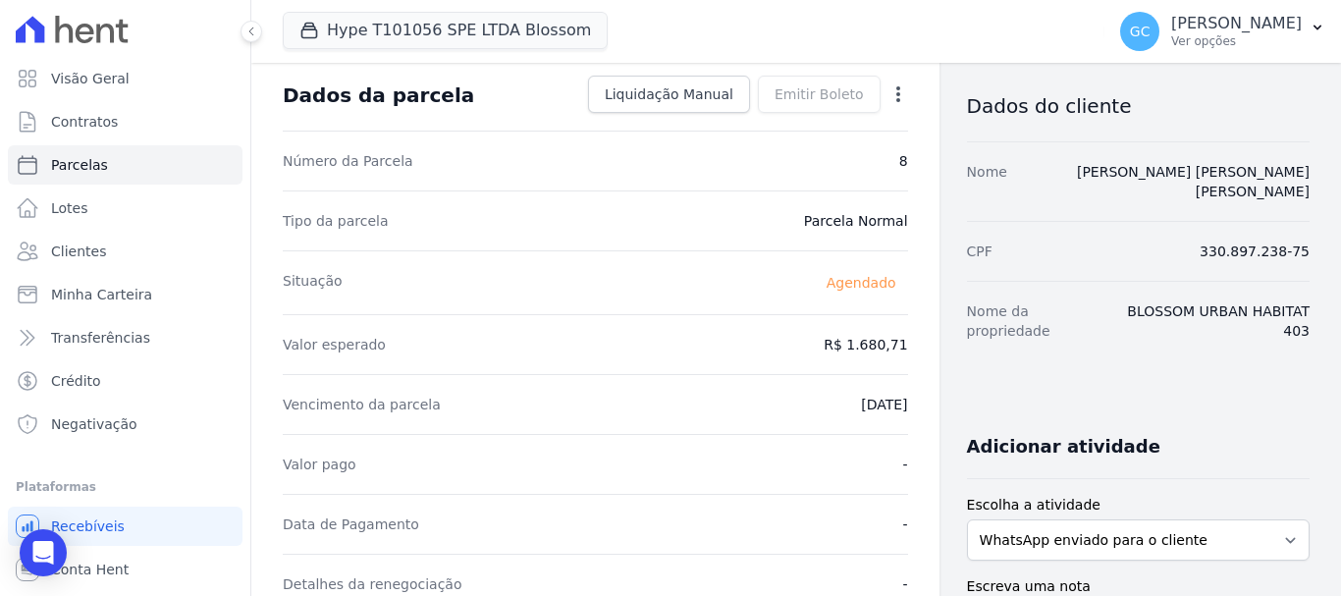
click at [892, 85] on icon "button" at bounding box center [898, 94] width 20 height 20
click at [816, 157] on link "Antecipar" at bounding box center [813, 155] width 173 height 35
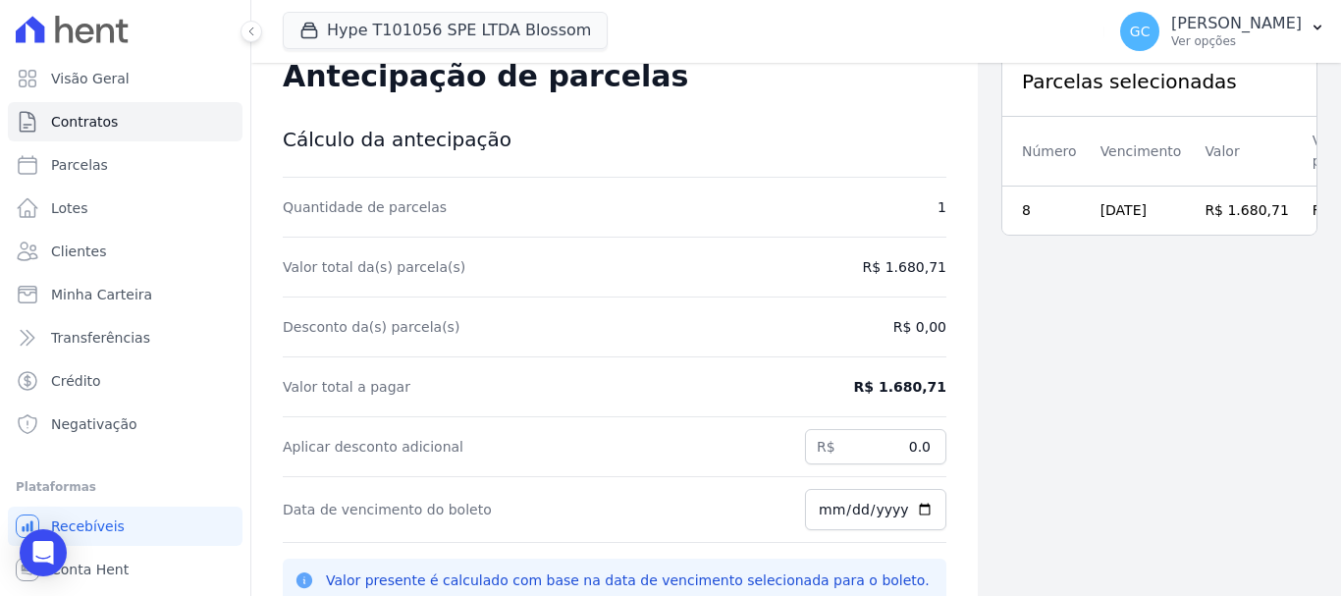
scroll to position [63, 0]
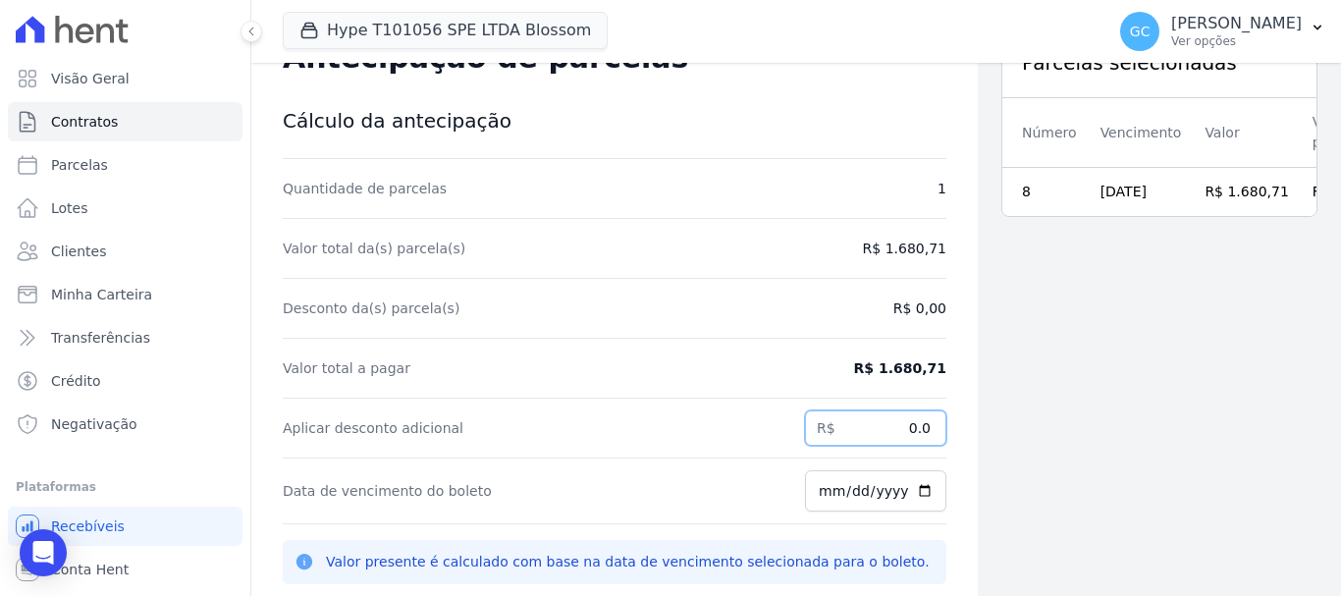
drag, startPoint x: 885, startPoint y: 432, endPoint x: 963, endPoint y: 433, distance: 77.5
click at [963, 433] on div "Contratos Contrato #efb96681 Antecipação de parcelas Antecipação de parcelas Cá…" at bounding box center [796, 361] width 1090 height 596
paste input "57.54"
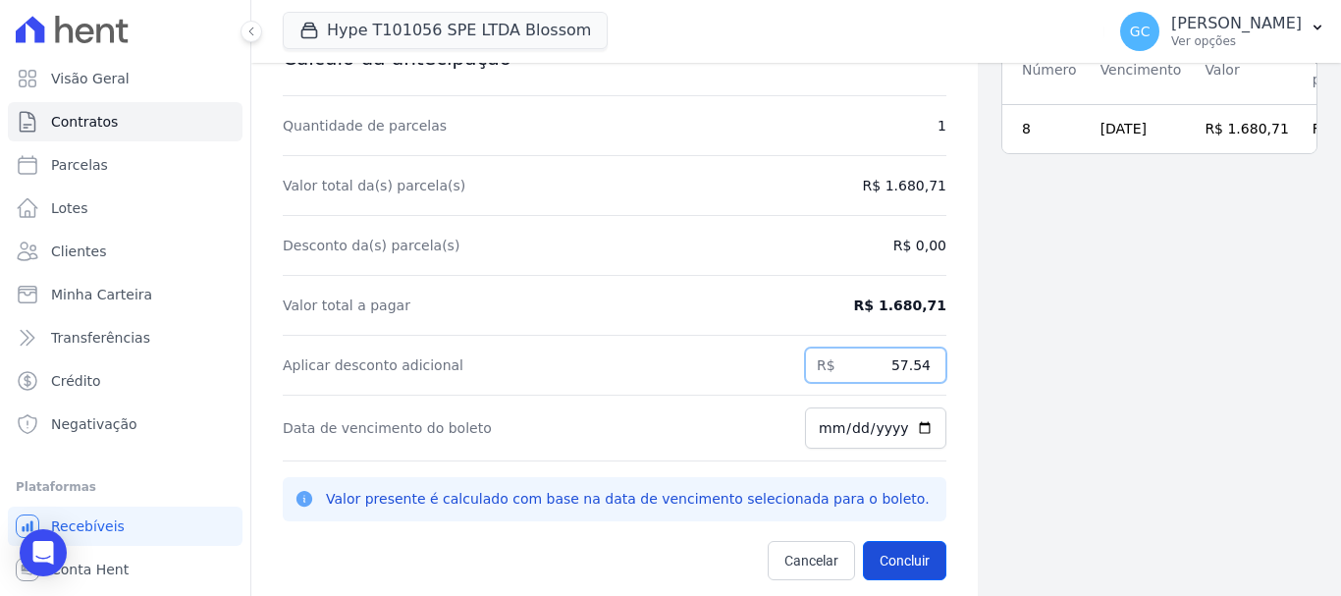
type input "57.54"
click at [893, 571] on button "Concluir" at bounding box center [904, 560] width 83 height 39
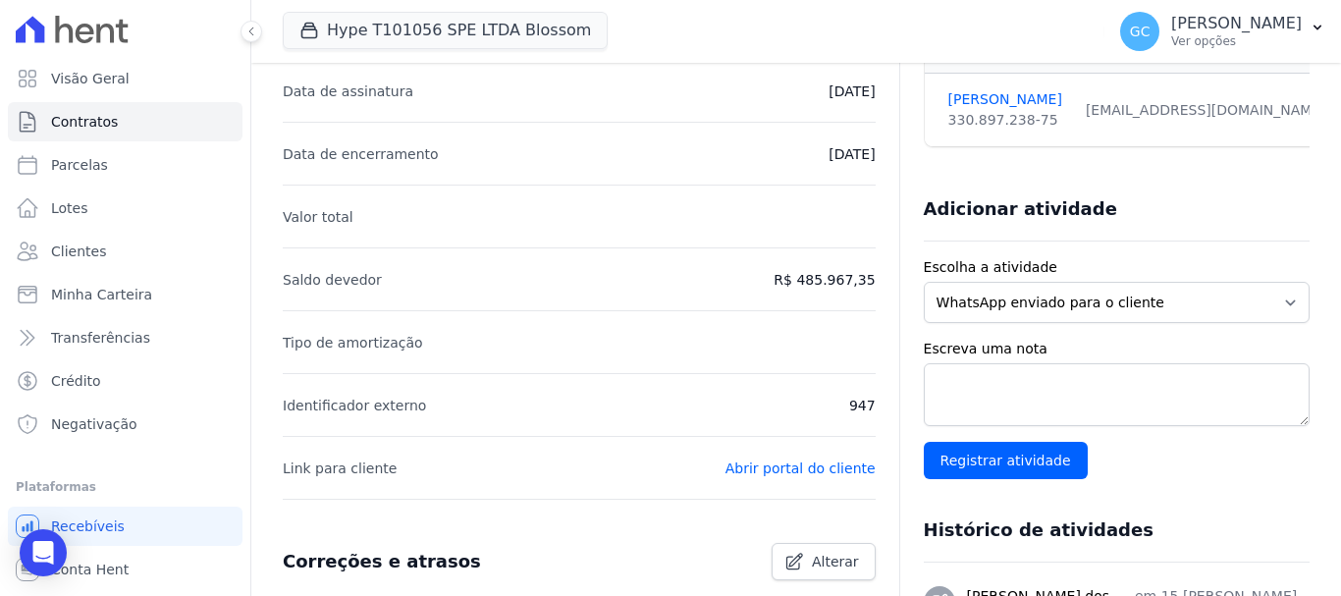
scroll to position [98, 0]
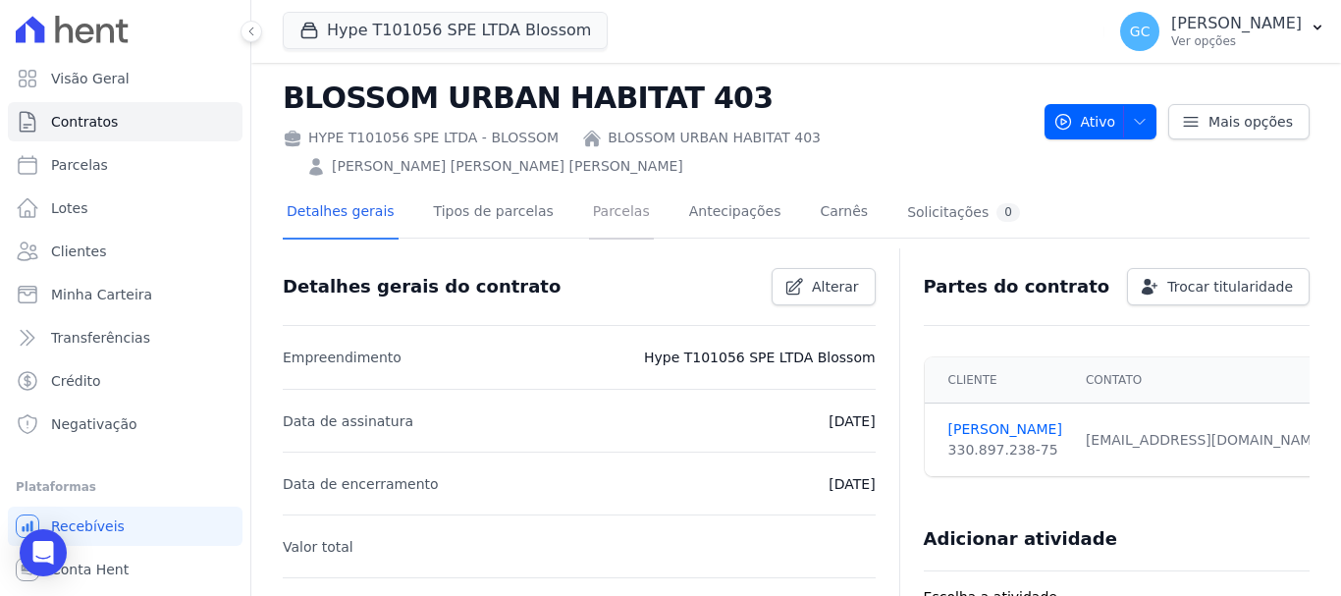
click at [592, 187] on link "Parcelas" at bounding box center [621, 213] width 65 height 52
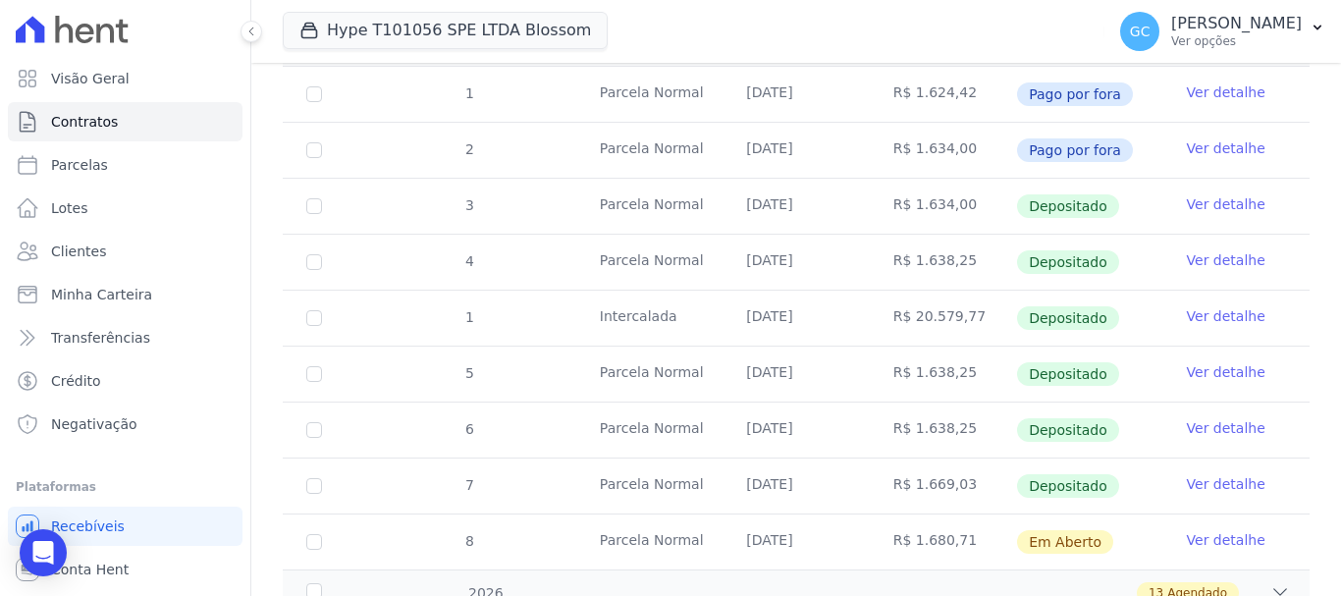
scroll to position [518, 0]
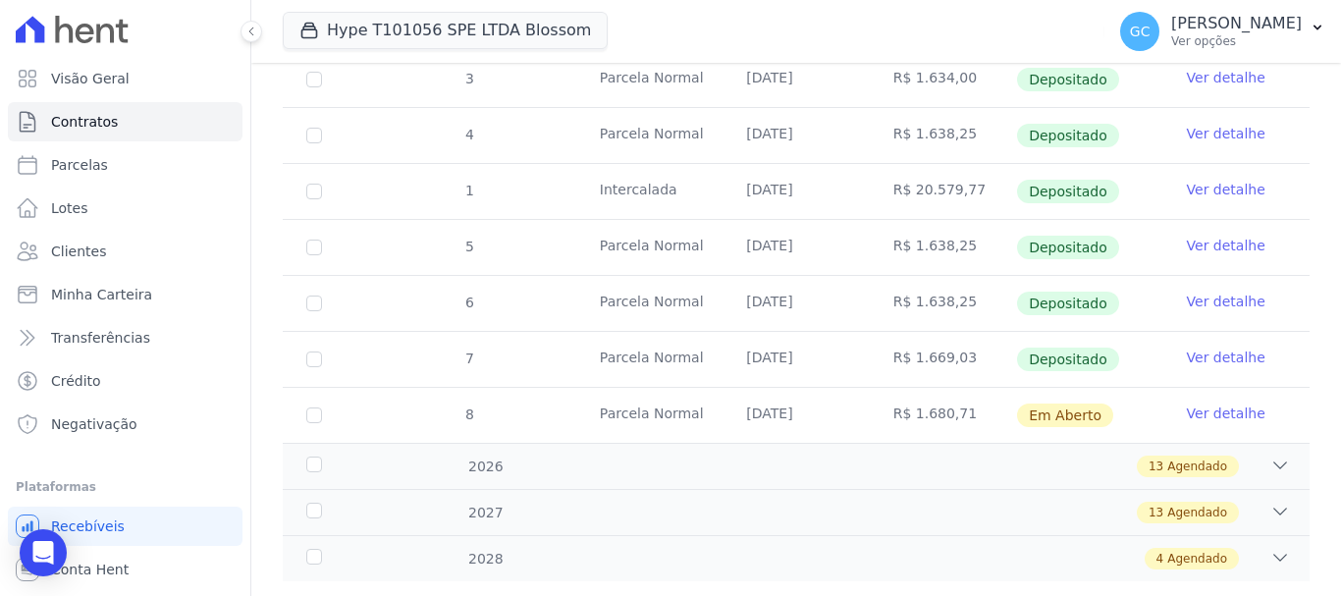
click at [1220, 403] on link "Ver detalhe" at bounding box center [1226, 413] width 79 height 20
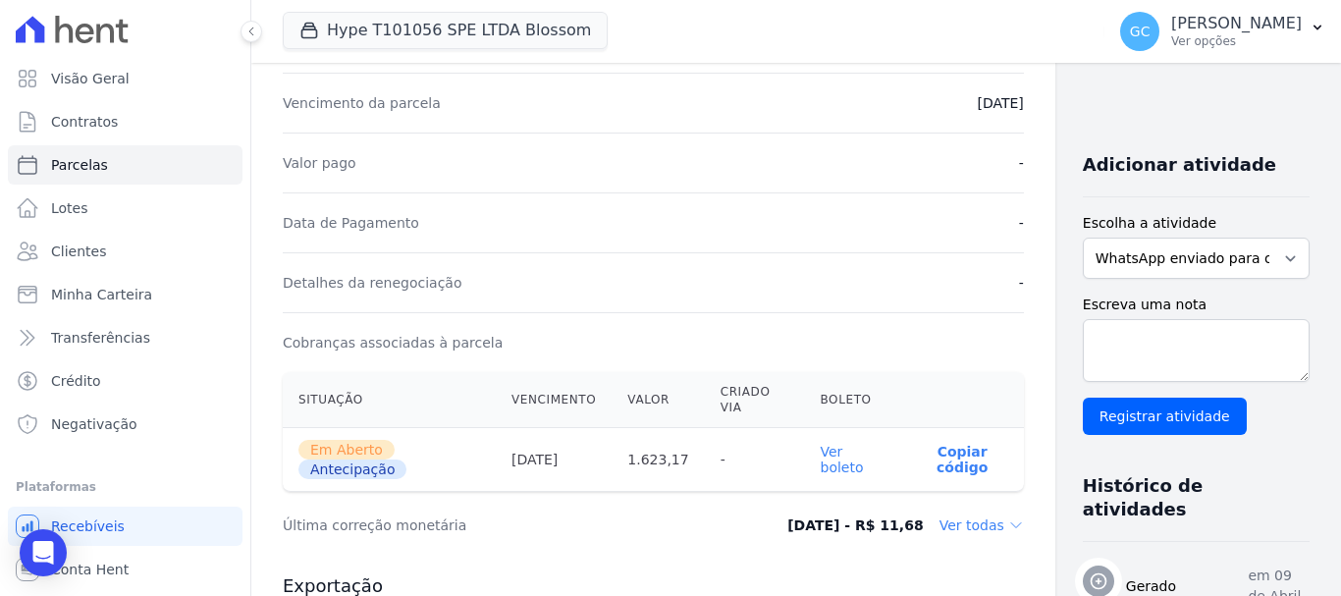
scroll to position [491, 0]
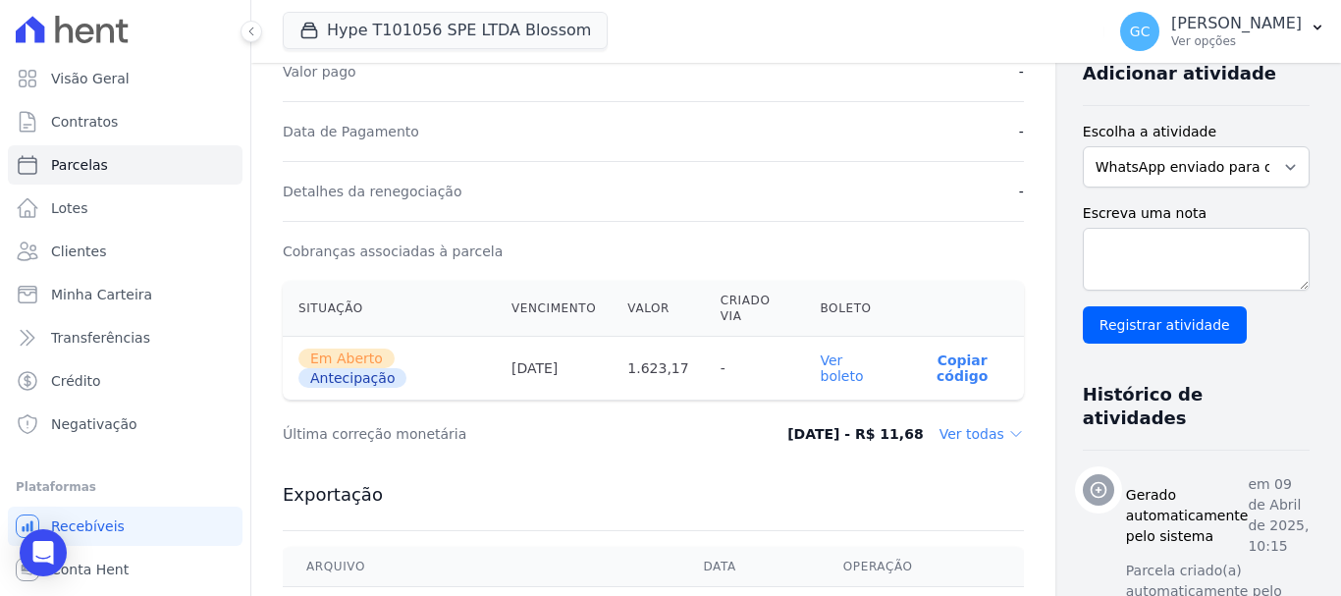
click at [821, 372] on link "Ver boleto" at bounding box center [842, 367] width 43 height 31
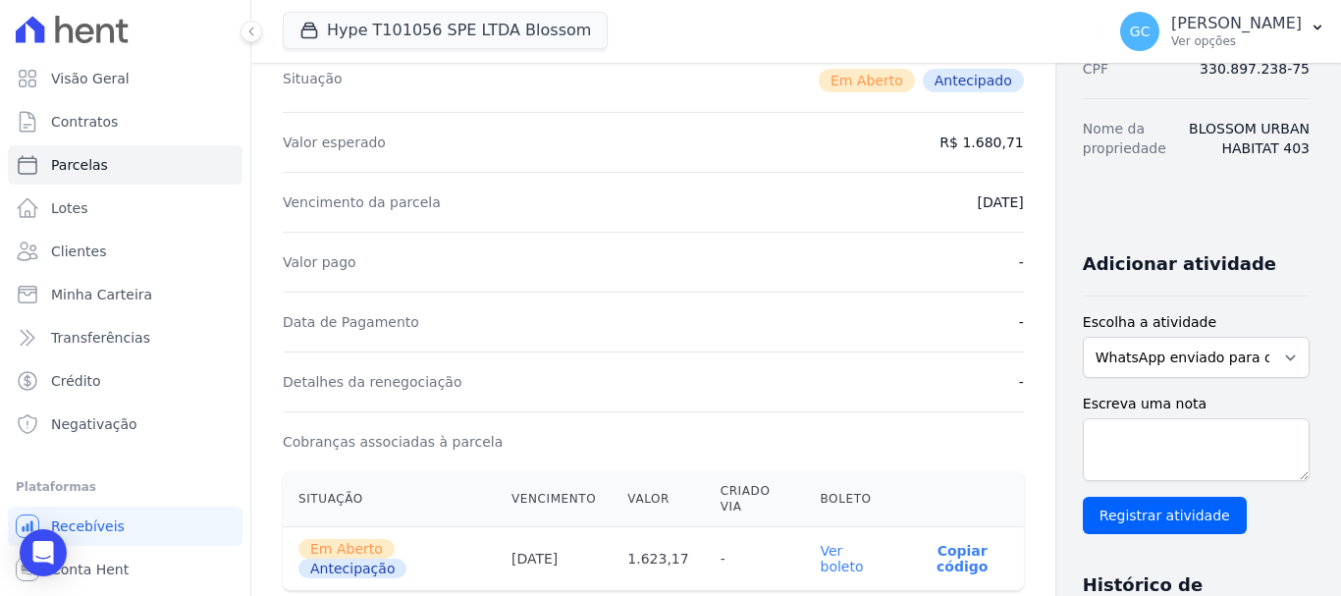
scroll to position [0, 0]
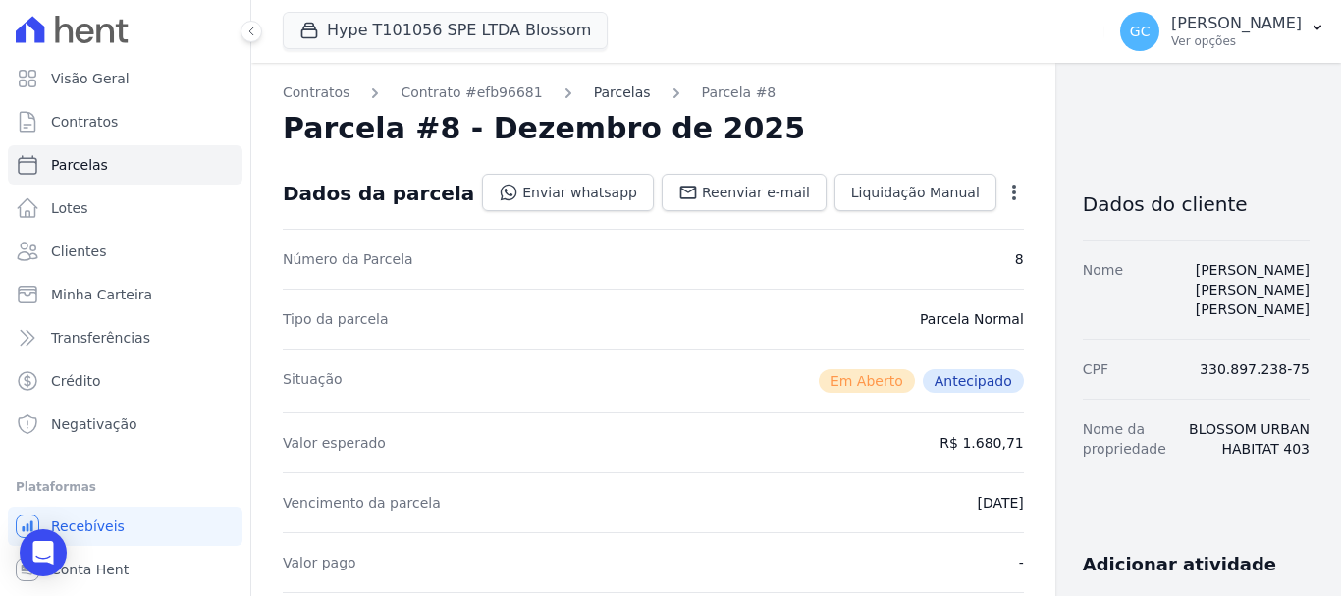
click at [594, 95] on link "Parcelas" at bounding box center [622, 92] width 57 height 21
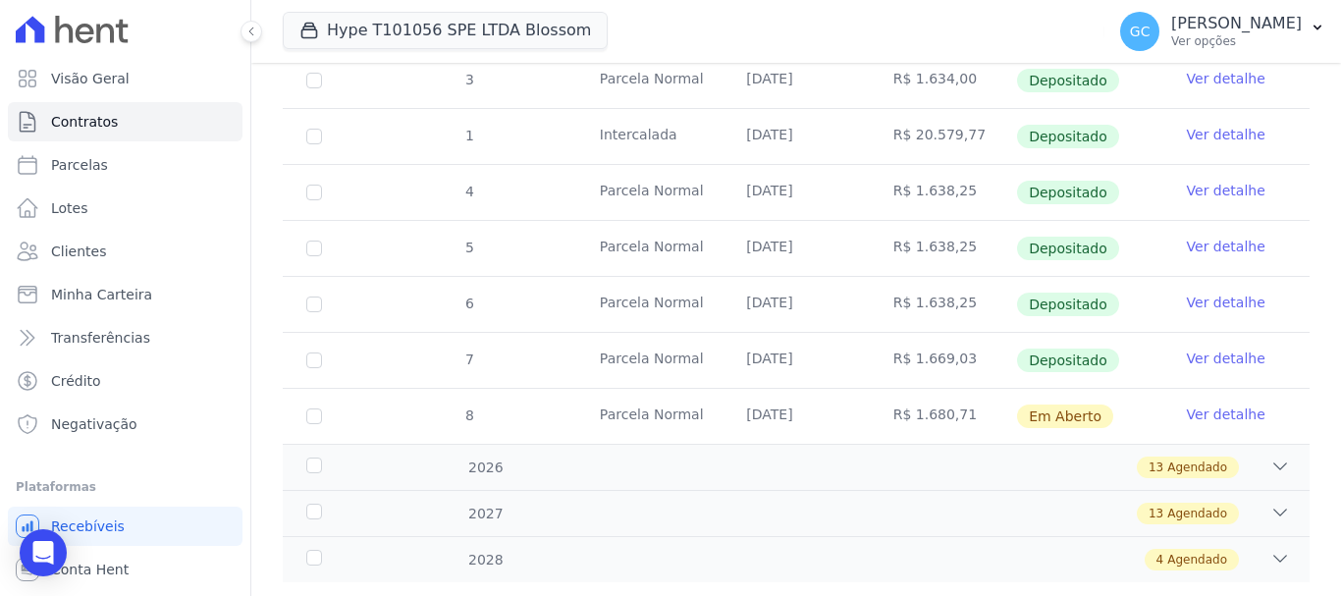
scroll to position [518, 0]
click at [1272, 455] on icon at bounding box center [1280, 465] width 20 height 20
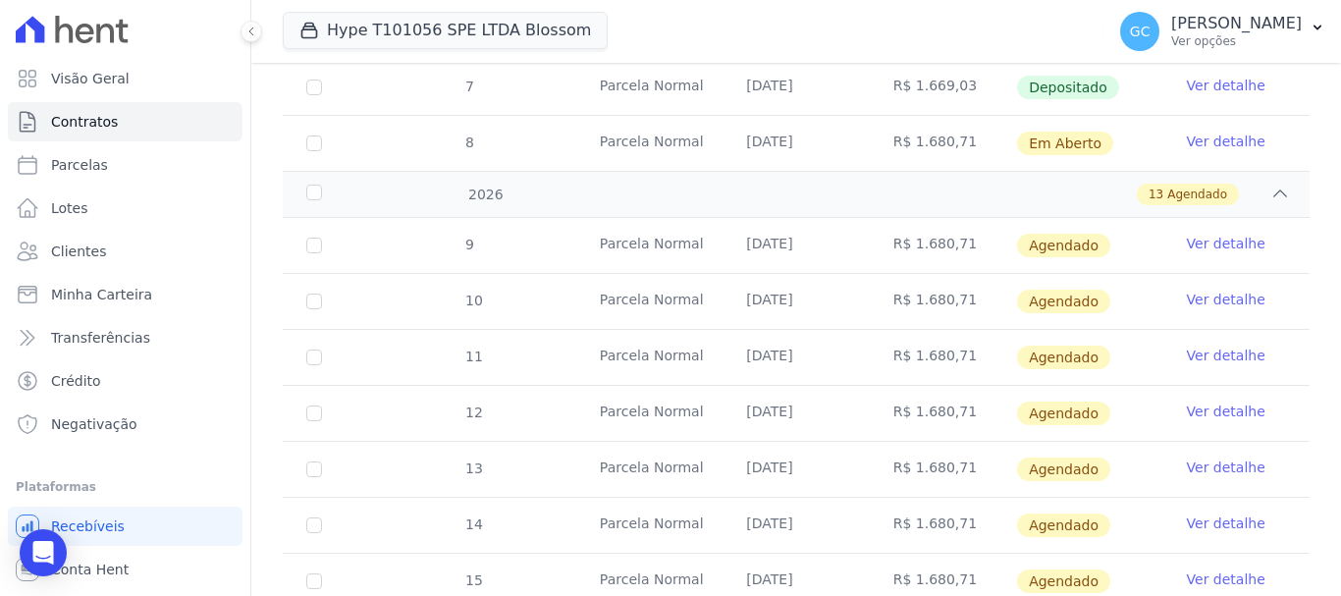
scroll to position [813, 0]
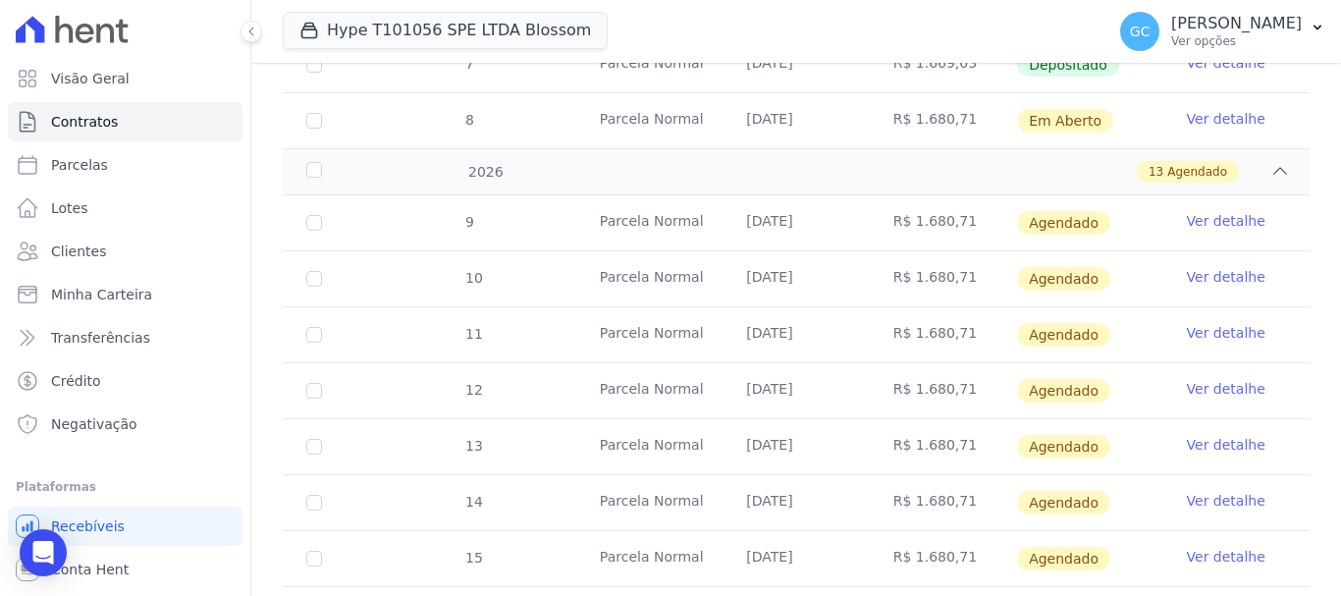
click at [1204, 211] on link "Ver detalhe" at bounding box center [1226, 221] width 79 height 20
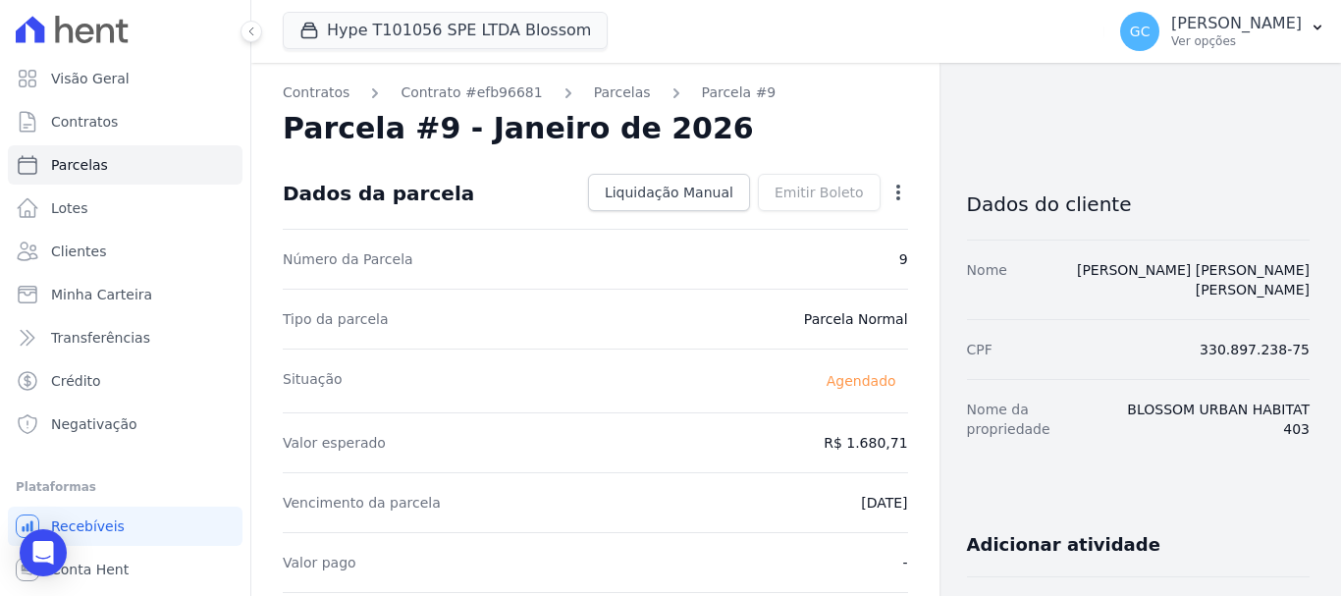
click at [888, 204] on div "Open options" at bounding box center [898, 195] width 20 height 25
click at [895, 190] on icon "button" at bounding box center [898, 193] width 20 height 20
click at [791, 256] on link "Antecipar" at bounding box center [813, 254] width 173 height 35
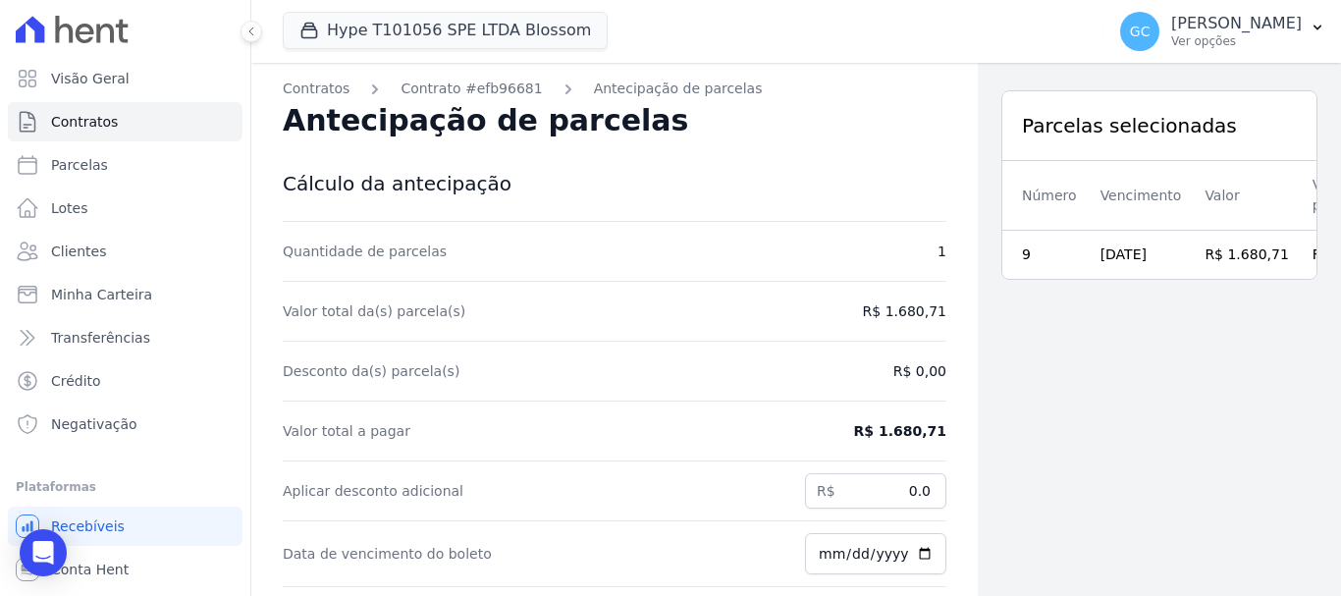
click at [1036, 391] on div "Parcelas selecionadas Número Vencimento Valor Valor presente 9 [DATE] R$ 1.680,…" at bounding box center [1159, 392] width 363 height 659
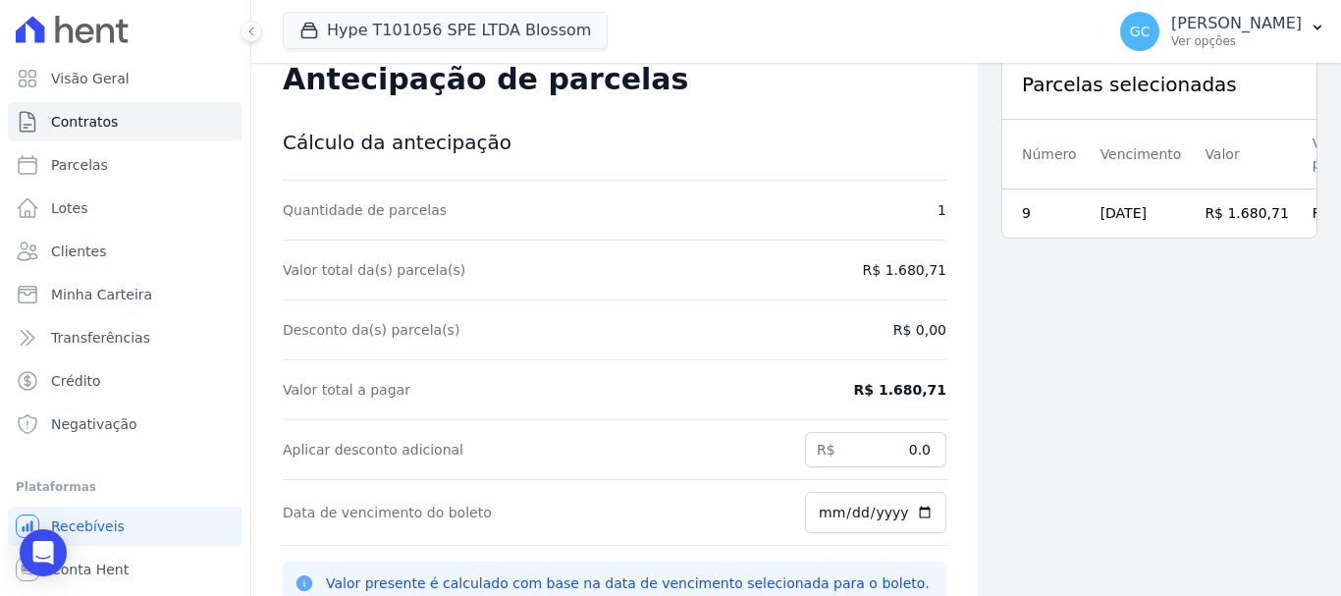
scroll to position [63, 0]
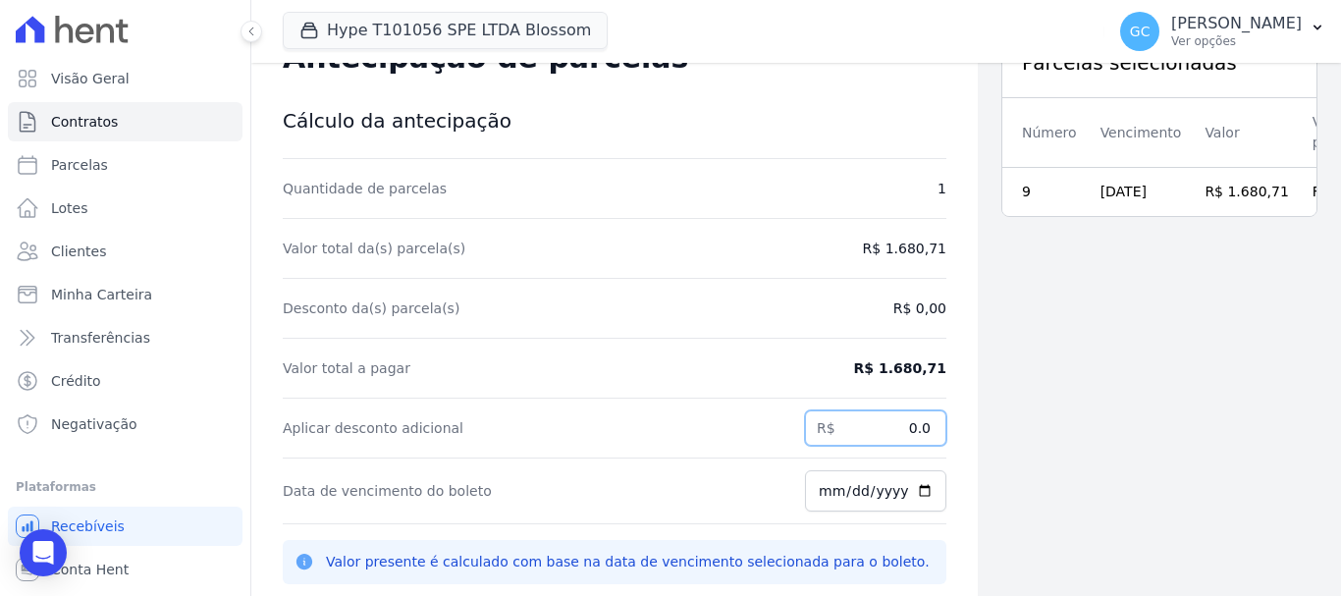
drag, startPoint x: 921, startPoint y: 429, endPoint x: 962, endPoint y: 432, distance: 41.3
click at [962, 432] on div "Contratos Contrato #efb96681 Antecipação de parcelas Antecipação de parcelas Cá…" at bounding box center [796, 361] width 1090 height 596
paste input "68.32"
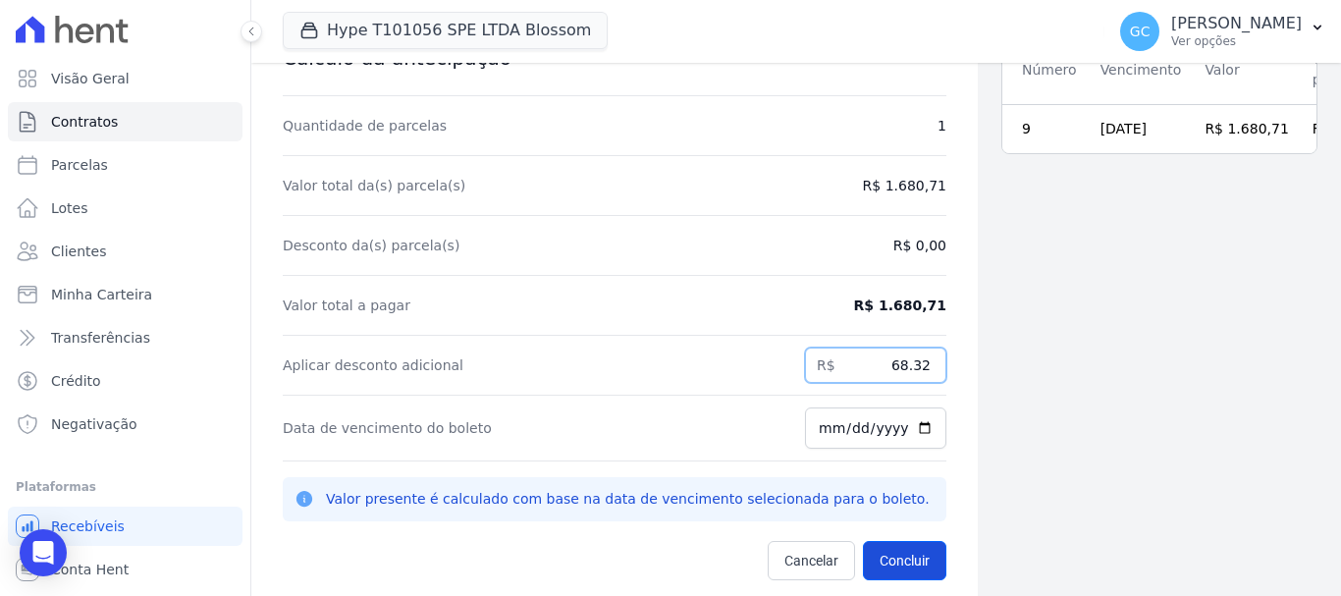
type input "68.32"
click at [881, 565] on button "Concluir" at bounding box center [904, 560] width 83 height 39
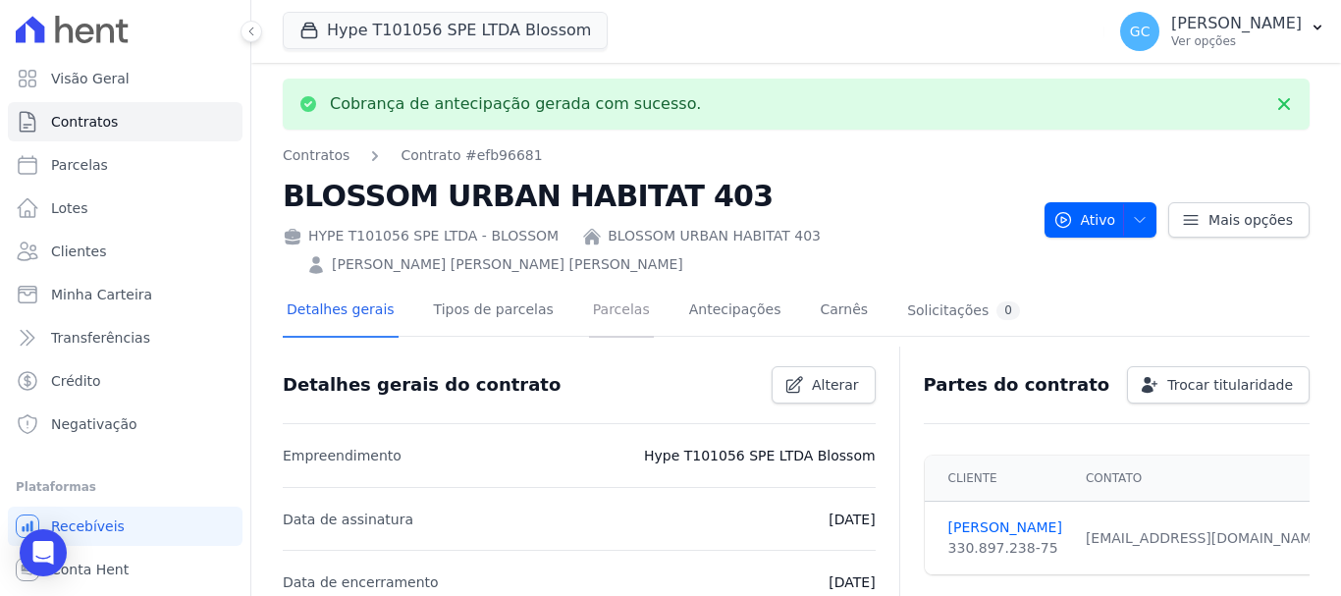
click at [589, 286] on link "Parcelas" at bounding box center [621, 312] width 65 height 52
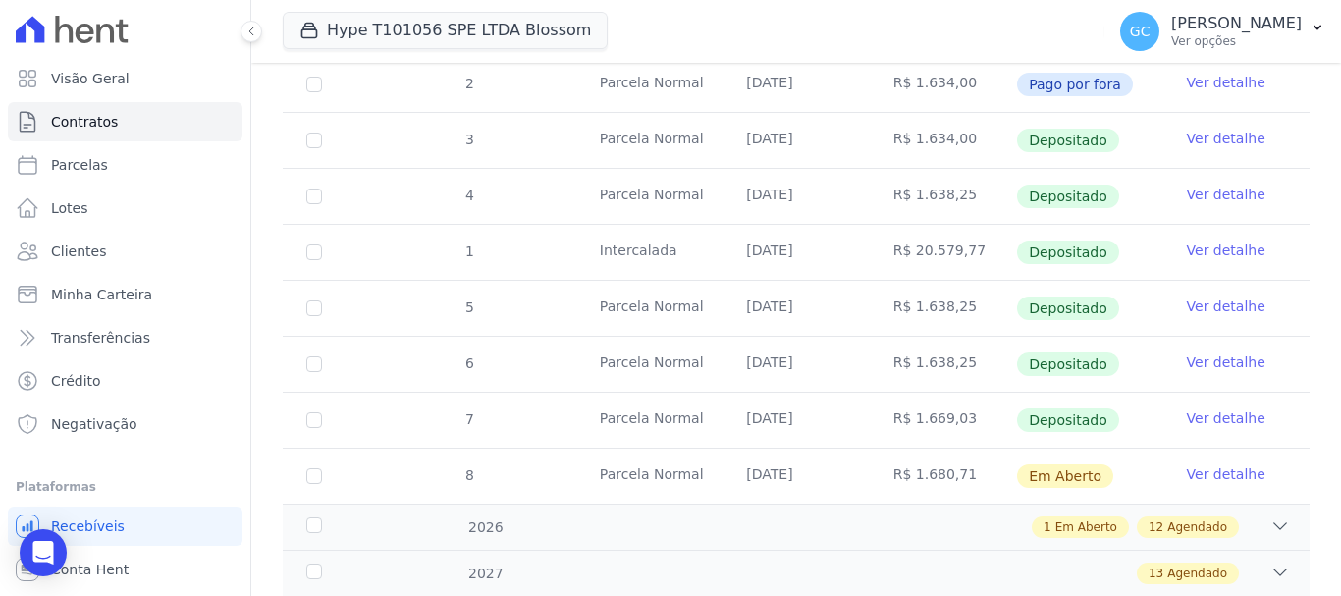
scroll to position [491, 0]
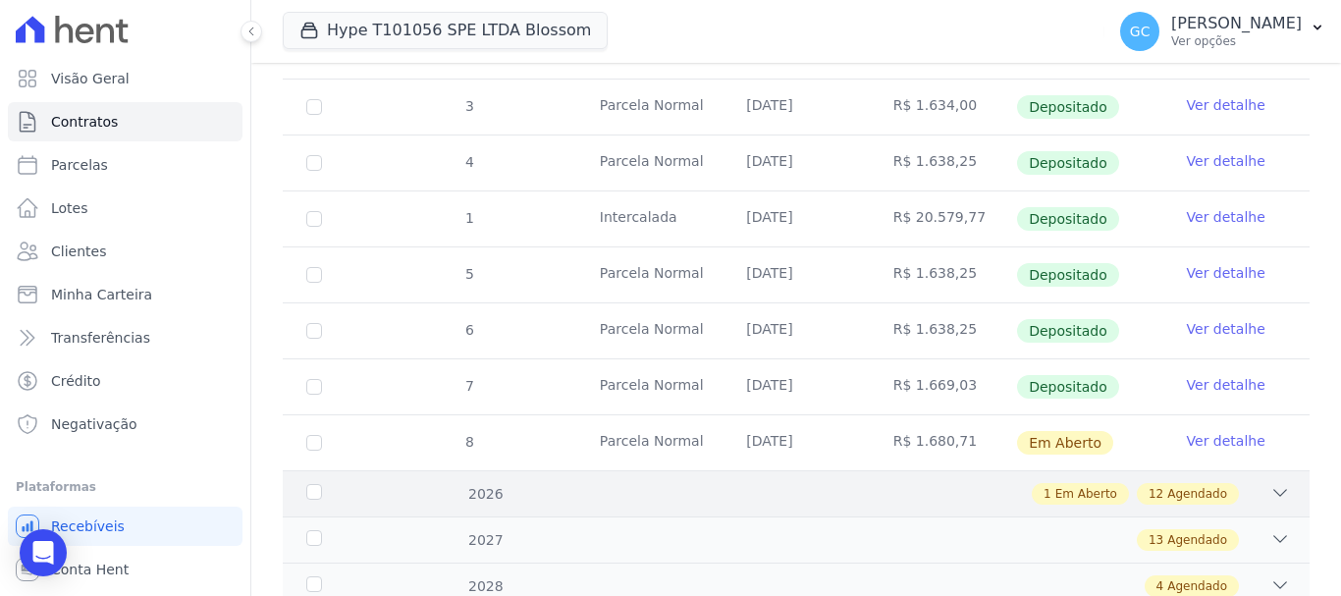
click at [1078, 485] on span "Em Aberto" at bounding box center [1086, 494] width 62 height 18
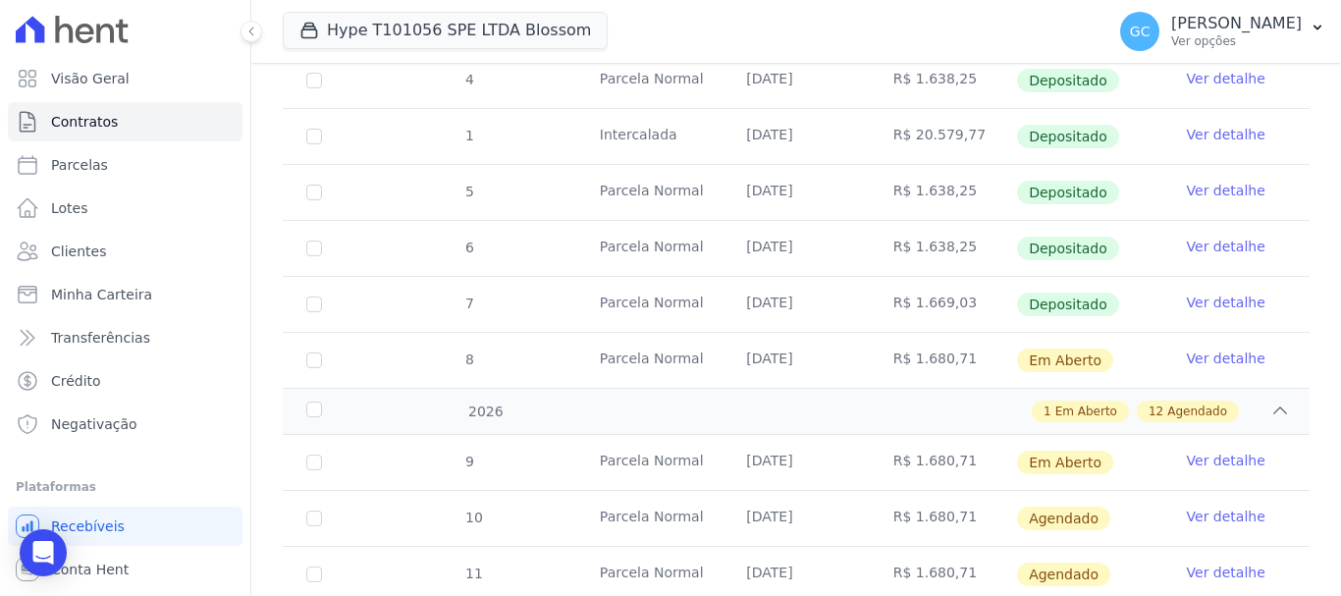
scroll to position [687, 0]
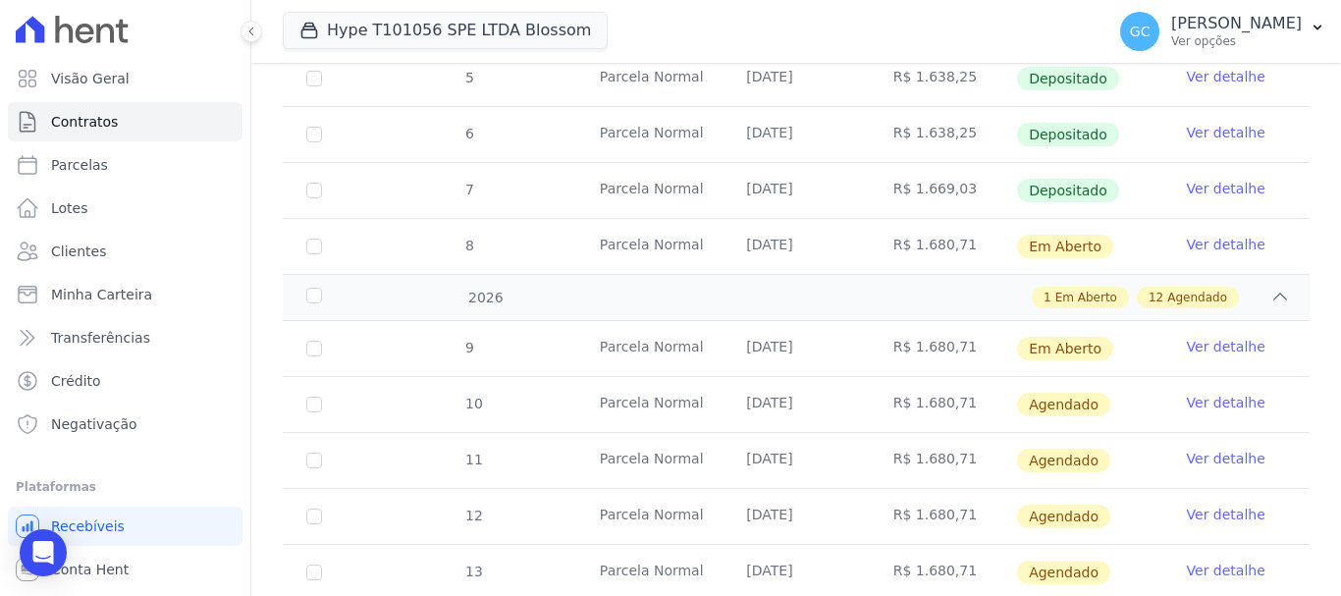
click at [1216, 337] on link "Ver detalhe" at bounding box center [1226, 347] width 79 height 20
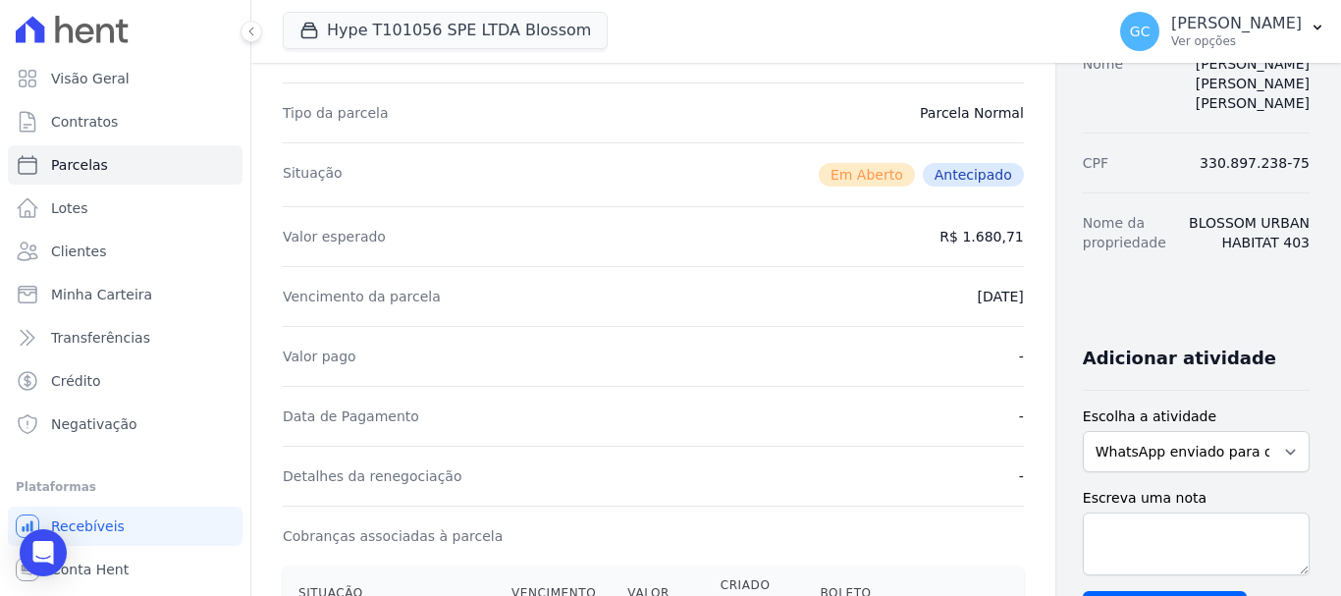
scroll to position [491, 0]
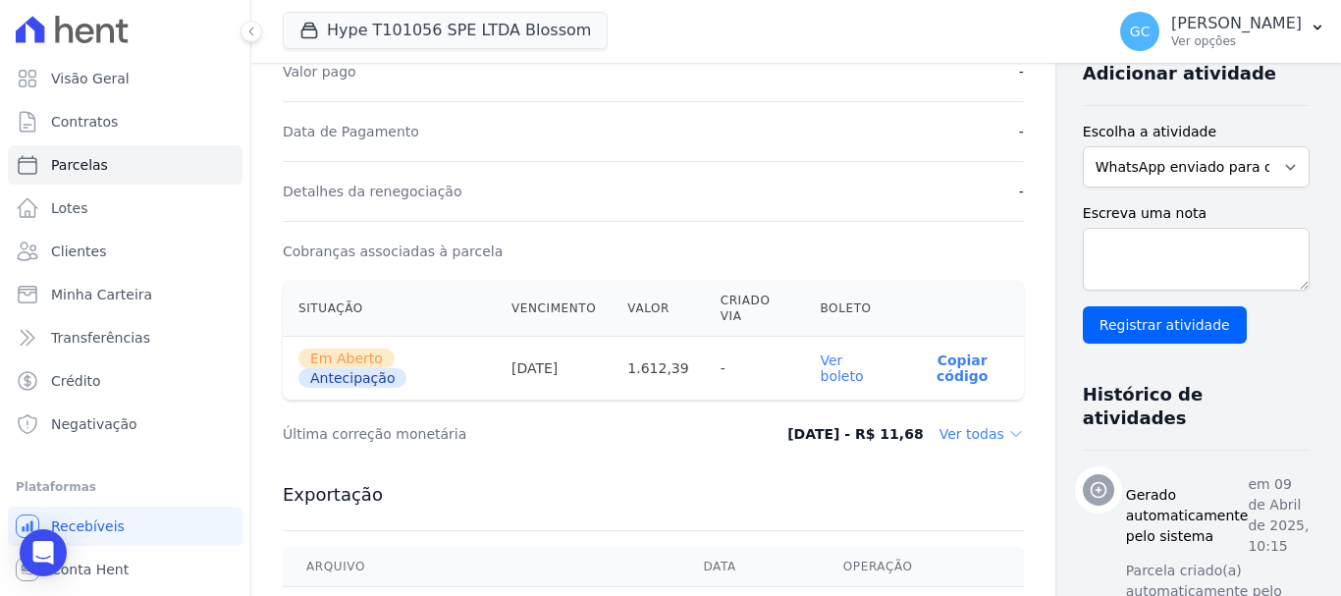
click at [821, 370] on link "Ver boleto" at bounding box center [842, 367] width 43 height 31
